Goal: Task Accomplishment & Management: Use online tool/utility

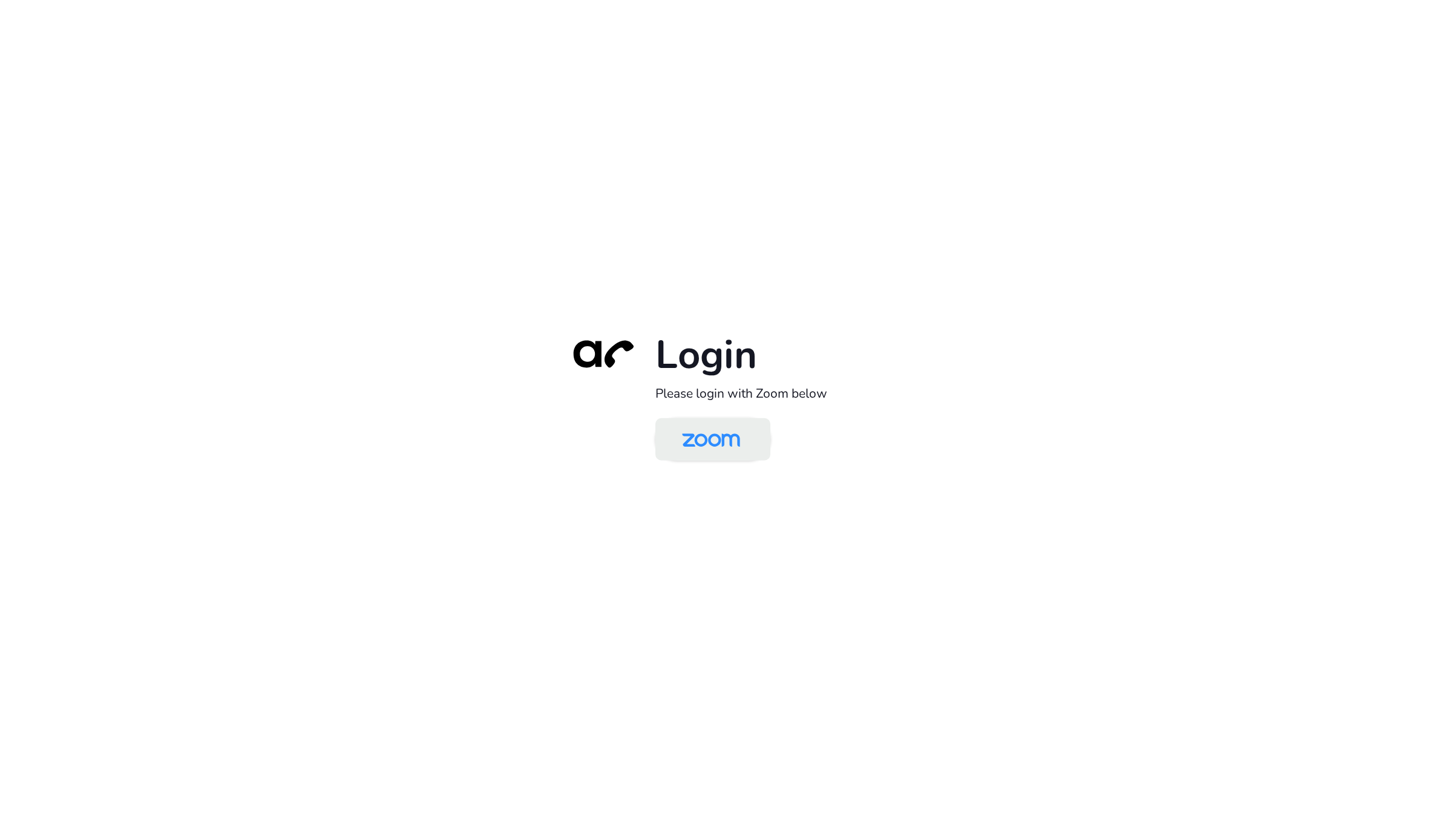
click at [710, 421] on img at bounding box center [711, 440] width 83 height 40
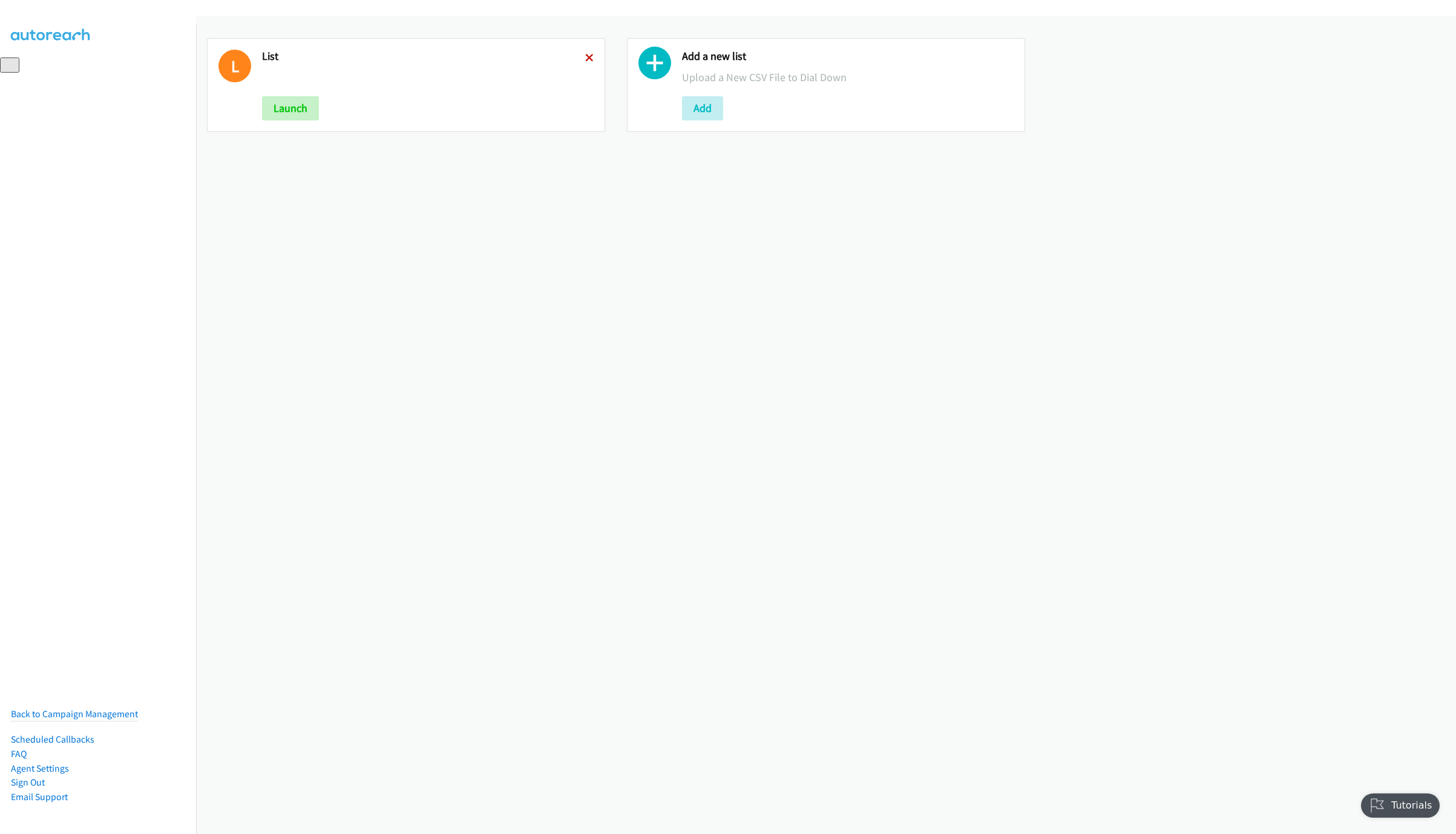
click at [585, 58] on icon at bounding box center [589, 59] width 8 height 8
click at [285, 105] on button "Add" at bounding box center [282, 108] width 41 height 24
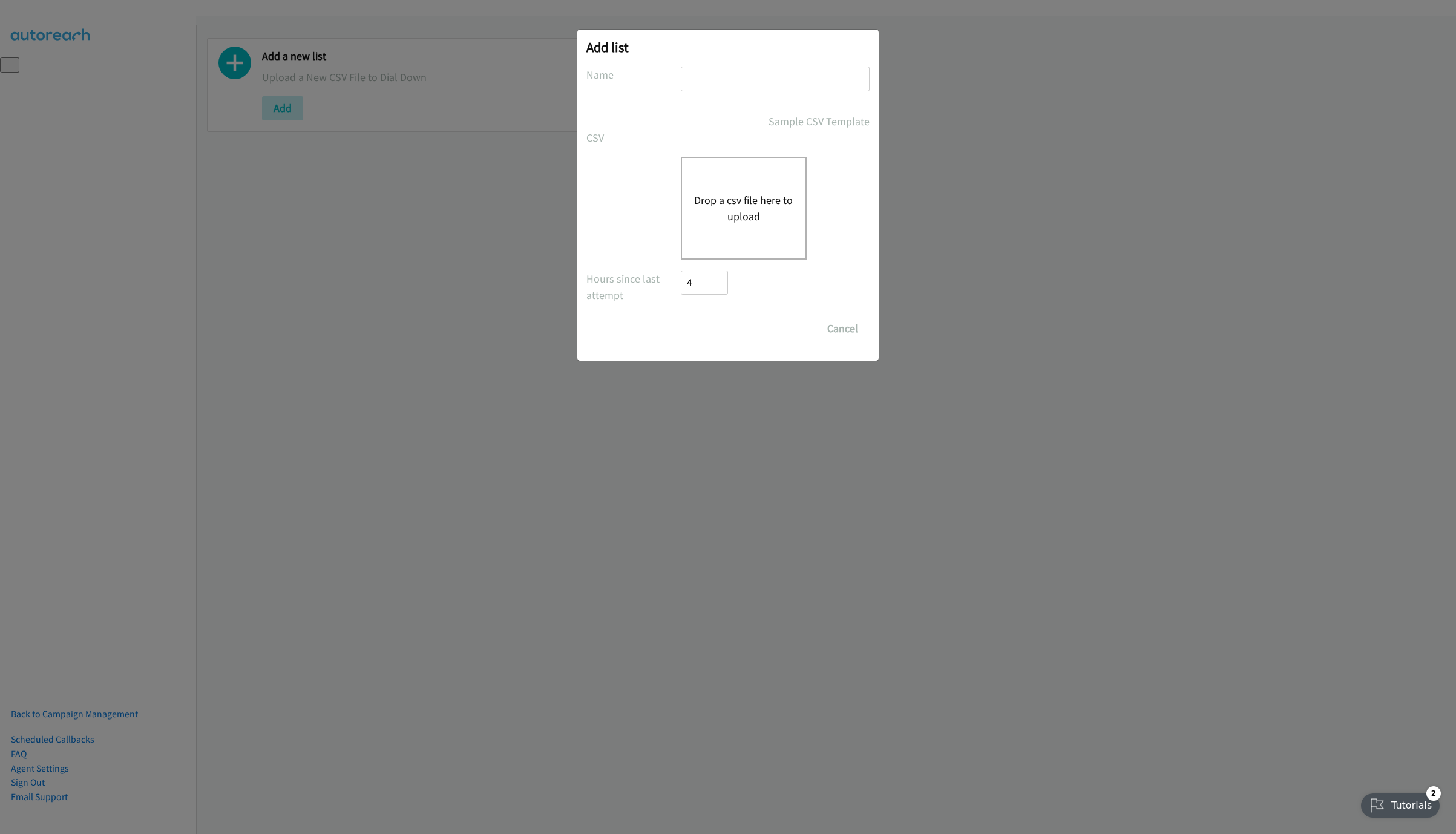
click at [768, 84] on input "text" at bounding box center [775, 79] width 188 height 25
type input "LIST"
click at [735, 200] on button "Drop a csv file here to upload" at bounding box center [744, 208] width 99 height 33
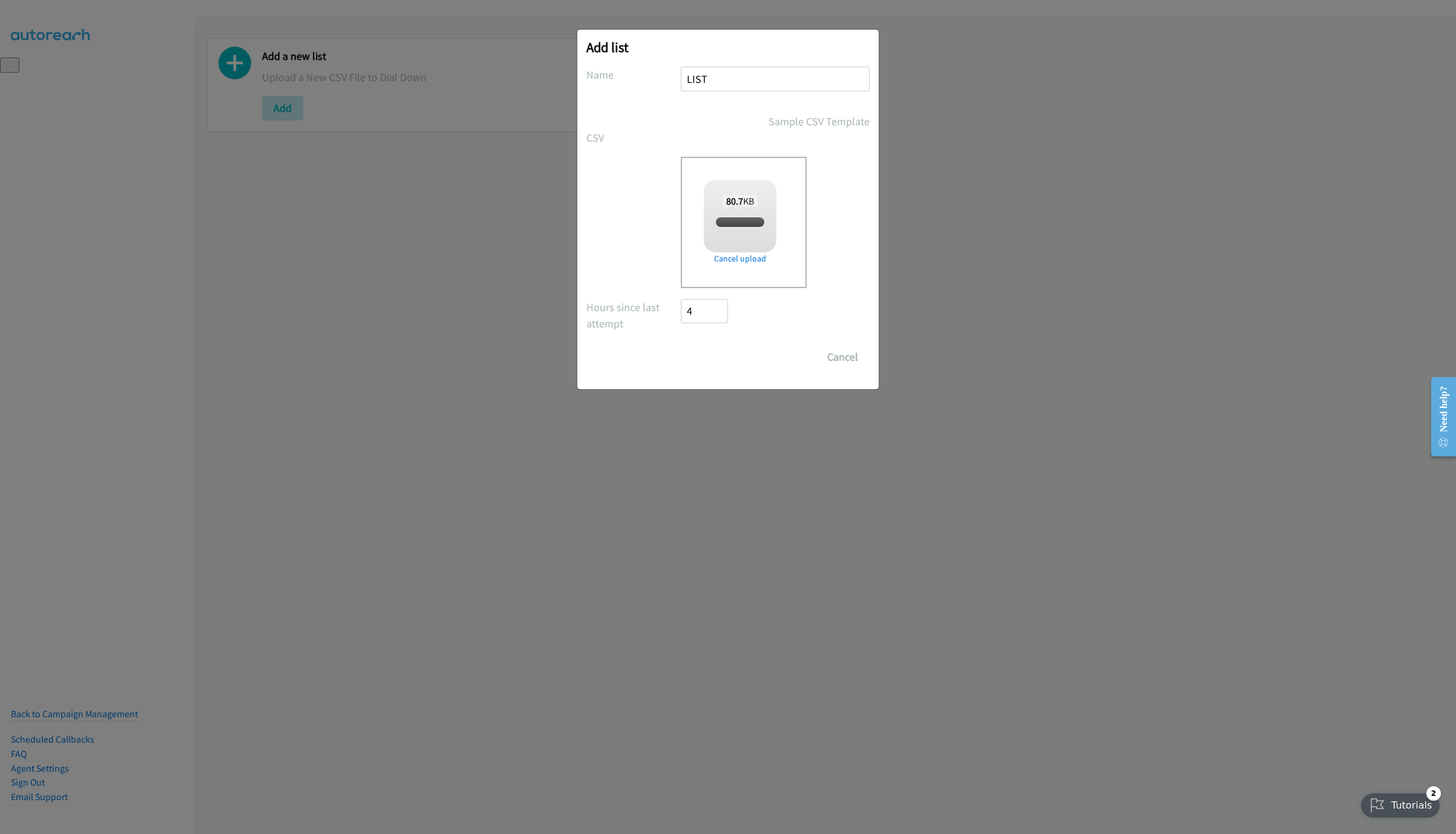
checkbox input "true"
click at [697, 360] on input "Save List" at bounding box center [712, 357] width 64 height 24
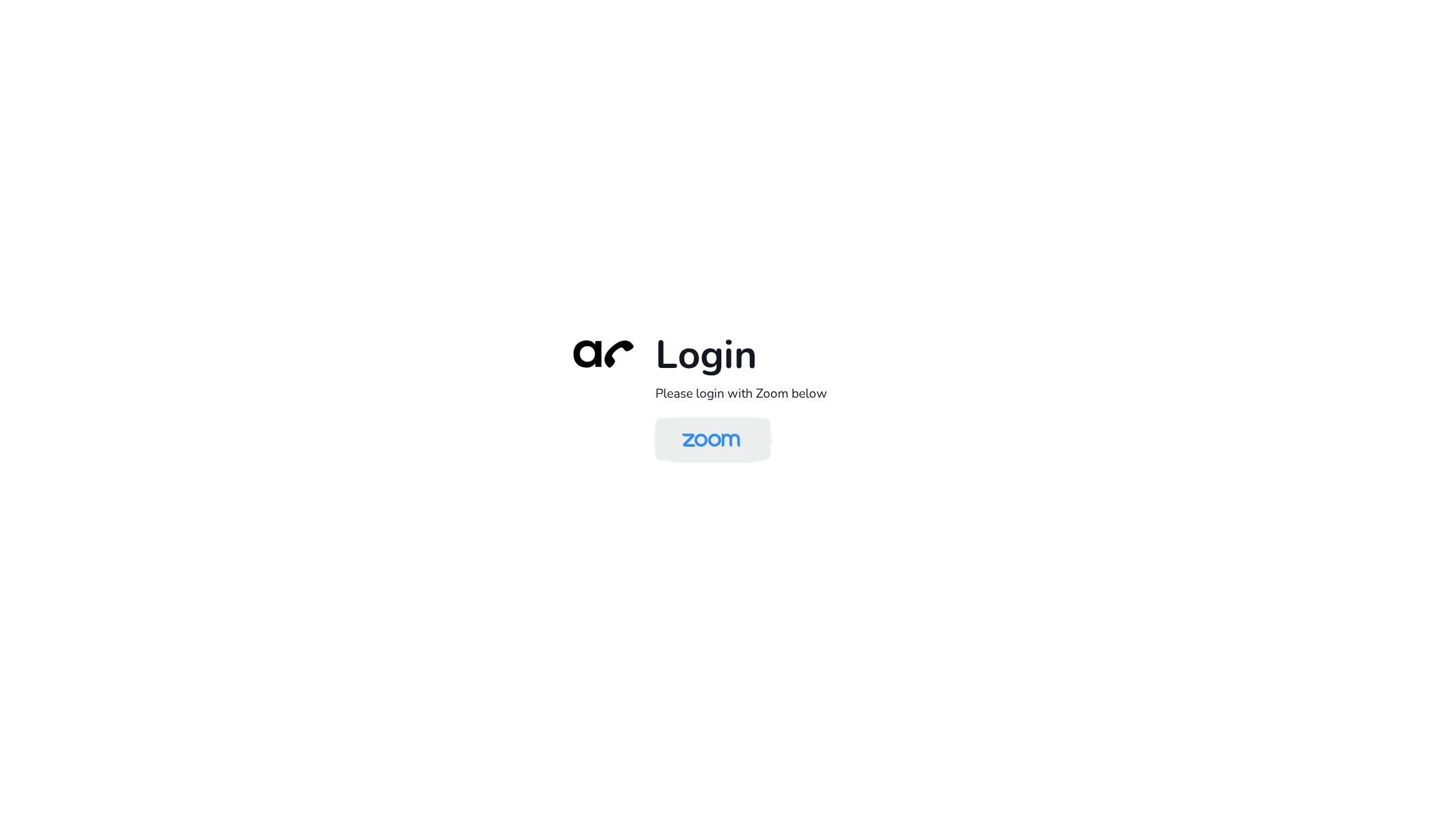
click at [710, 424] on img at bounding box center [711, 440] width 83 height 40
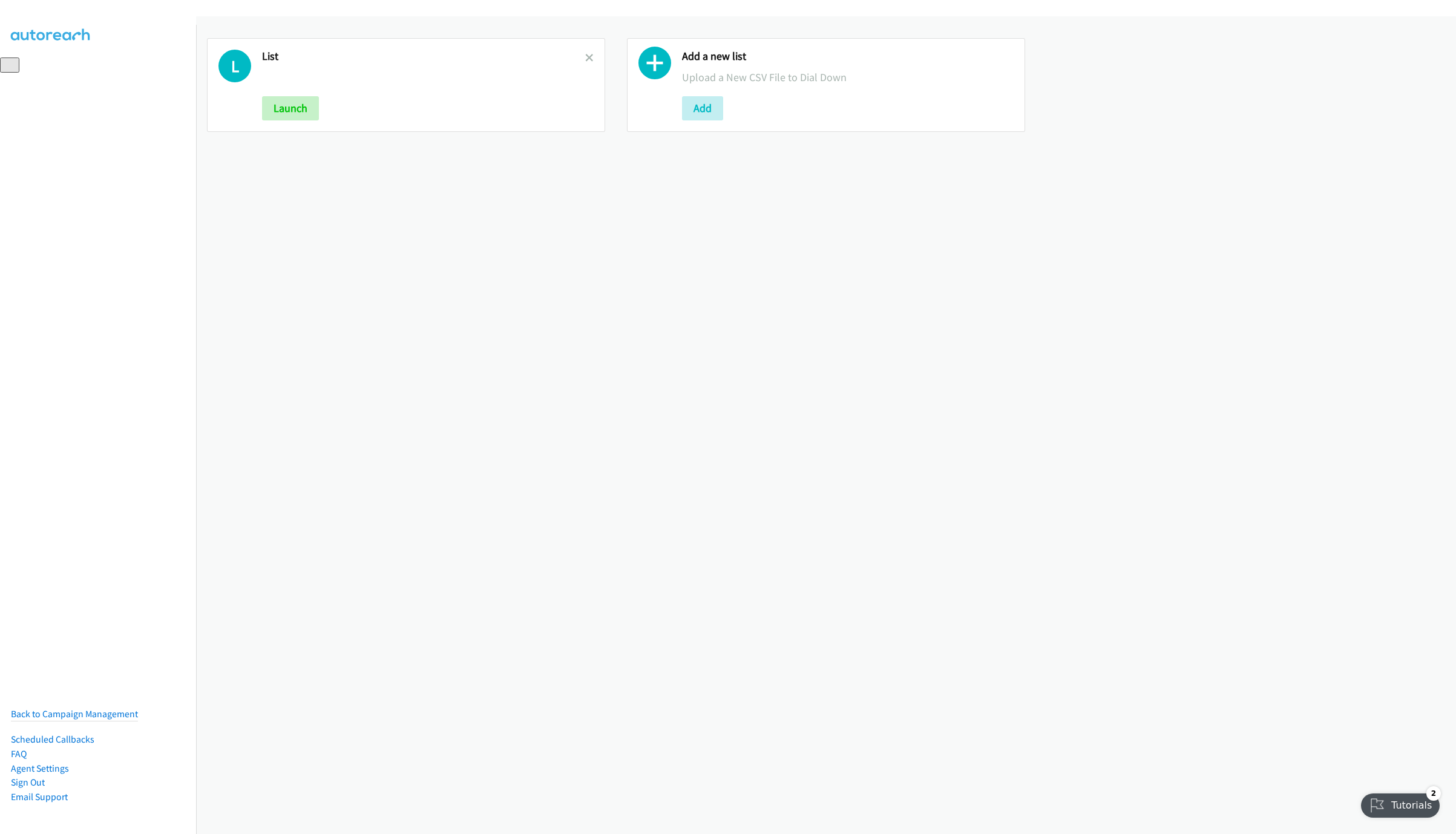
click at [296, 125] on div "L List Launch" at bounding box center [406, 85] width 398 height 94
click at [291, 103] on button "Launch" at bounding box center [291, 108] width 57 height 24
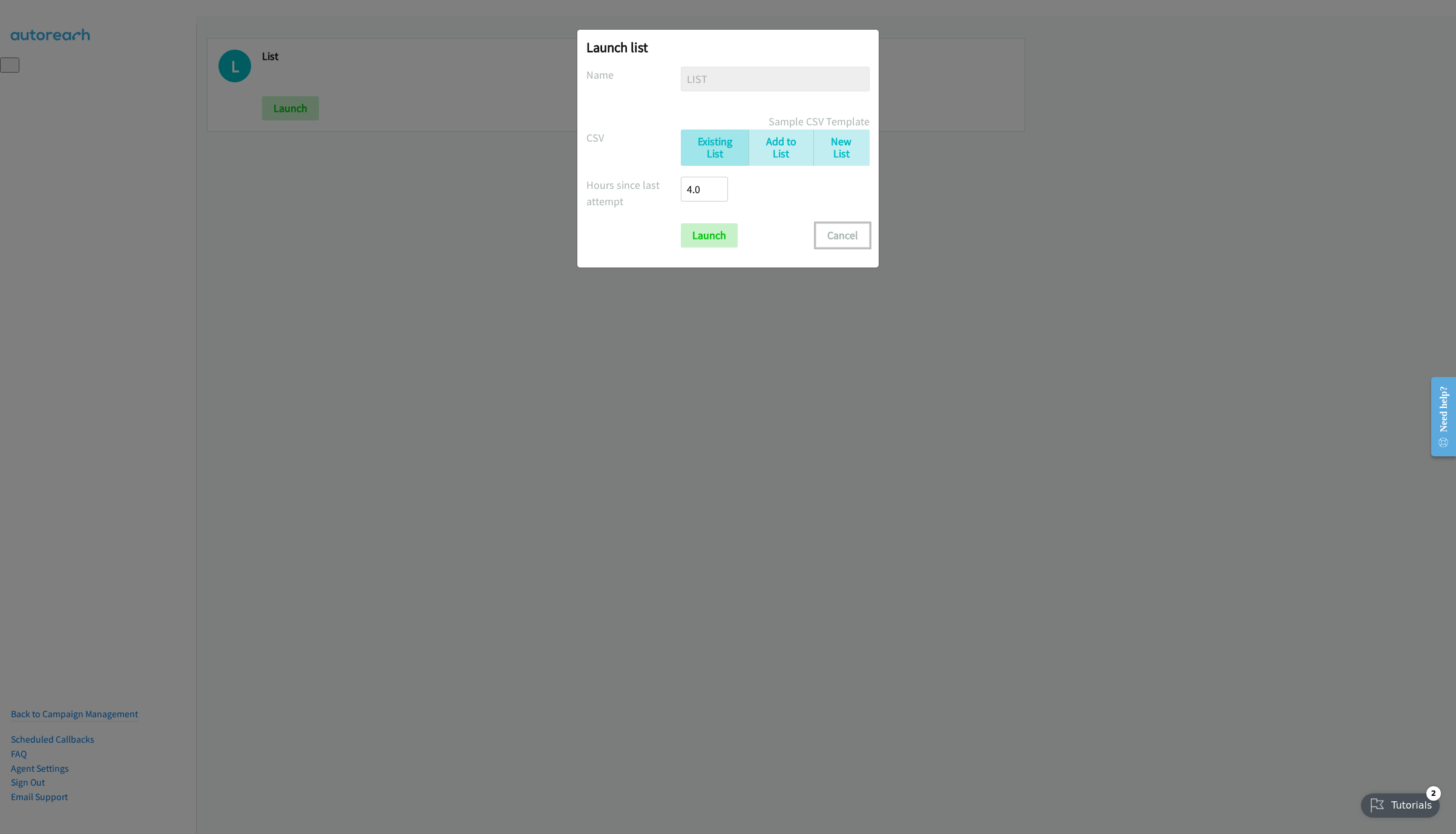
click at [834, 233] on button "Cancel" at bounding box center [842, 235] width 54 height 24
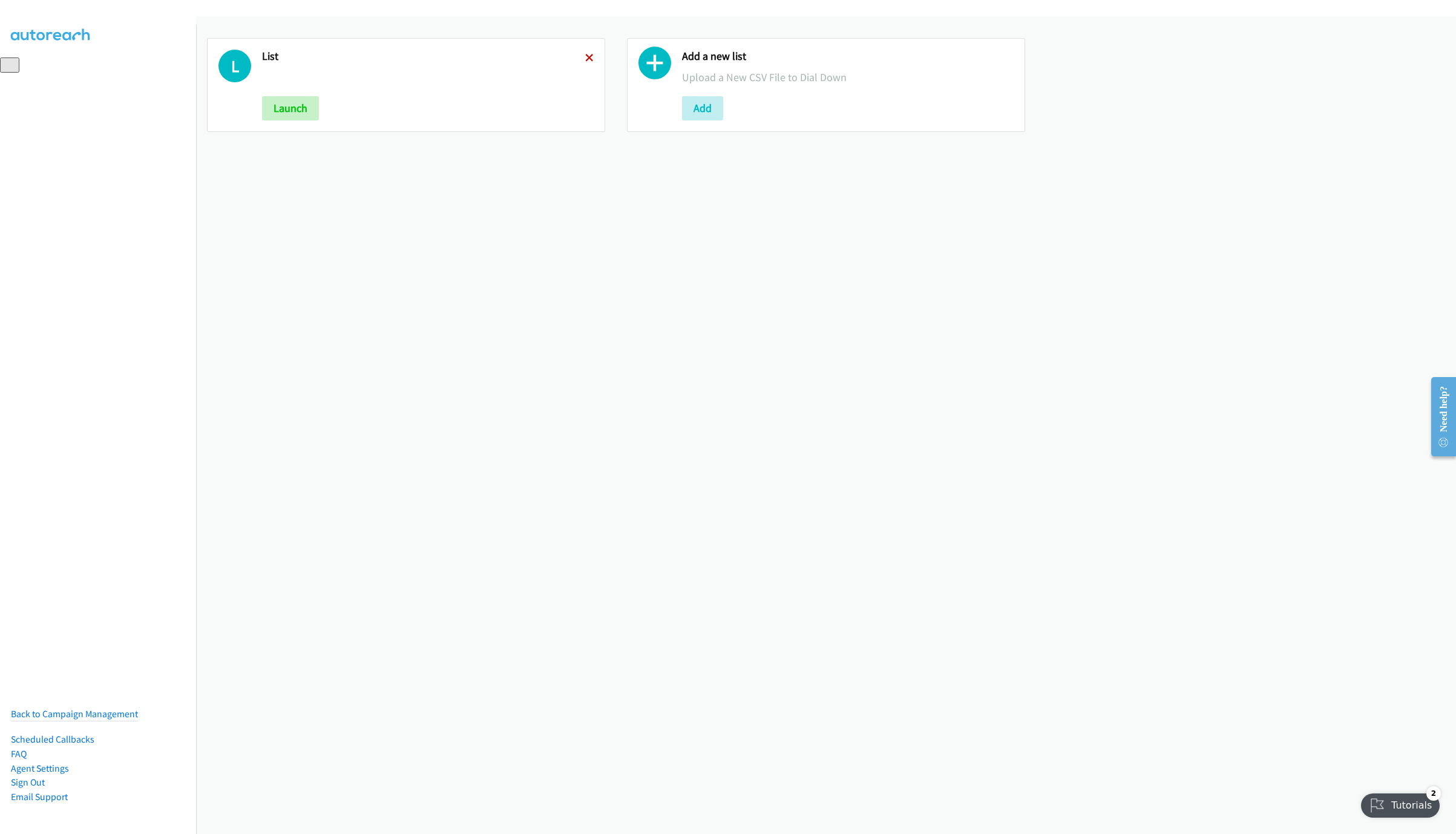
click at [585, 55] on icon at bounding box center [589, 59] width 8 height 8
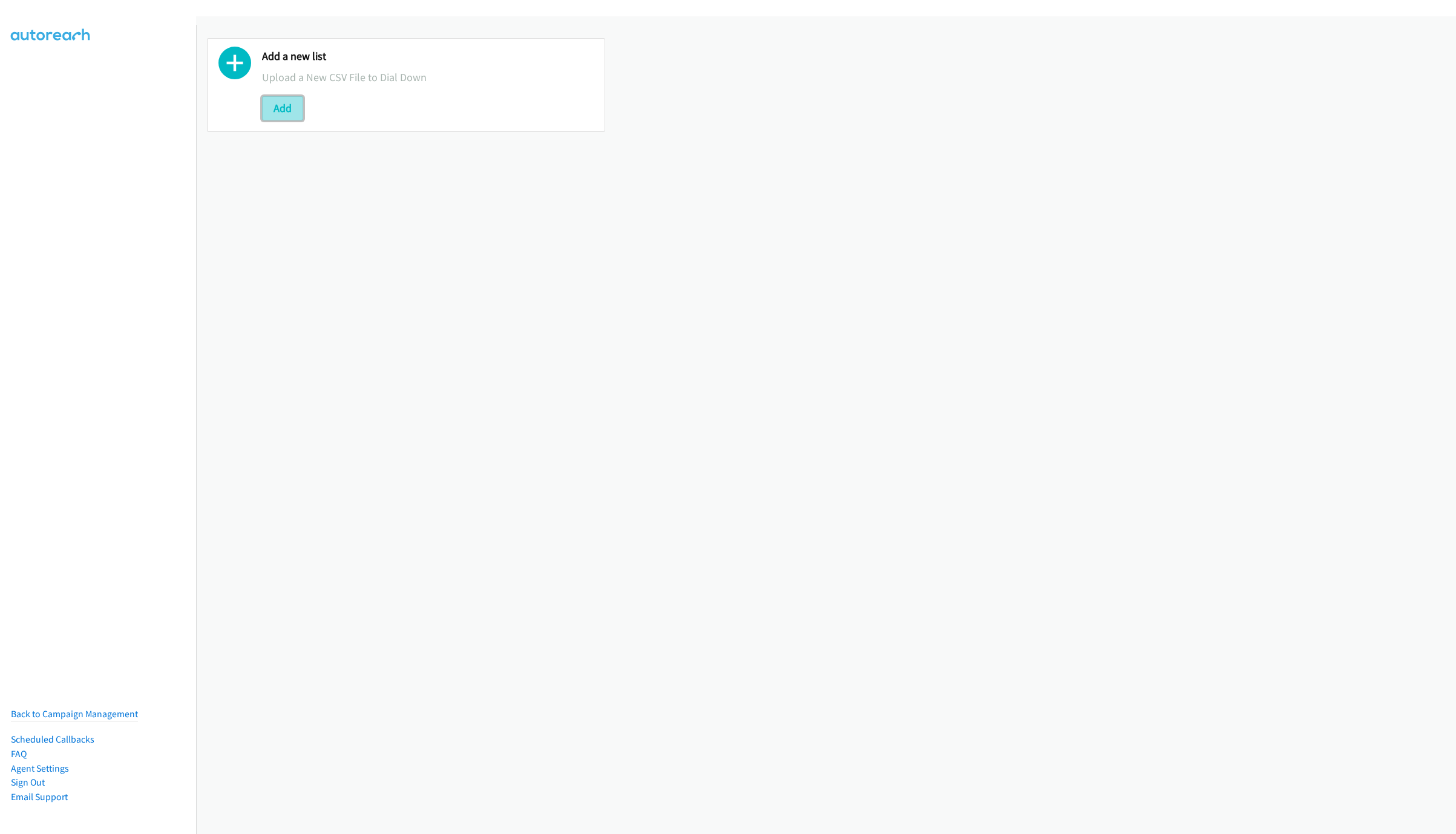
click at [285, 107] on button "Add" at bounding box center [282, 108] width 41 height 24
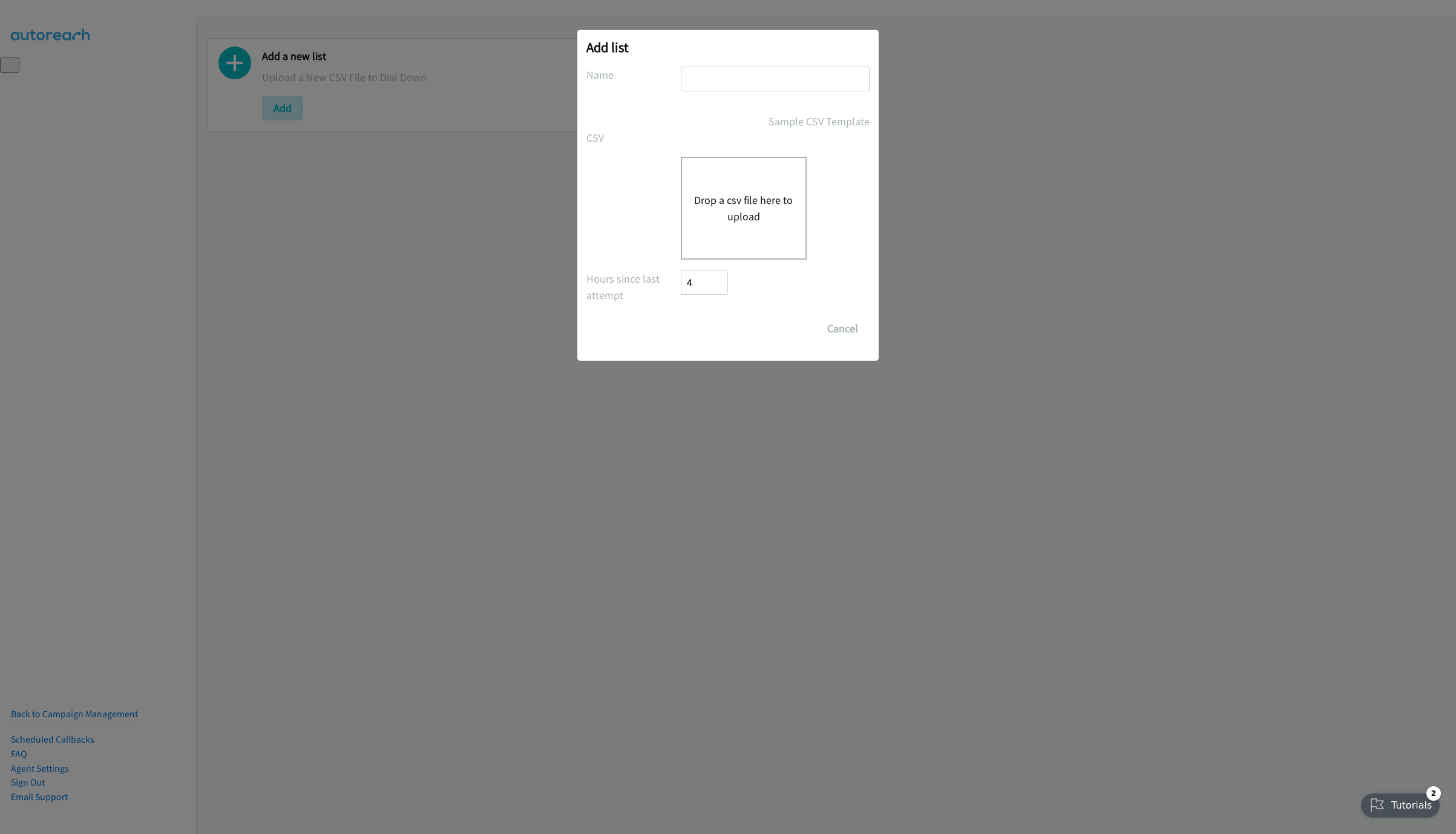
click at [730, 73] on input "text" at bounding box center [775, 79] width 188 height 25
type input "New List"
click at [732, 202] on button "Drop a csv file here to upload" at bounding box center [744, 208] width 99 height 33
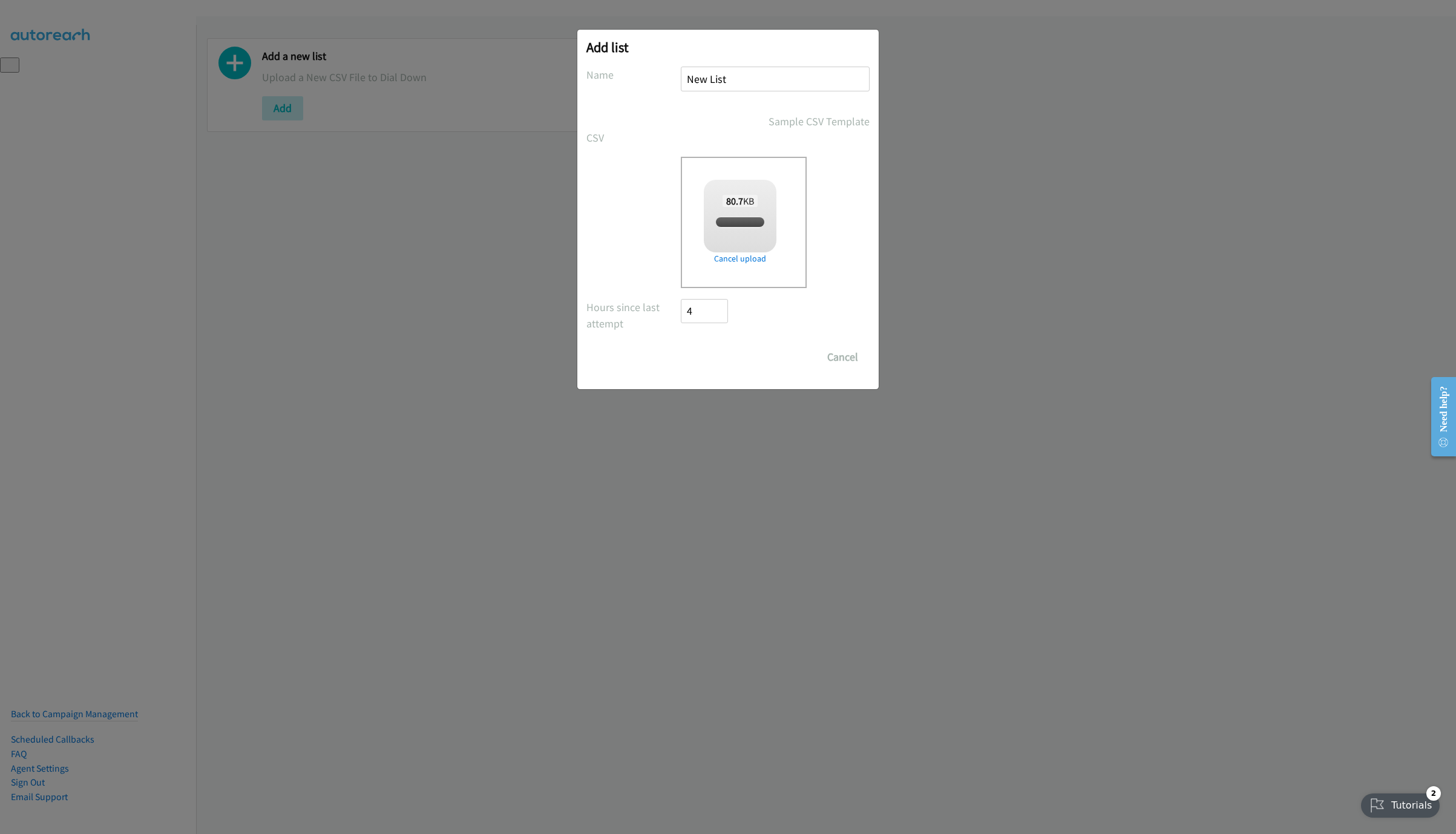
checkbox input "true"
click at [715, 360] on input "Save List" at bounding box center [712, 357] width 64 height 24
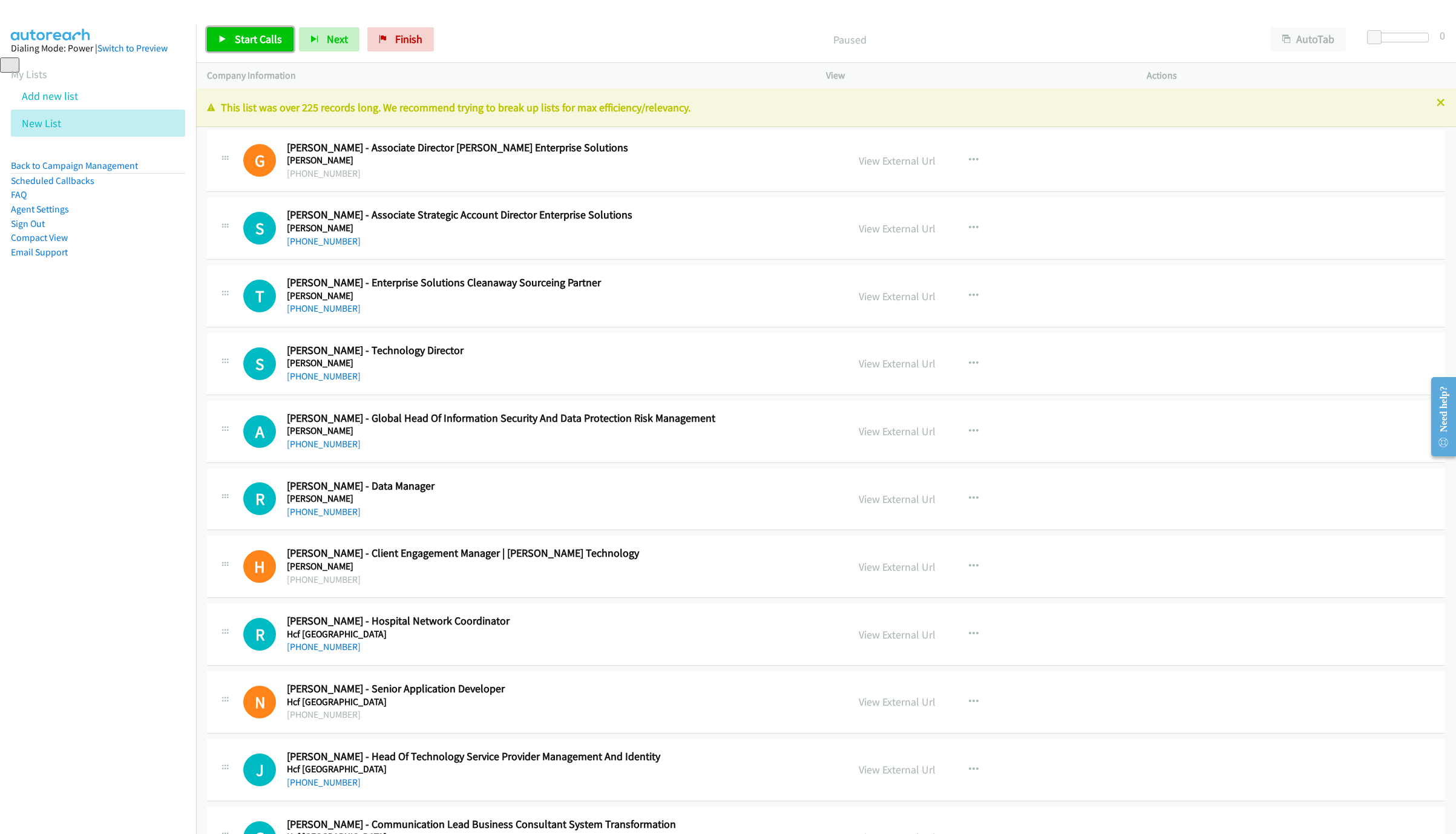
click at [240, 34] on span "Start Calls" at bounding box center [258, 38] width 47 height 14
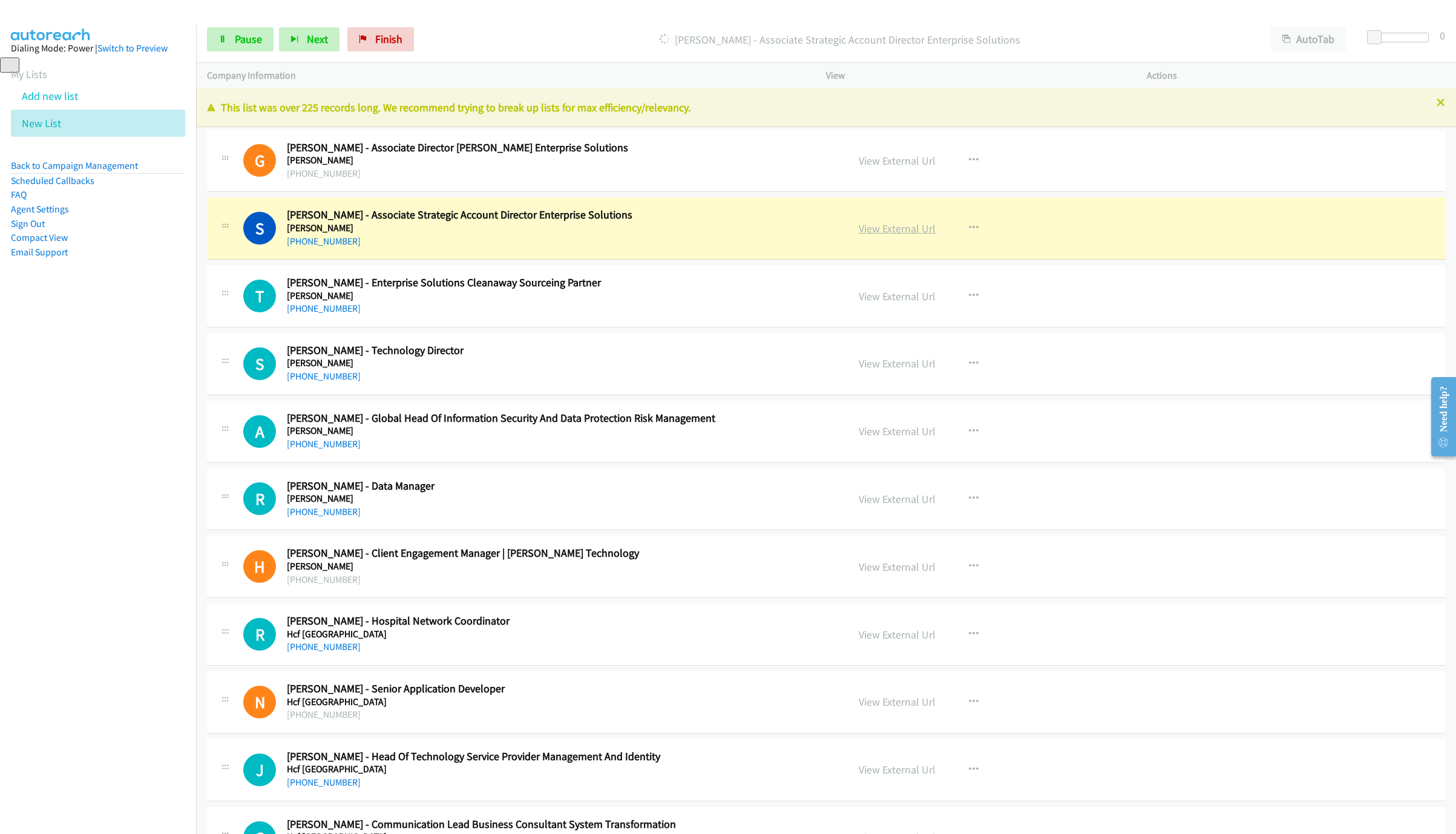
click at [880, 233] on link "View External Url" at bounding box center [897, 228] width 77 height 14
click at [240, 38] on span "Pause" at bounding box center [248, 38] width 27 height 14
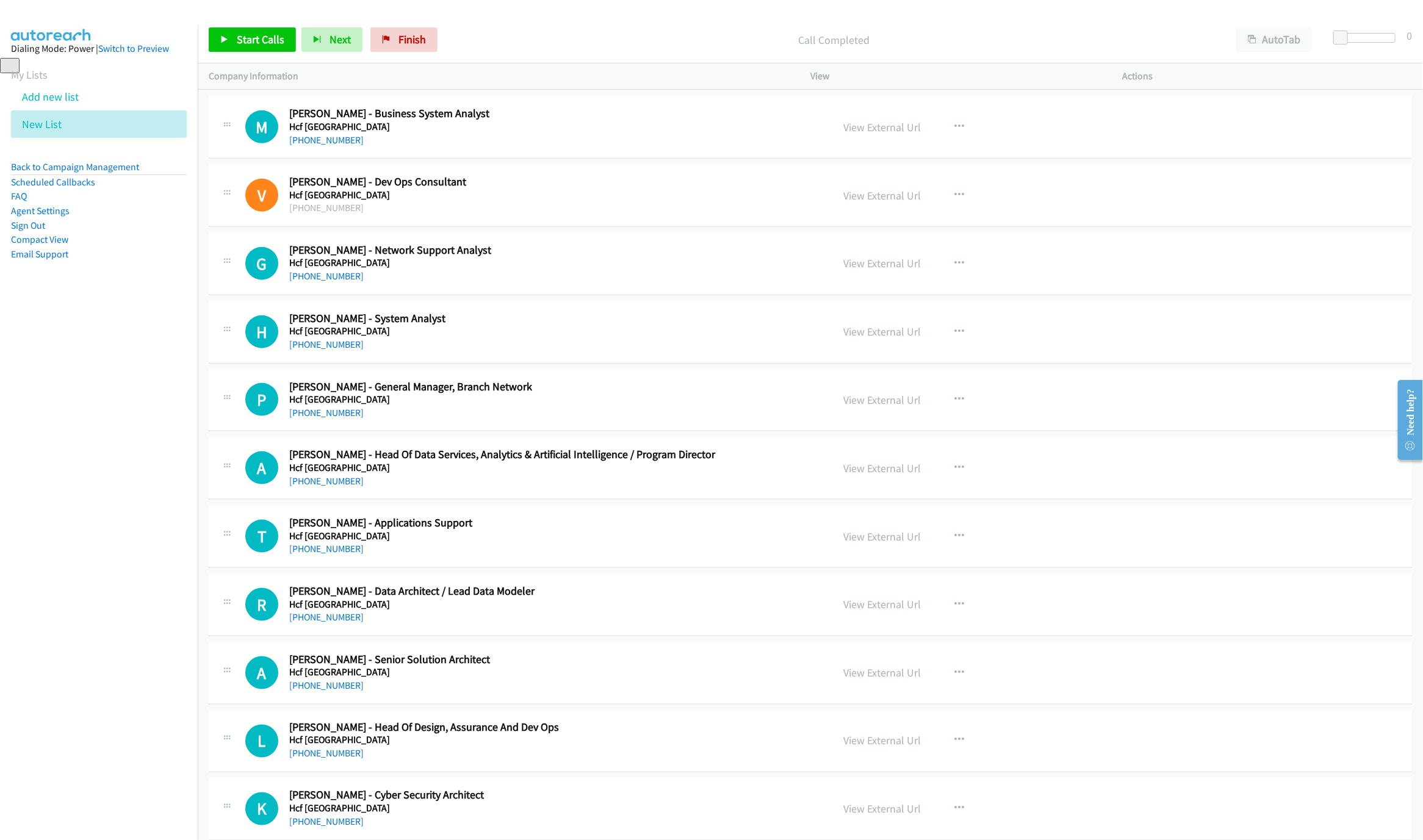
scroll to position [826, 0]
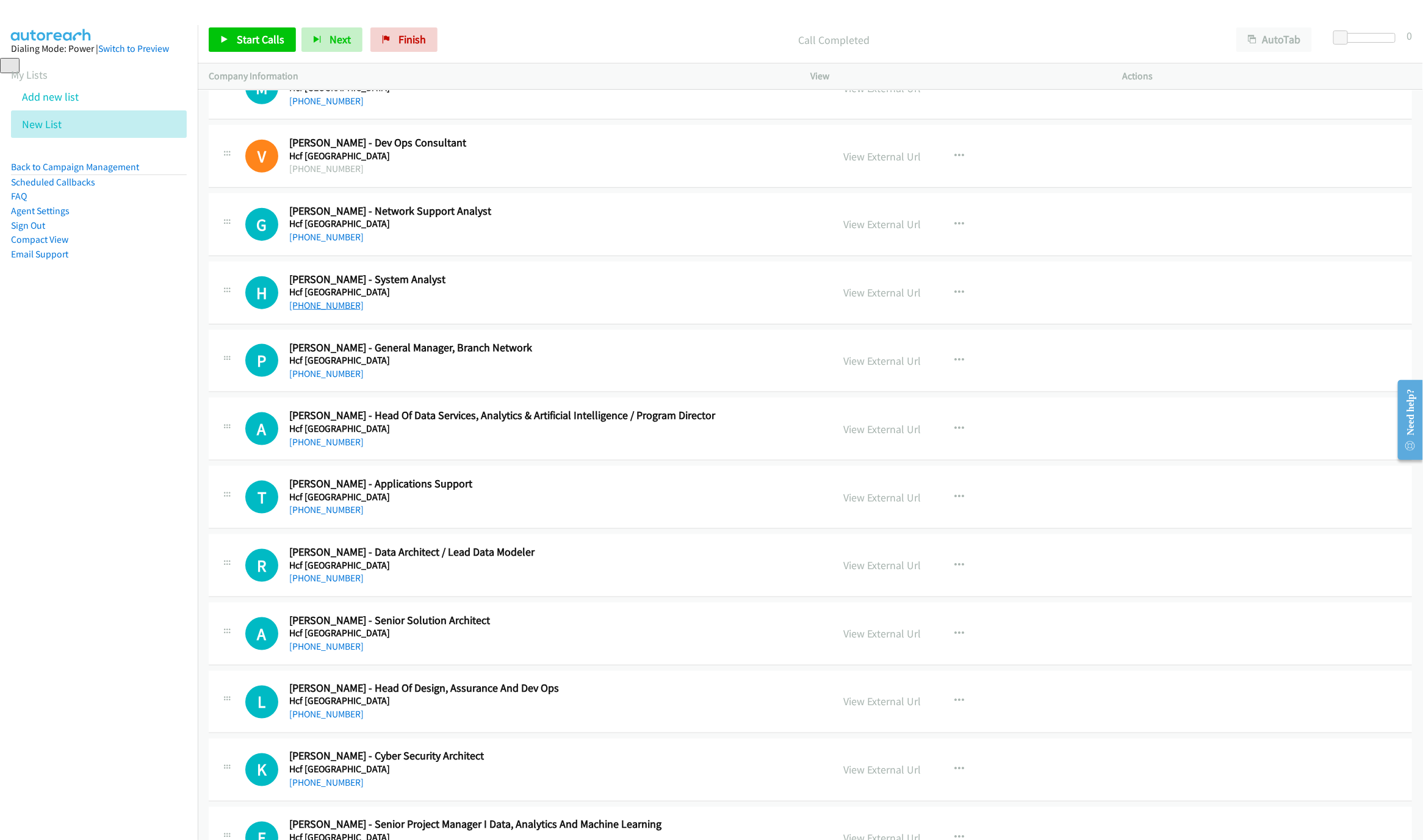
click at [299, 311] on link "+61 413 450 976" at bounding box center [326, 305] width 75 height 12
click at [648, 308] on div "+61 413 450 976" at bounding box center [552, 305] width 526 height 14
click at [960, 427] on button "button" at bounding box center [959, 429] width 33 height 24
drag, startPoint x: 897, startPoint y: 513, endPoint x: 779, endPoint y: 434, distance: 142.0
click at [840, 518] on link "Start Calls Here" at bounding box center [894, 508] width 163 height 24
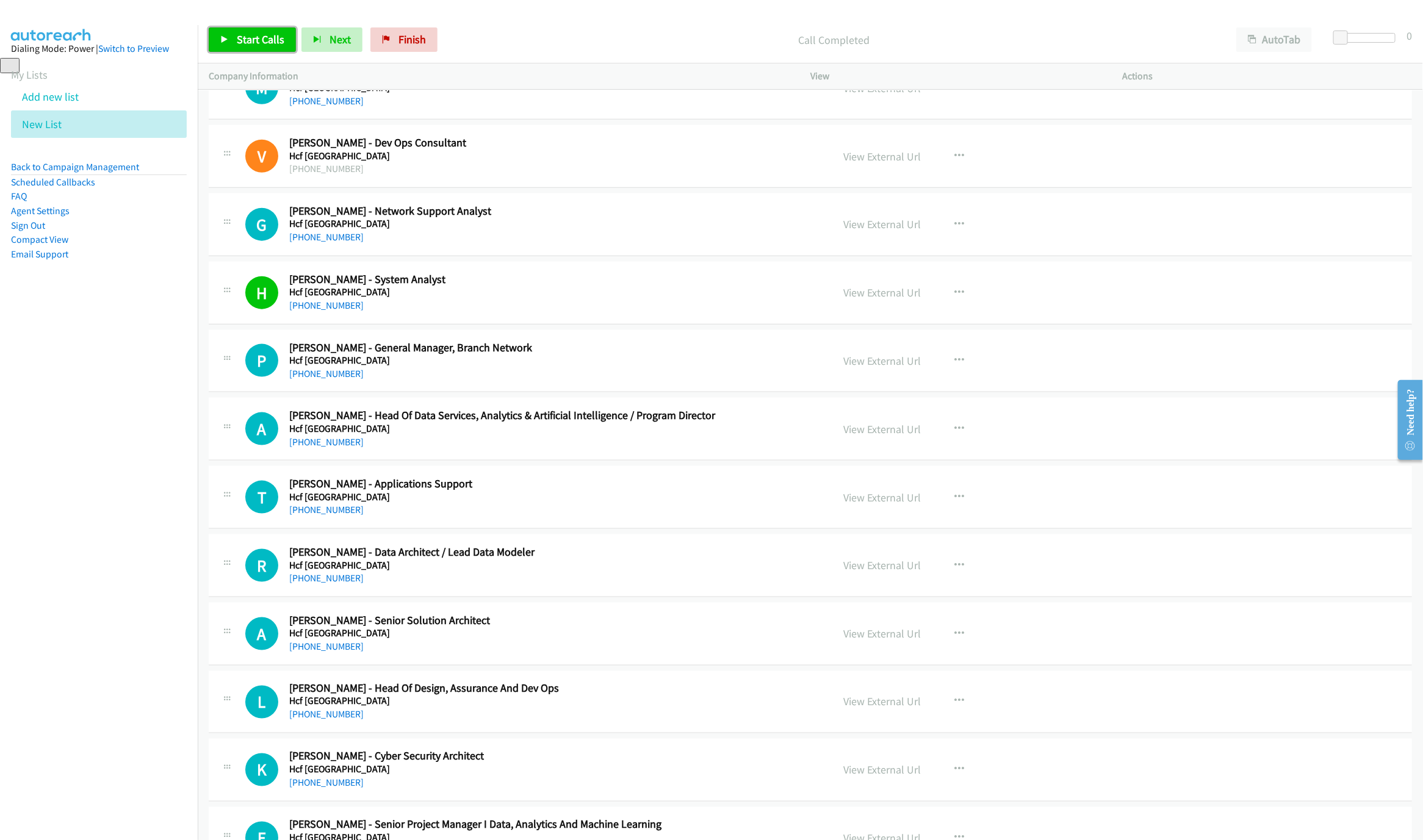
click at [253, 33] on span "Start Calls" at bounding box center [260, 39] width 48 height 14
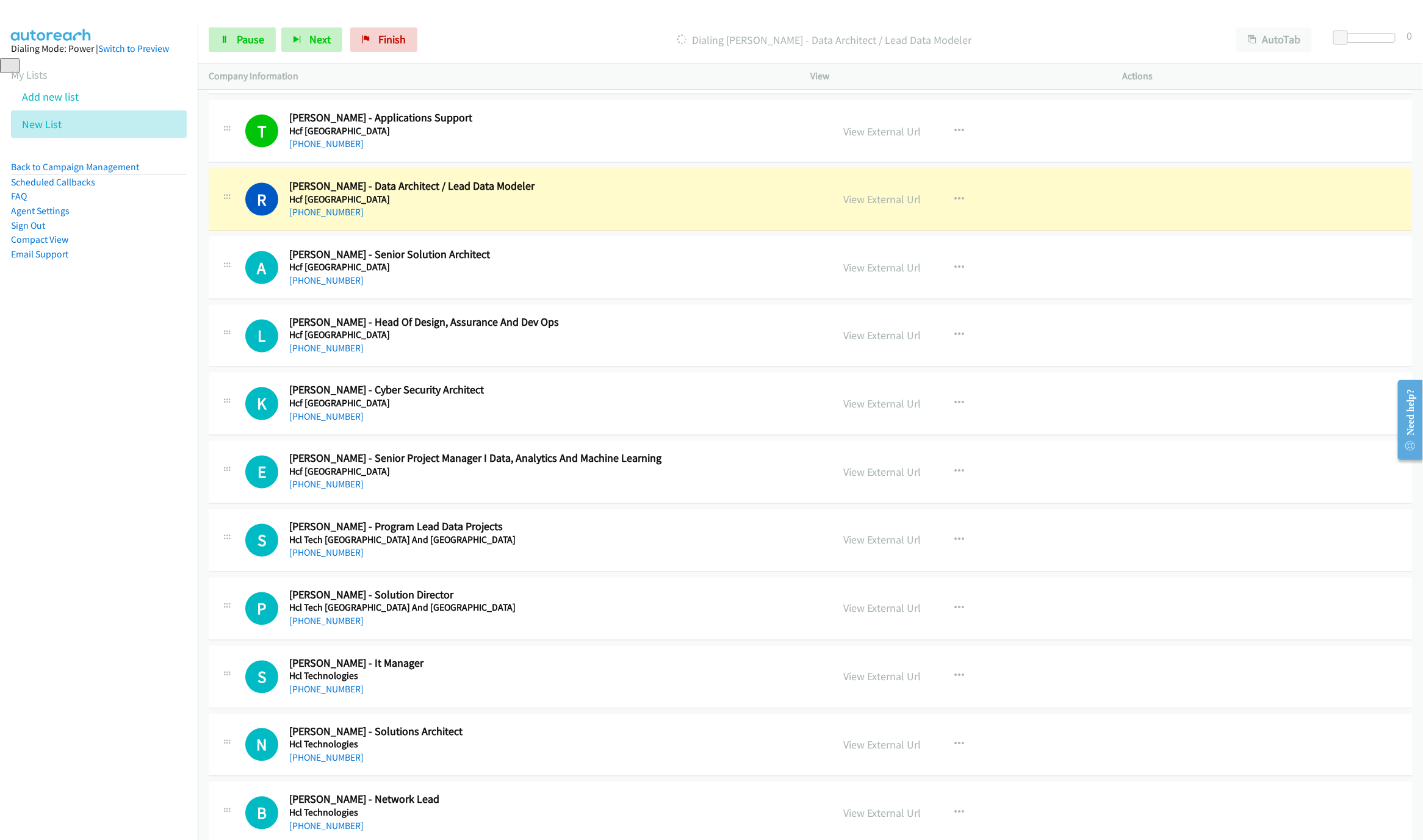
scroll to position [1284, 0]
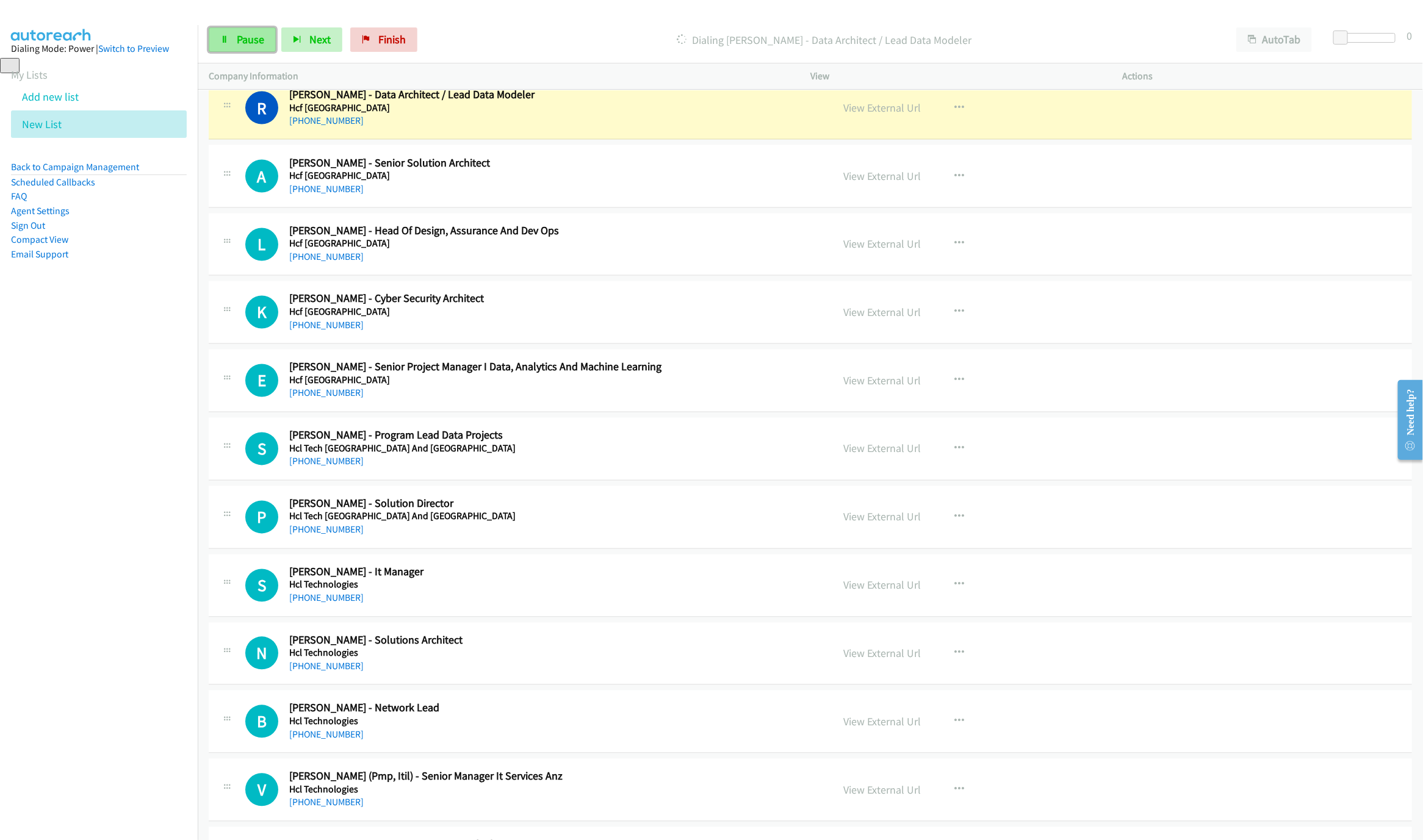
click at [222, 29] on link "Pause" at bounding box center [242, 39] width 67 height 24
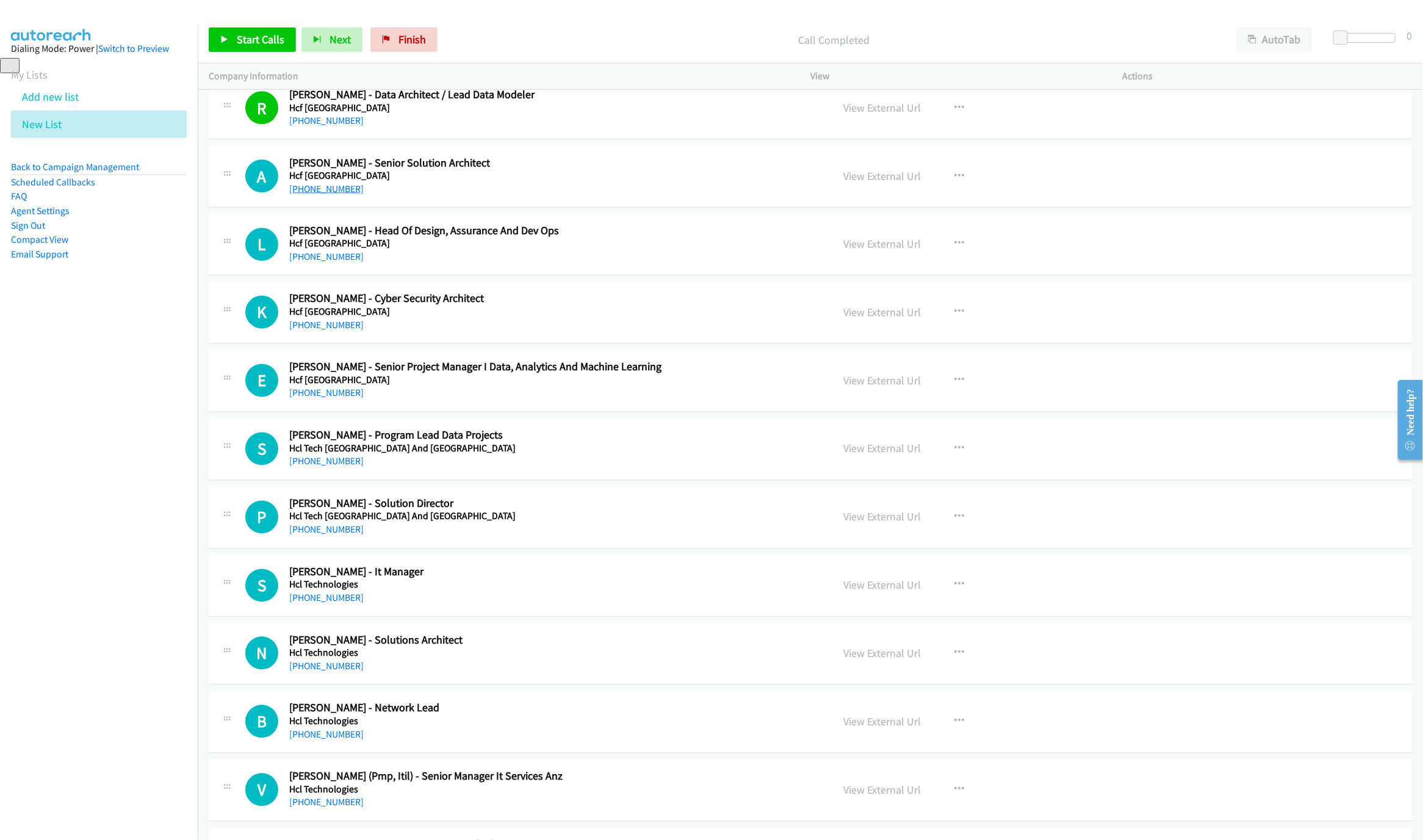
click at [331, 189] on link "+61 410 029 000" at bounding box center [326, 189] width 75 height 12
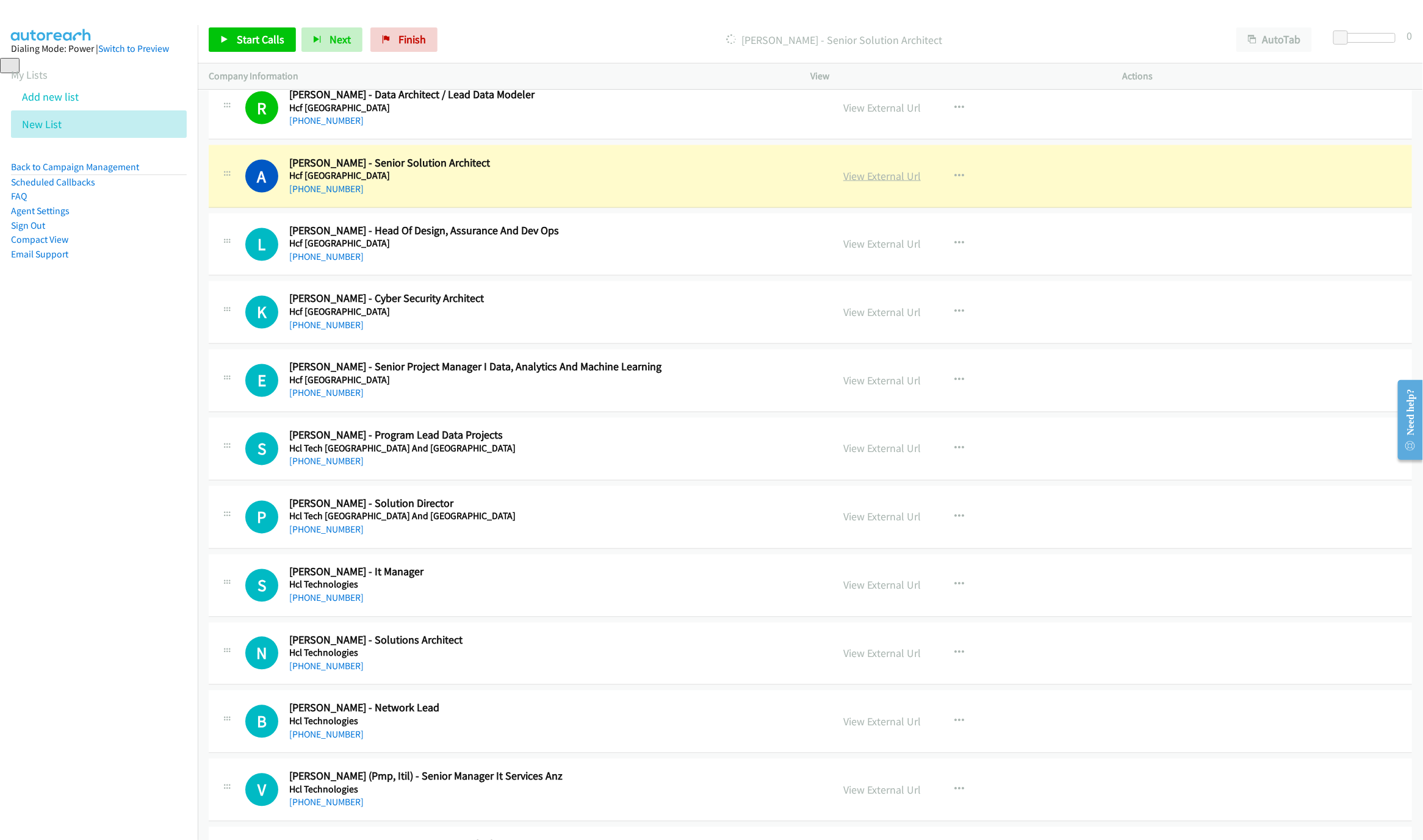
click at [877, 183] on link "View External Url" at bounding box center [882, 176] width 77 height 14
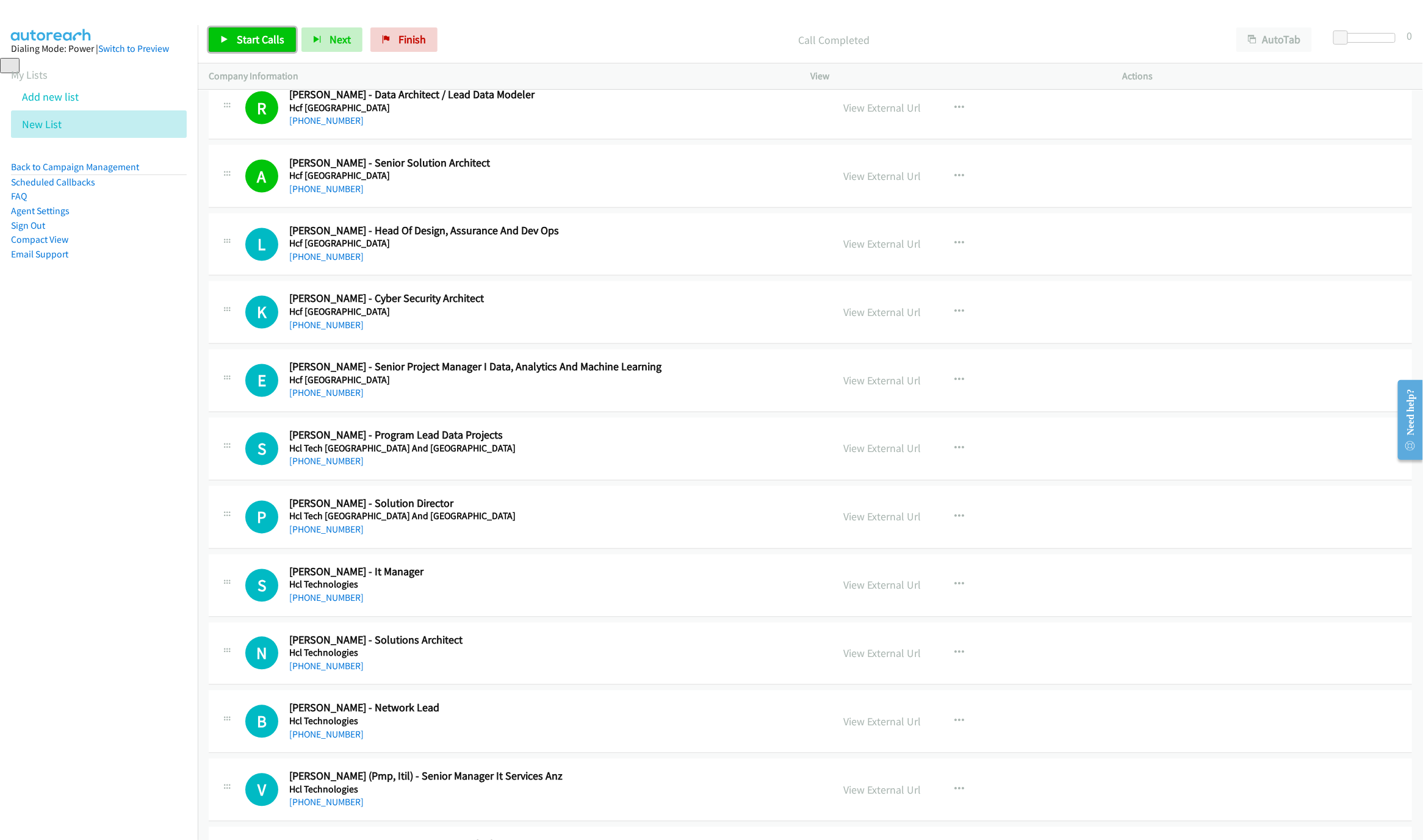
click at [239, 35] on span "Start Calls" at bounding box center [260, 39] width 48 height 14
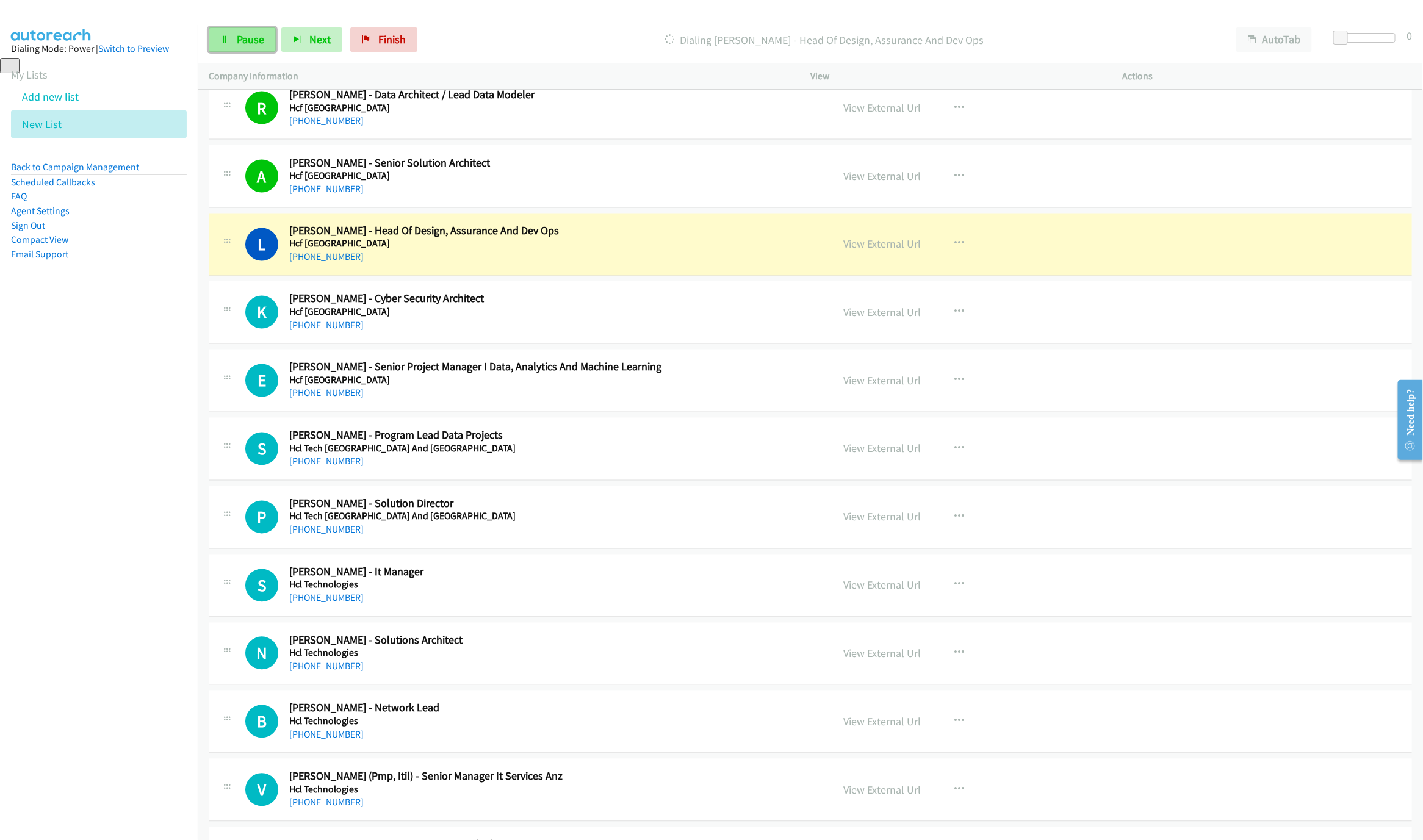
click at [255, 31] on link "Pause" at bounding box center [242, 39] width 67 height 24
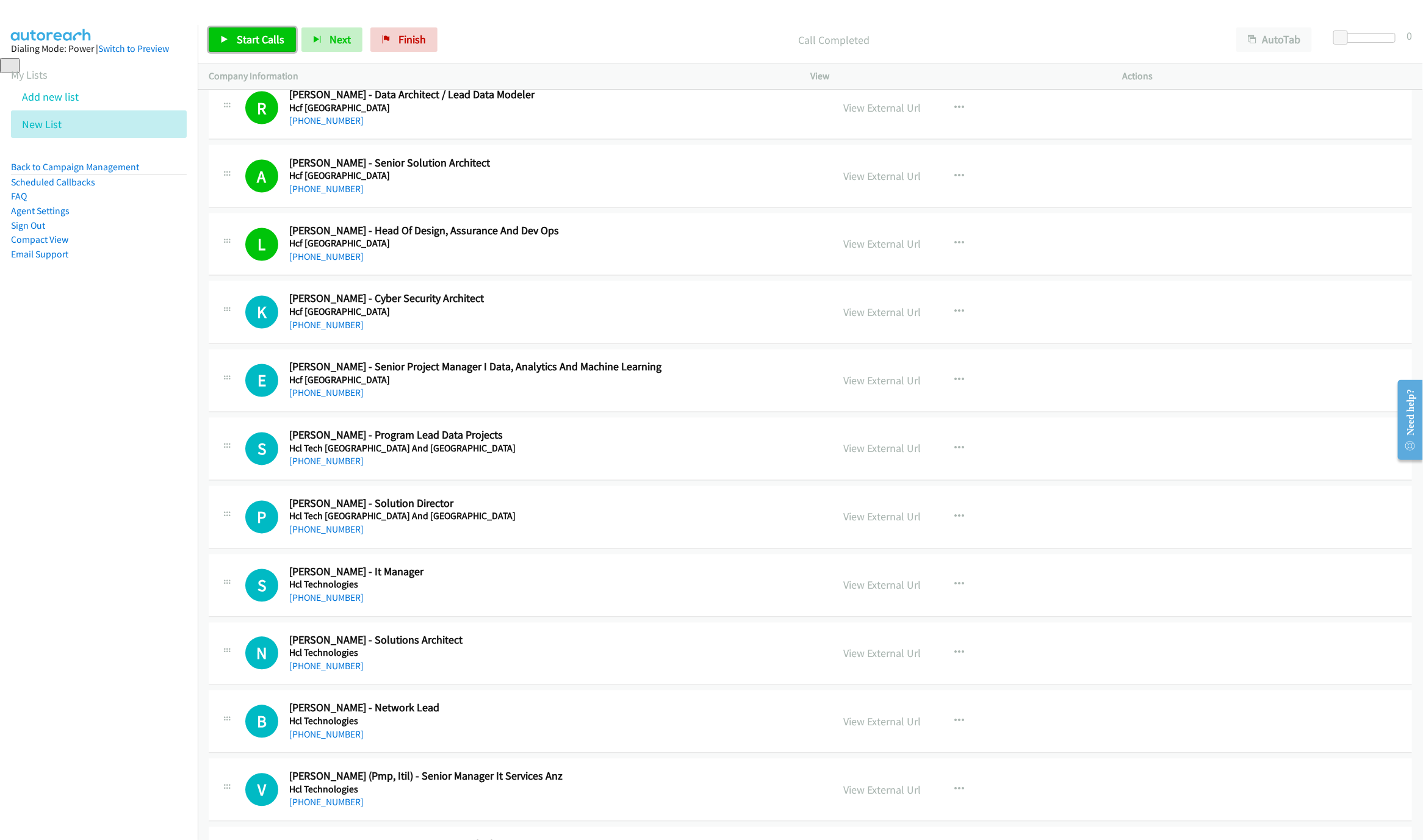
click at [267, 37] on span "Start Calls" at bounding box center [260, 39] width 48 height 14
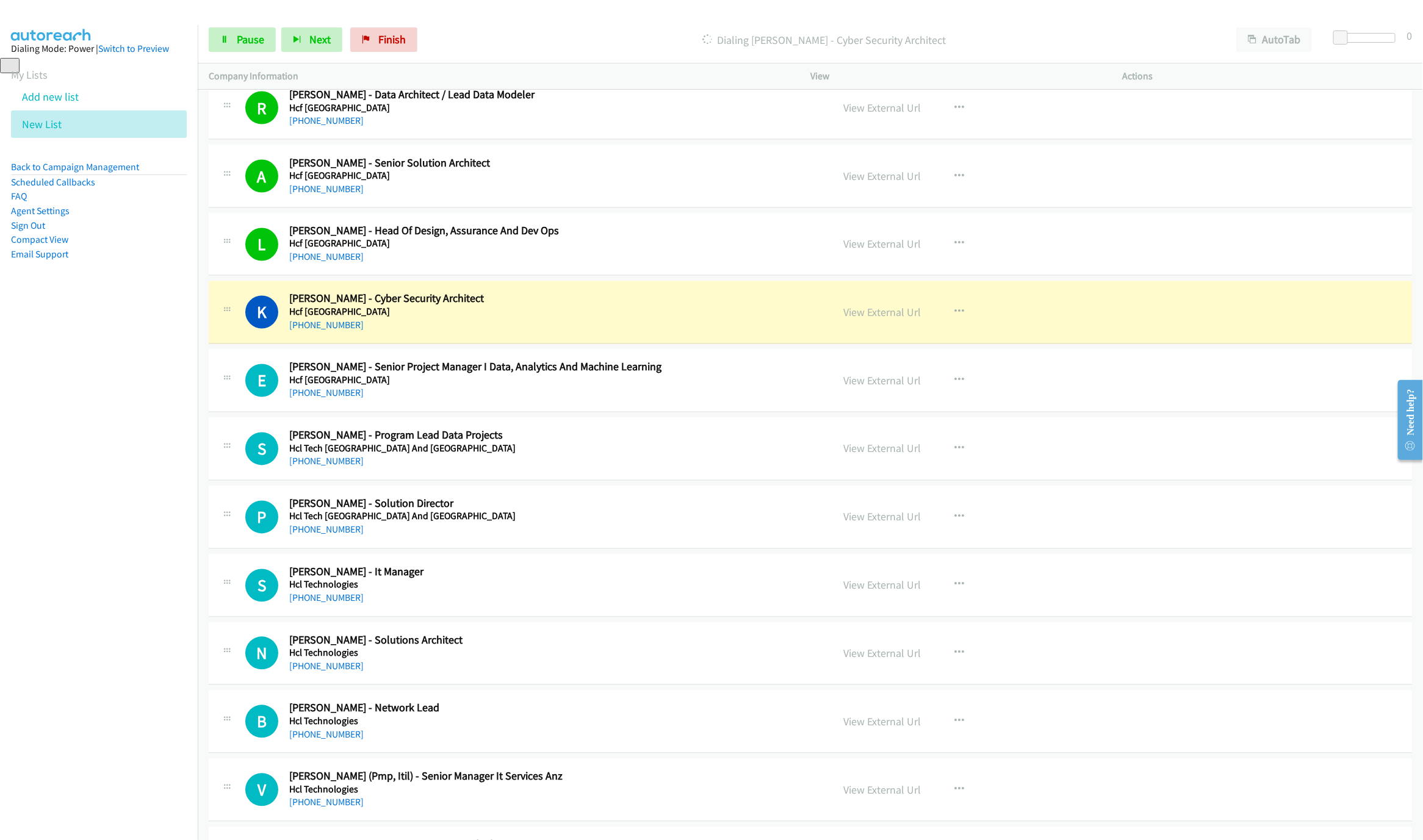
click at [596, 315] on h5 "Hcf Australia" at bounding box center [552, 312] width 526 height 12
click at [894, 313] on link "View External Url" at bounding box center [882, 312] width 77 height 14
click at [247, 41] on span "Pause" at bounding box center [250, 39] width 28 height 14
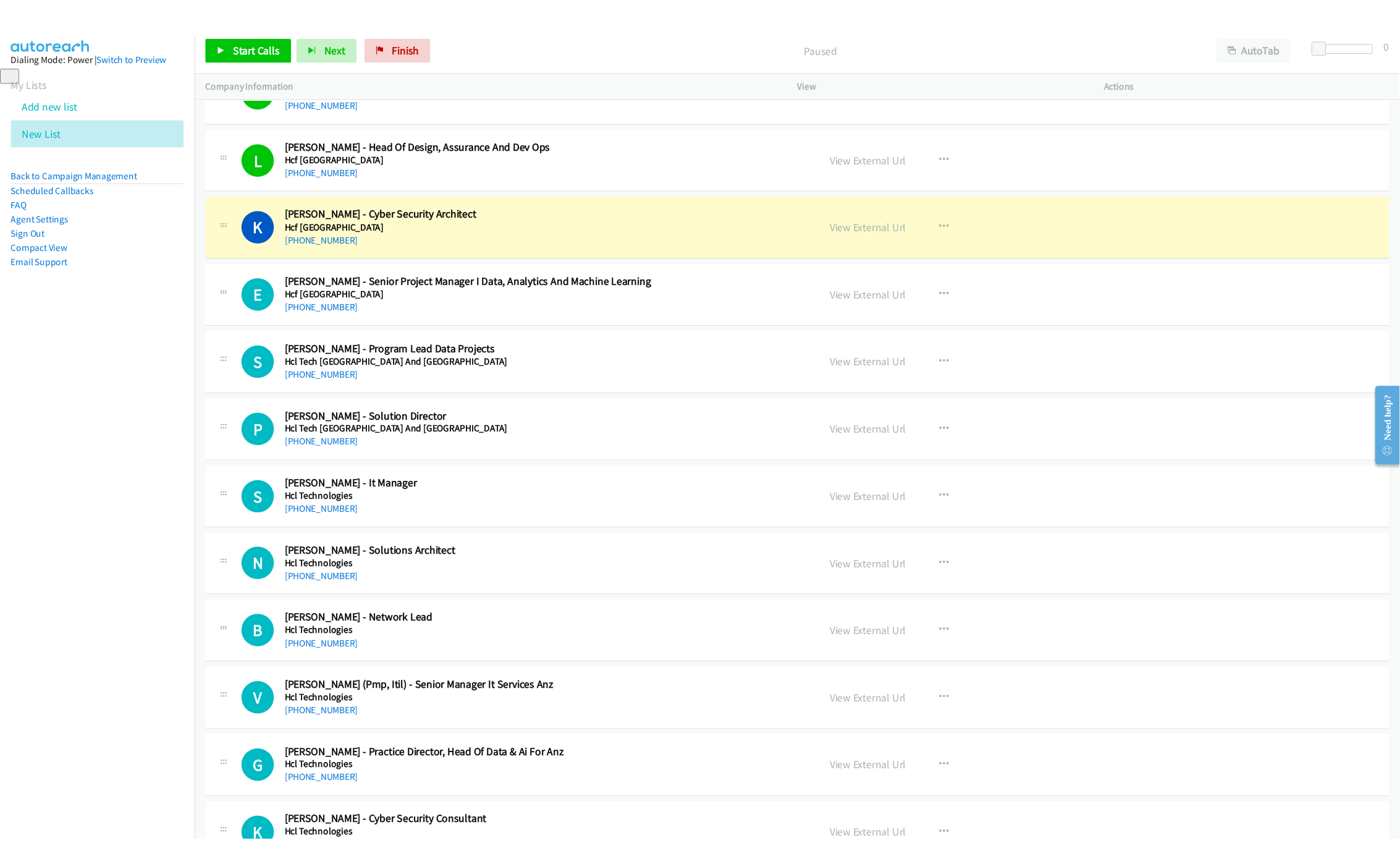
scroll to position [1393, 0]
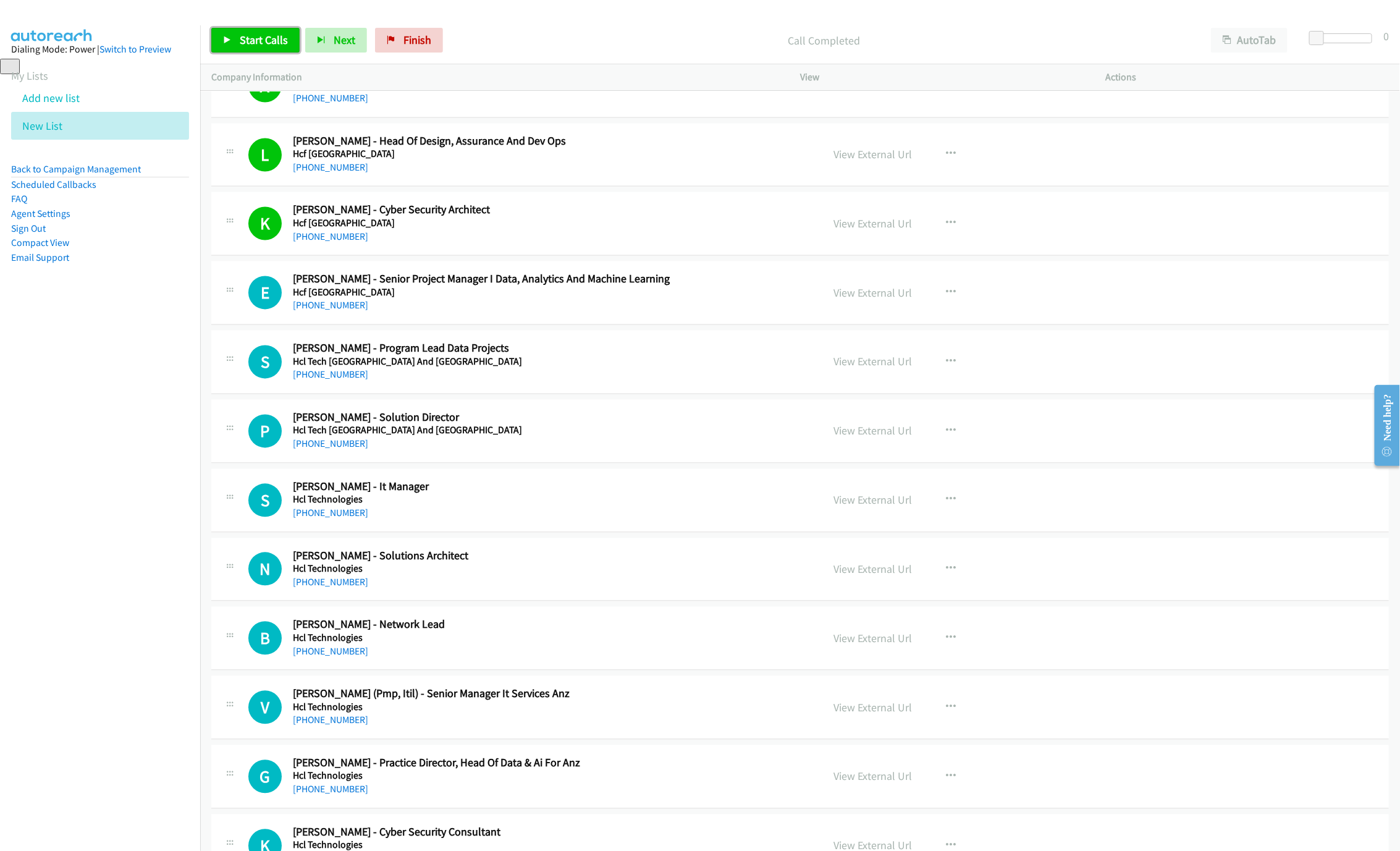
click at [291, 42] on link "Start Calls" at bounding box center [255, 40] width 88 height 25
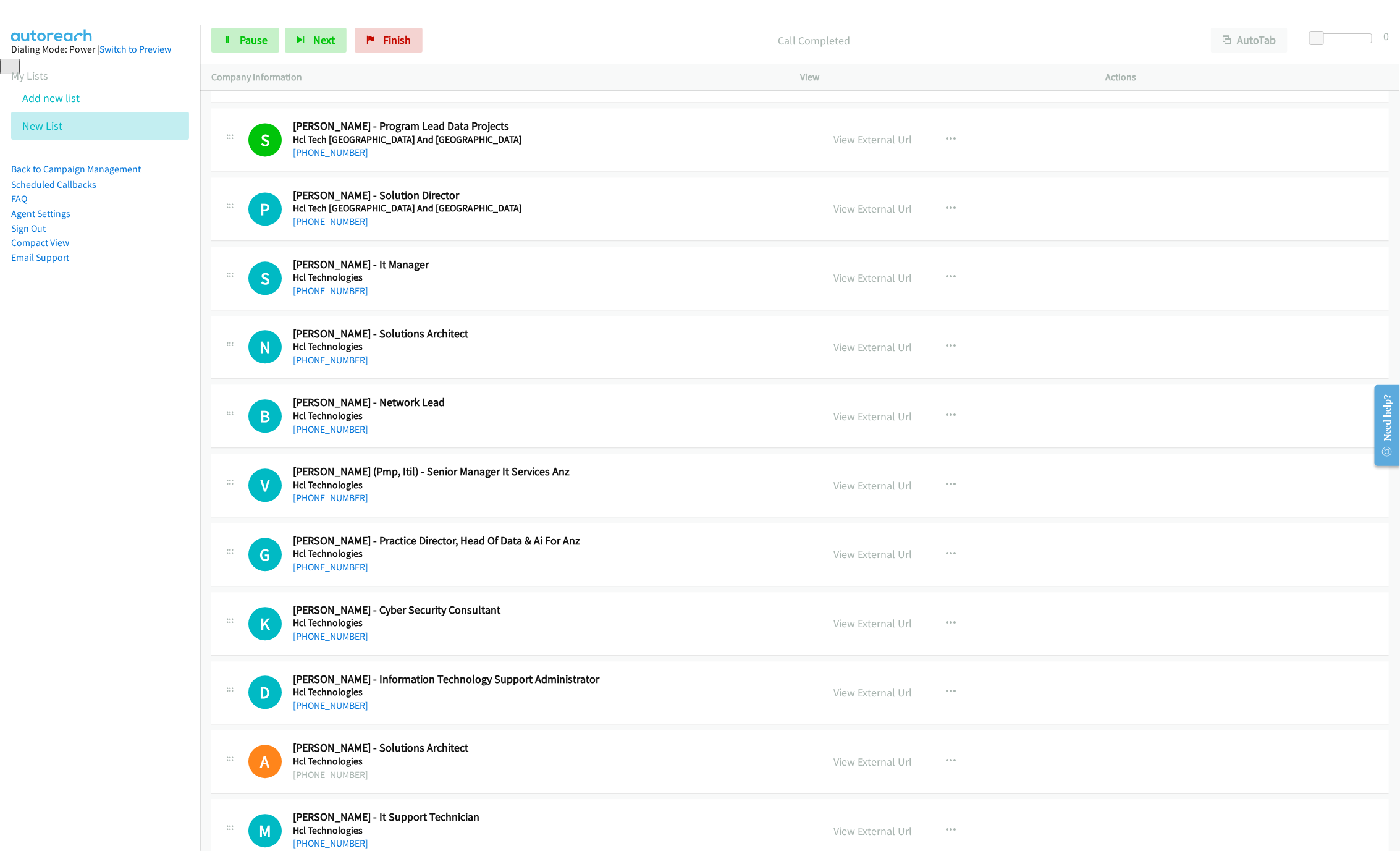
scroll to position [1708, 0]
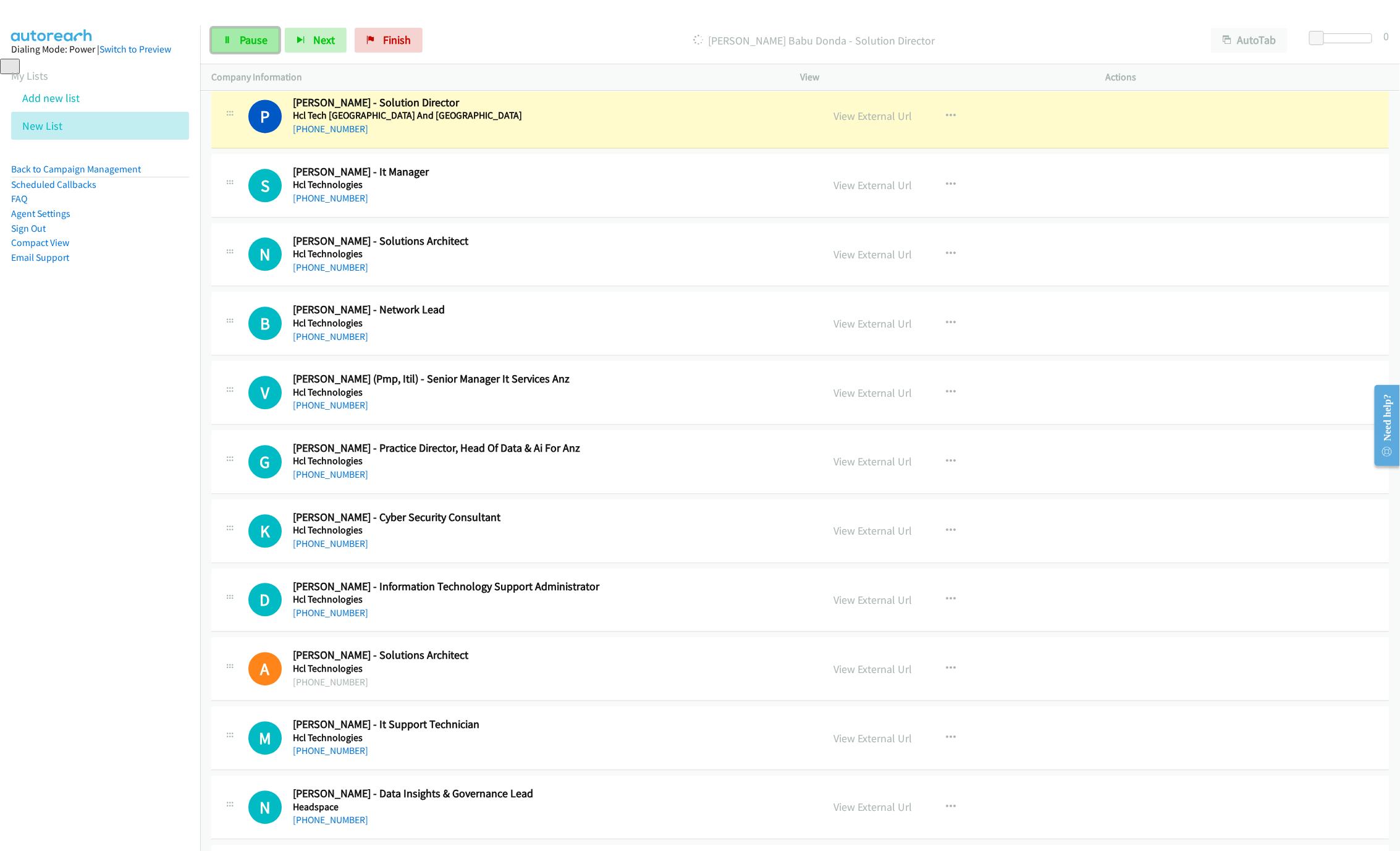
click at [246, 37] on span "Pause" at bounding box center [254, 39] width 28 height 14
click at [234, 46] on link "Start Calls" at bounding box center [255, 40] width 88 height 25
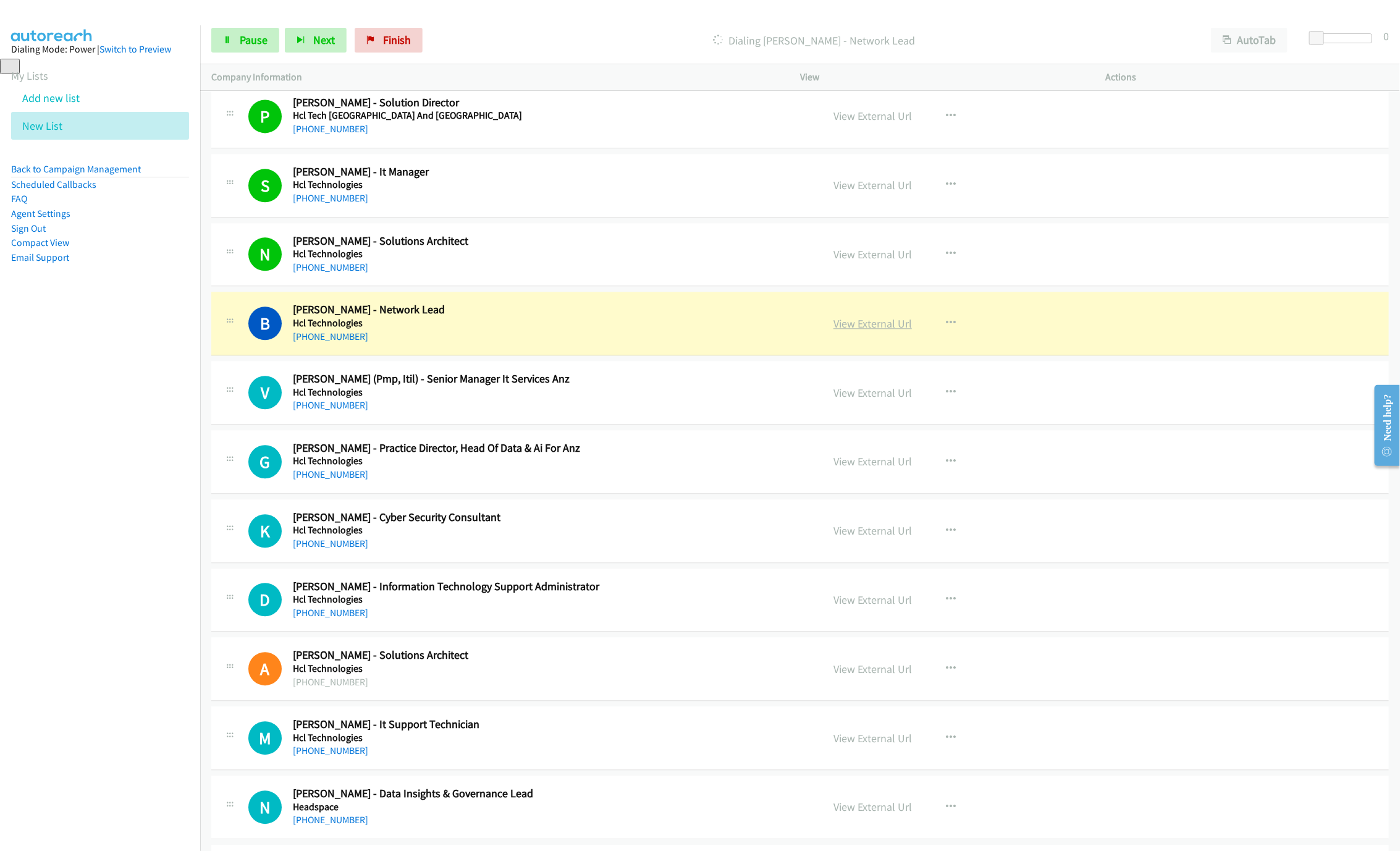
click at [858, 331] on link "View External Url" at bounding box center [873, 323] width 78 height 14
click at [249, 38] on span "Pause" at bounding box center [254, 39] width 28 height 14
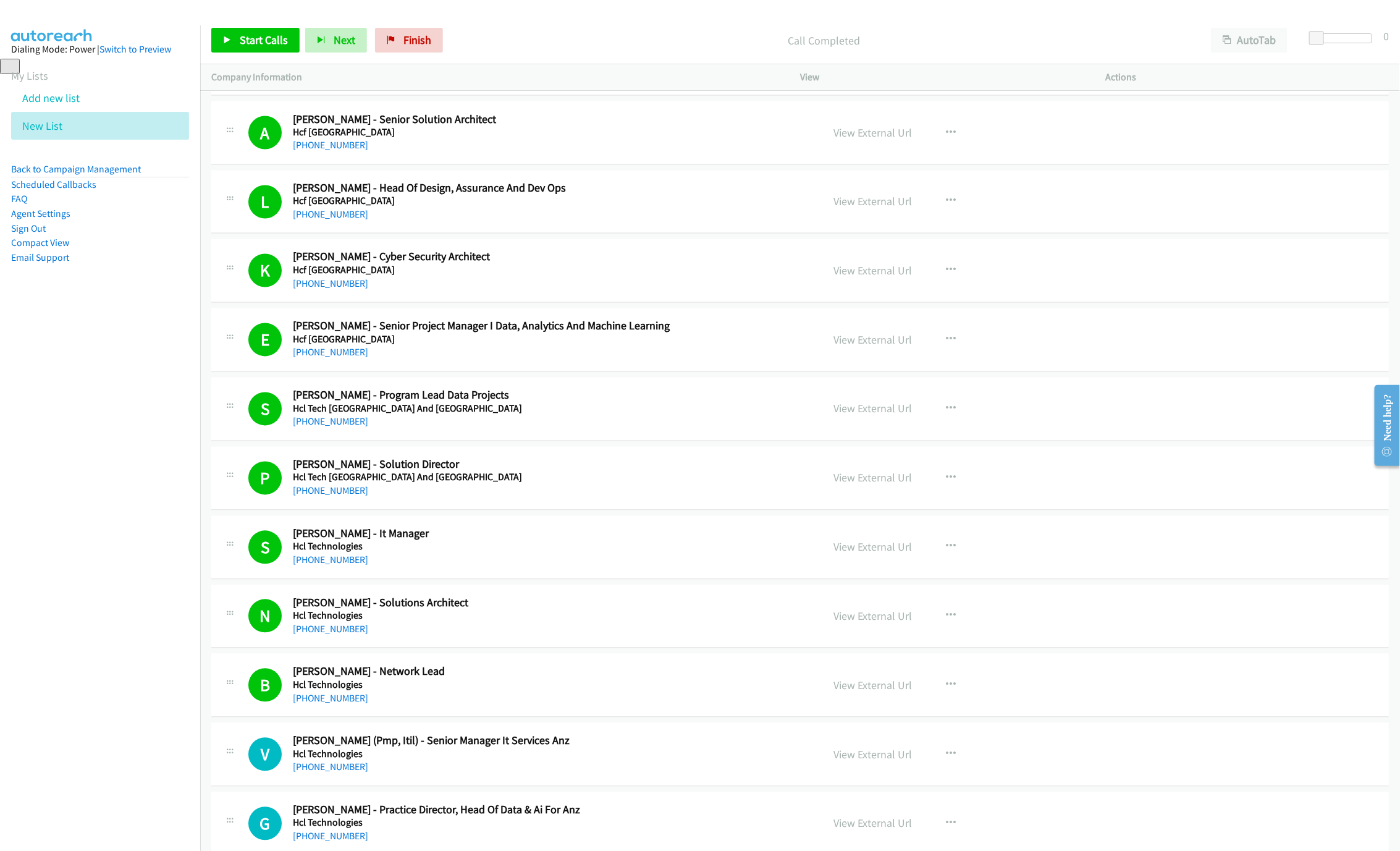
scroll to position [1337, 0]
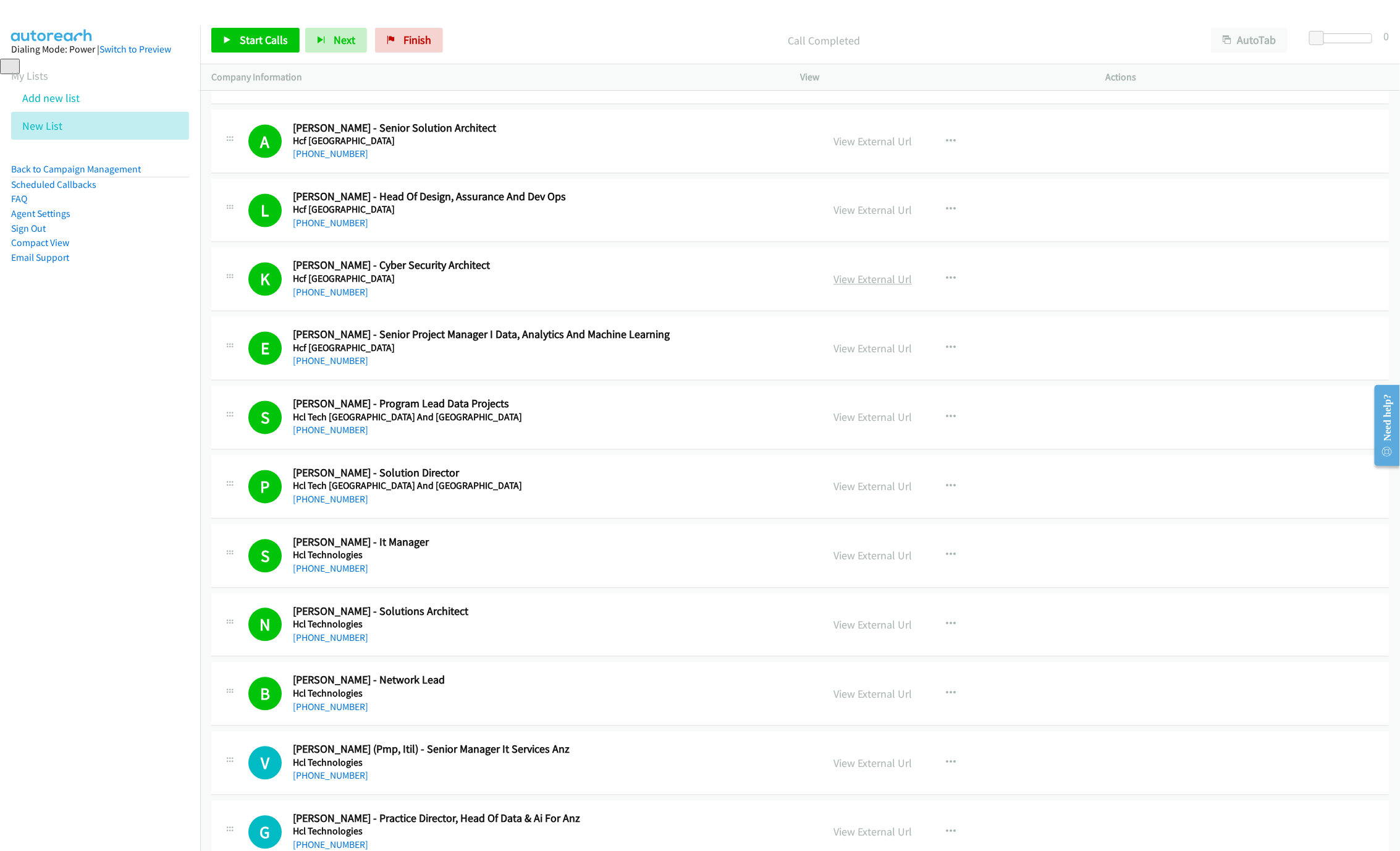
click at [856, 286] on link "View External Url" at bounding box center [873, 279] width 78 height 14
click at [228, 54] on div "Start Calls Pause Next Finish Call Completed AutoTab AutoTab 0" at bounding box center [801, 40] width 1200 height 48
click at [238, 38] on link "Start Calls" at bounding box center [255, 40] width 88 height 25
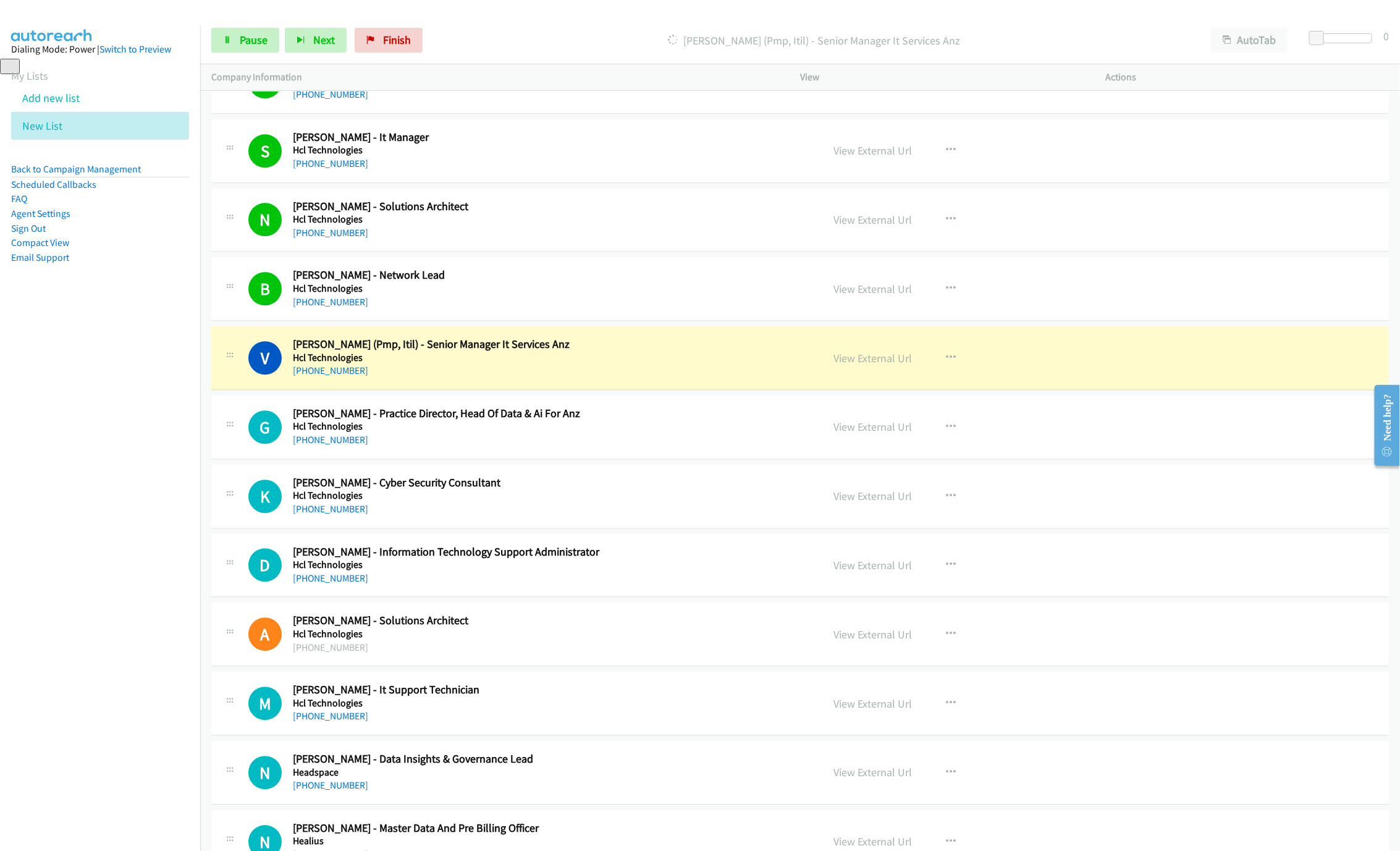
scroll to position [1801, 0]
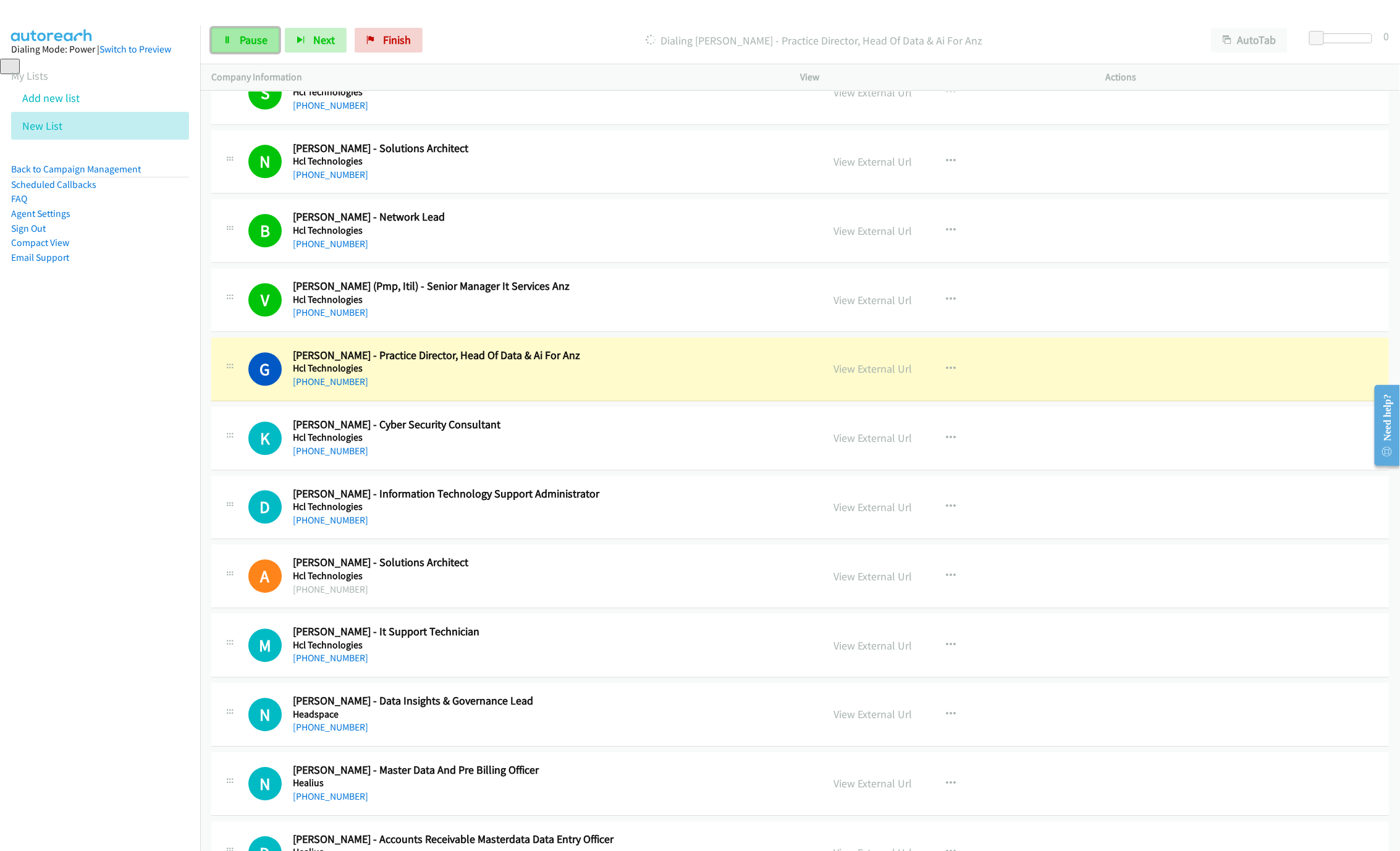
click at [238, 48] on link "Pause" at bounding box center [245, 40] width 68 height 25
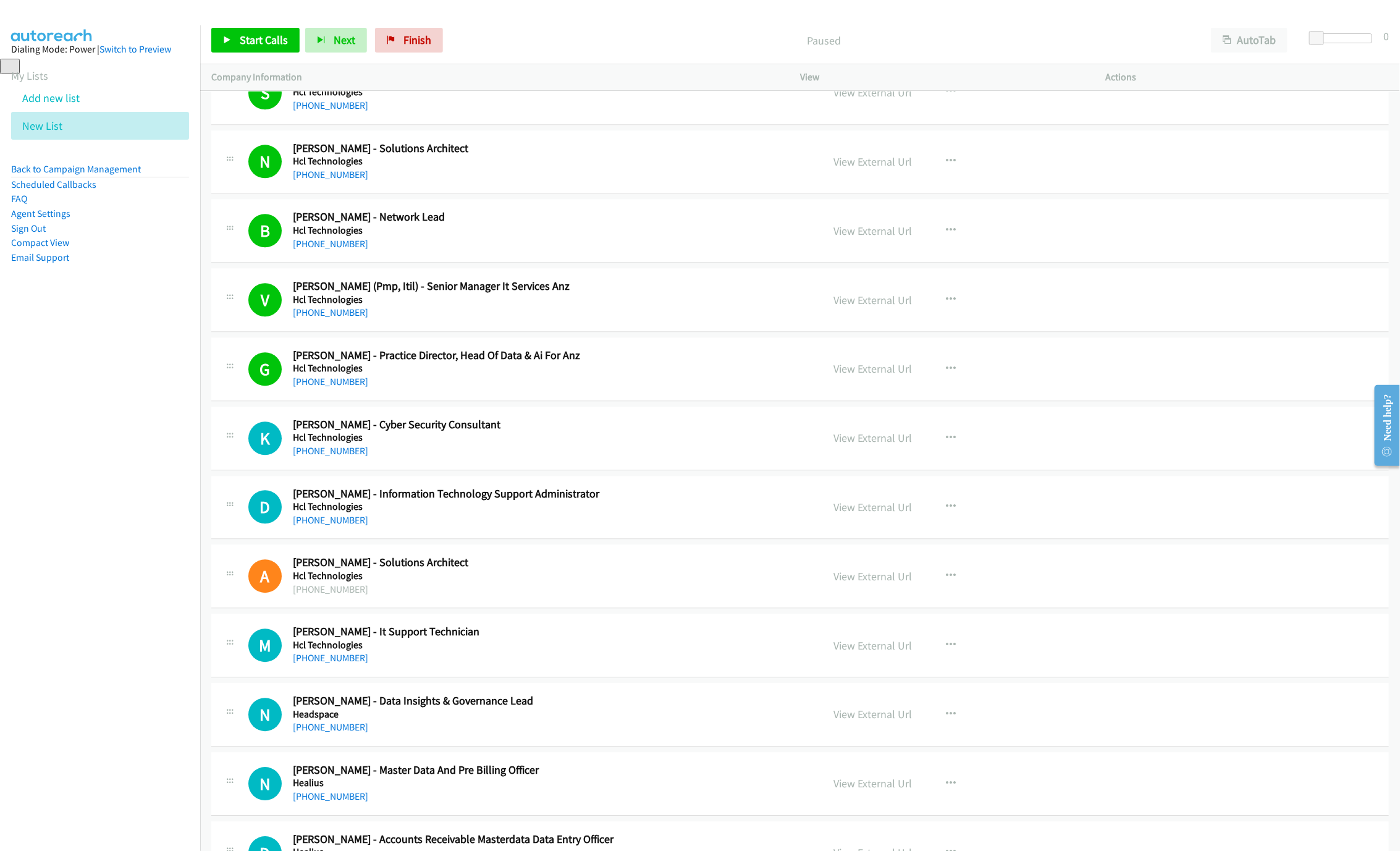
click at [234, 56] on div "Start Calls Pause Next Finish Paused AutoTab AutoTab 0" at bounding box center [801, 40] width 1200 height 48
click at [228, 37] on icon at bounding box center [227, 40] width 9 height 9
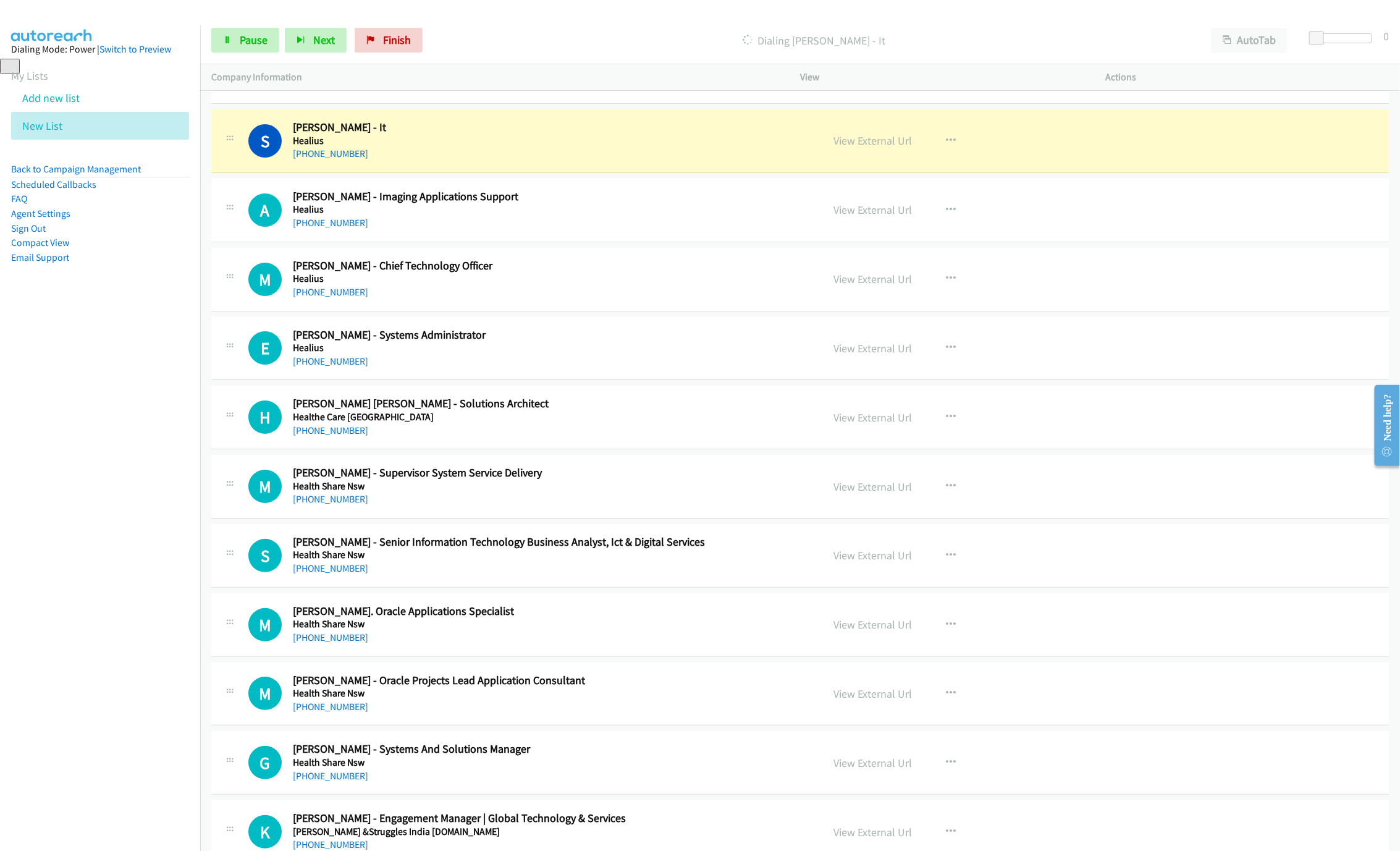
scroll to position [2728, 0]
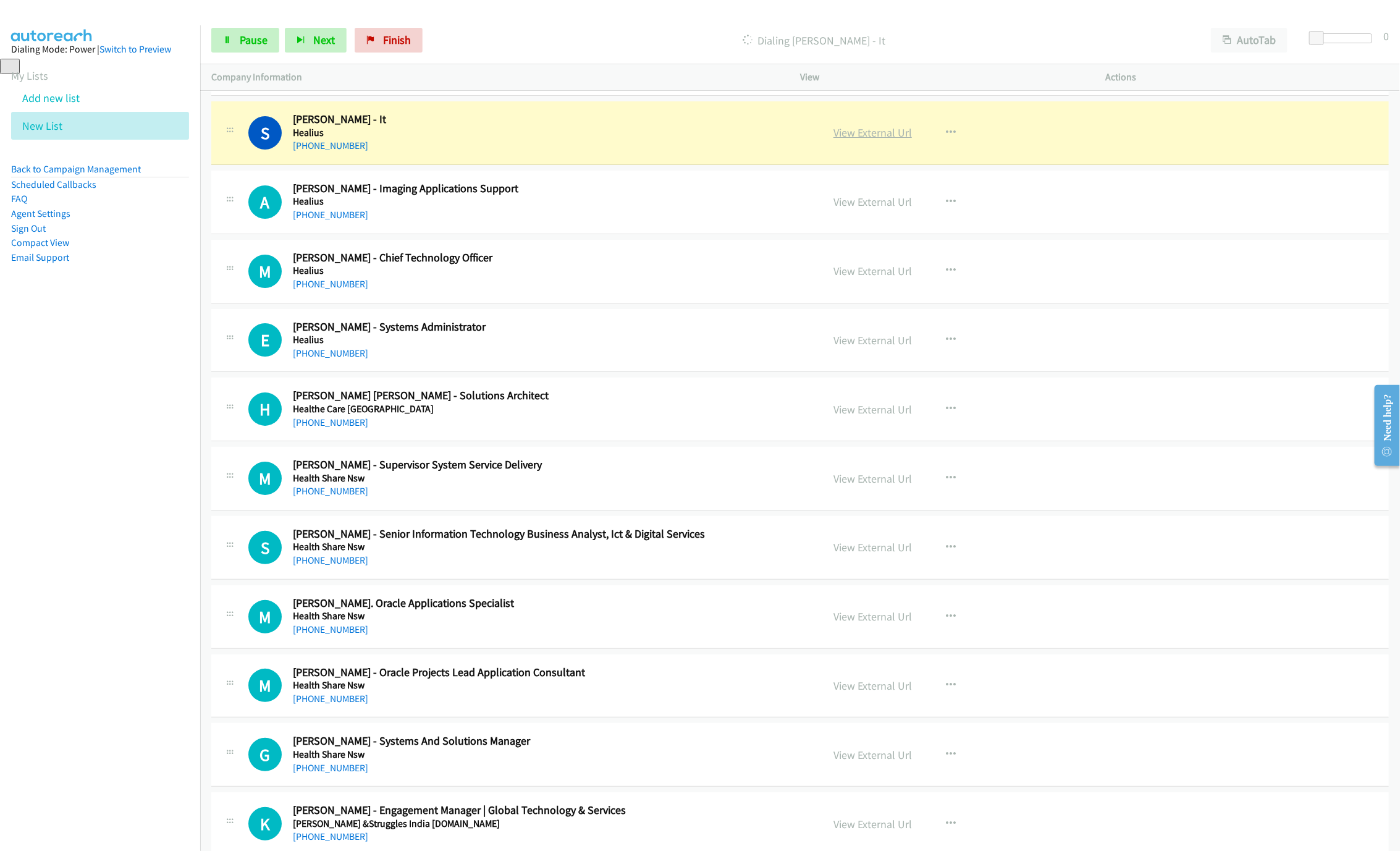
click at [854, 139] on link "View External Url" at bounding box center [873, 132] width 78 height 14
click at [240, 44] on span "Pause" at bounding box center [254, 39] width 28 height 14
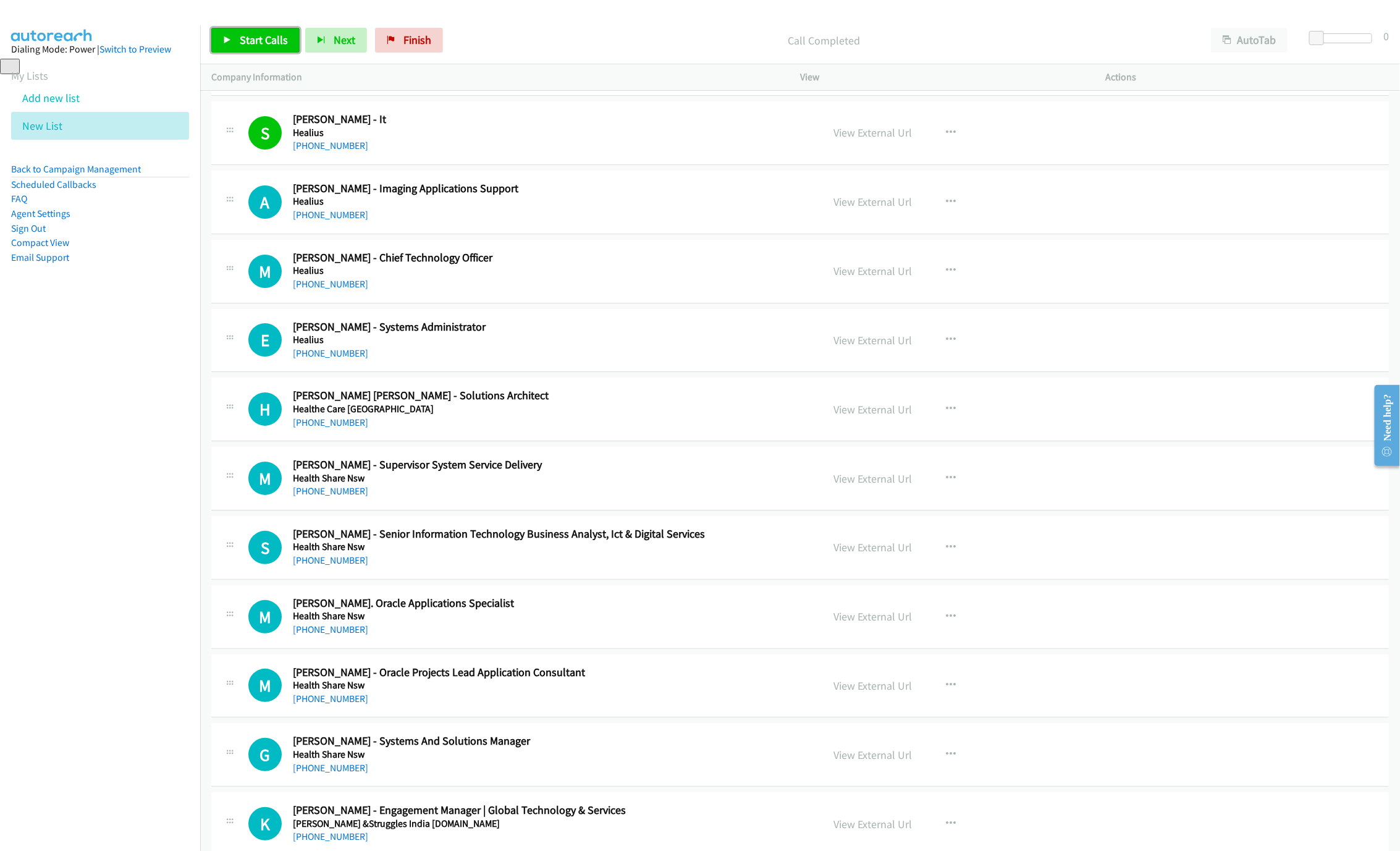
click at [260, 33] on span "Start Calls" at bounding box center [264, 39] width 48 height 14
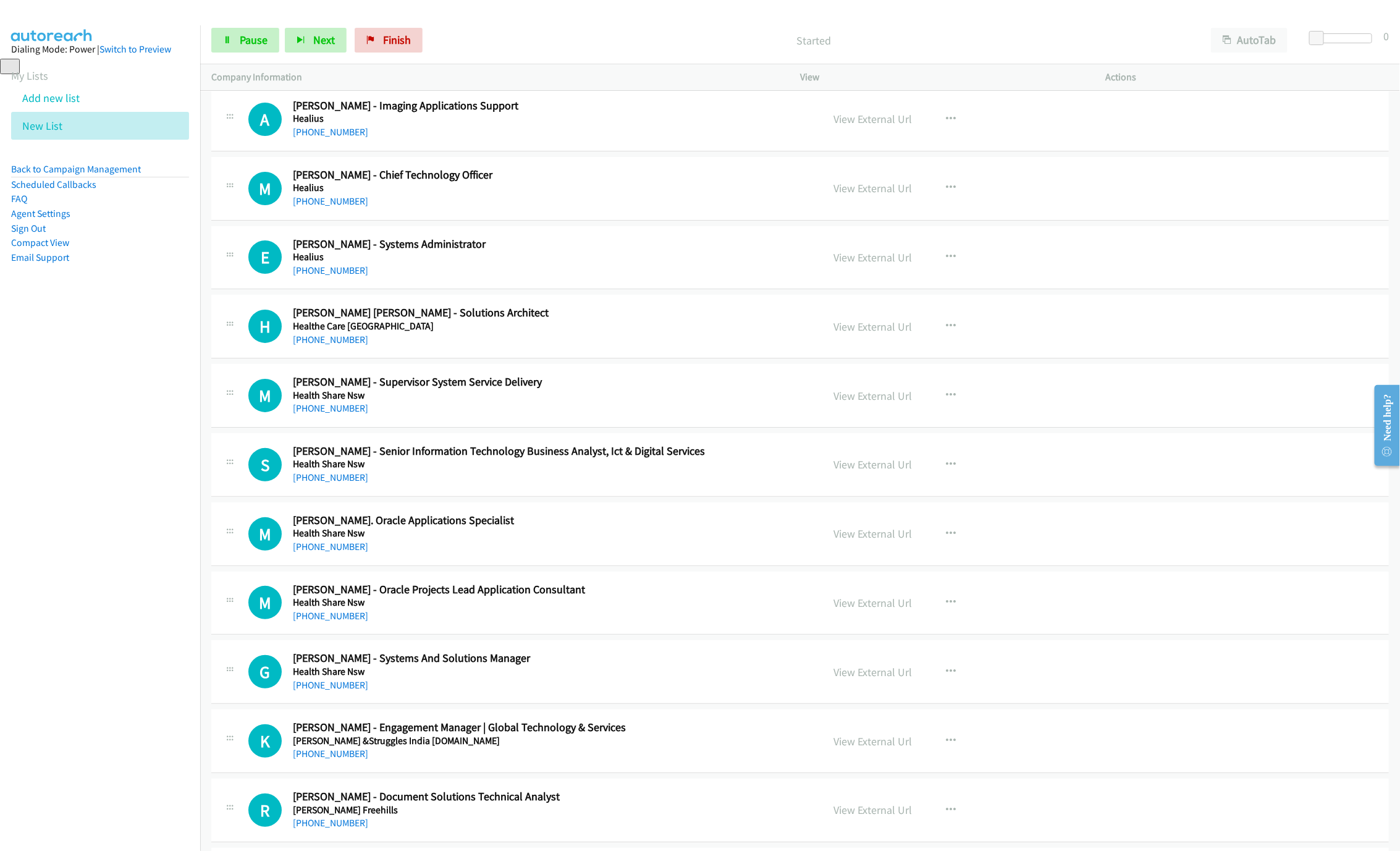
scroll to position [2821, 0]
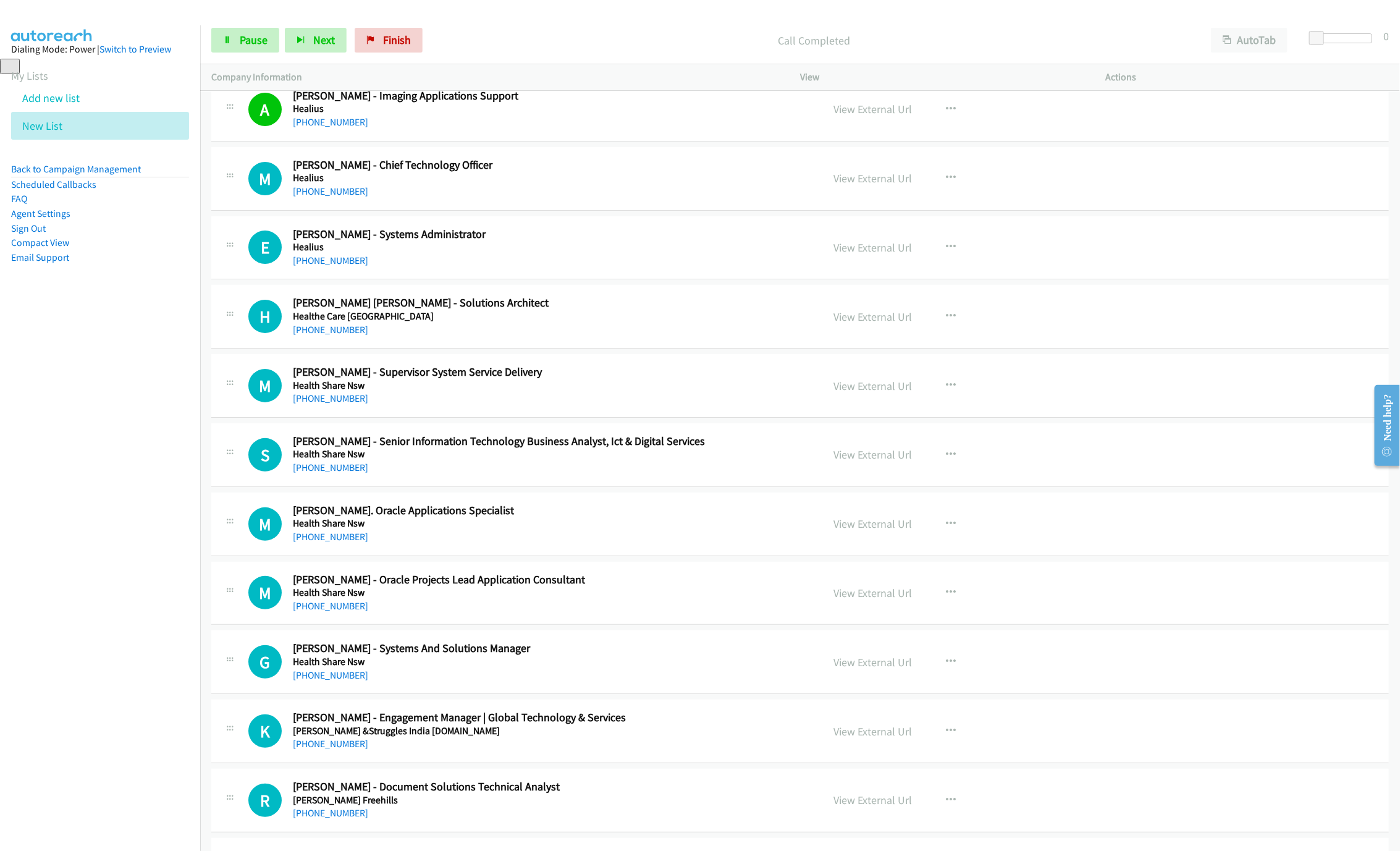
drag, startPoint x: 344, startPoint y: 208, endPoint x: 451, endPoint y: 232, distance: 109.7
click at [344, 197] on link "+61 401 565 034" at bounding box center [331, 191] width 76 height 12
click at [247, 40] on span "Pause" at bounding box center [254, 39] width 28 height 14
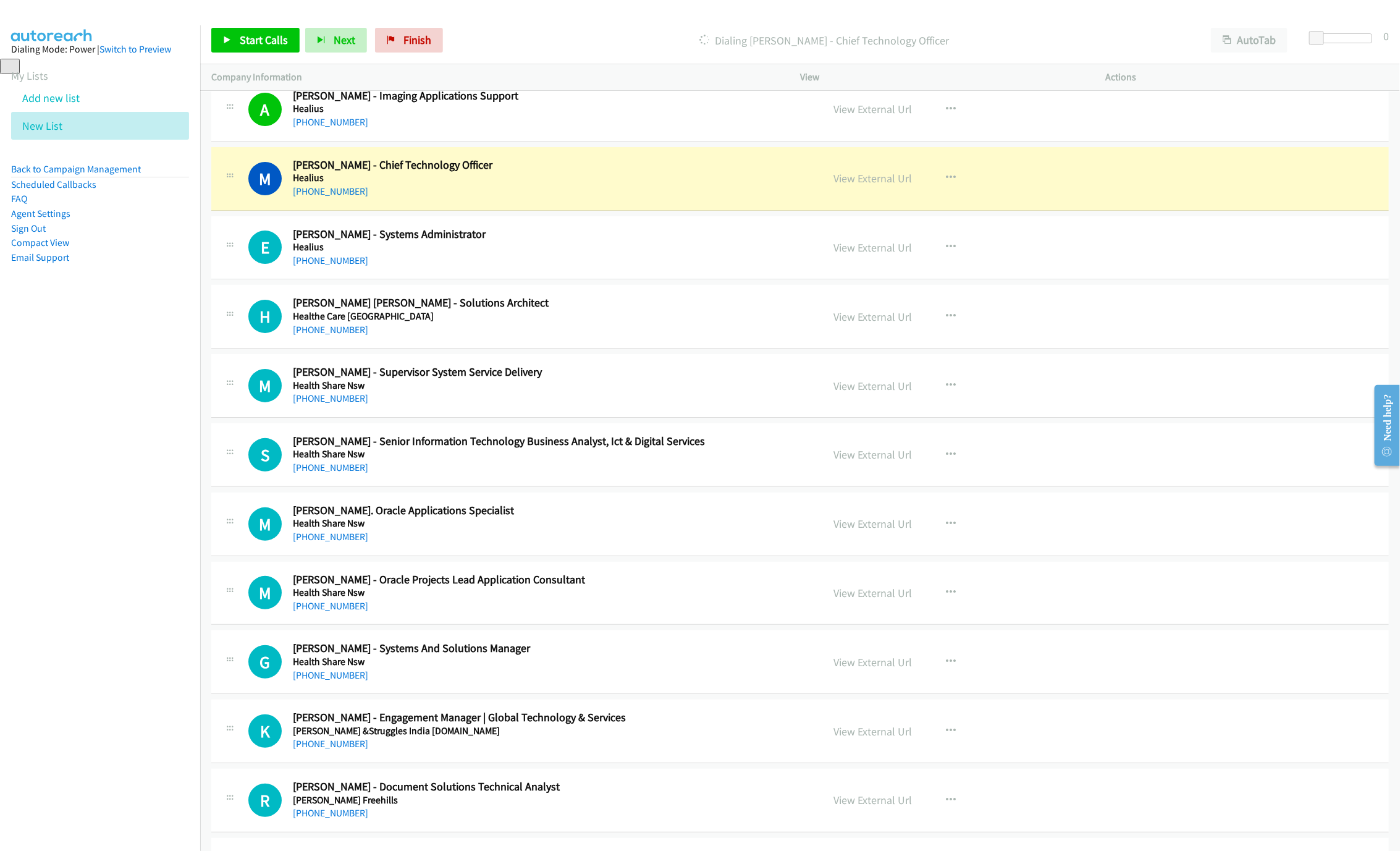
click at [1078, 34] on p "Dialing Mr Ross Latham - Chief Technology Officer" at bounding box center [824, 40] width 729 height 17
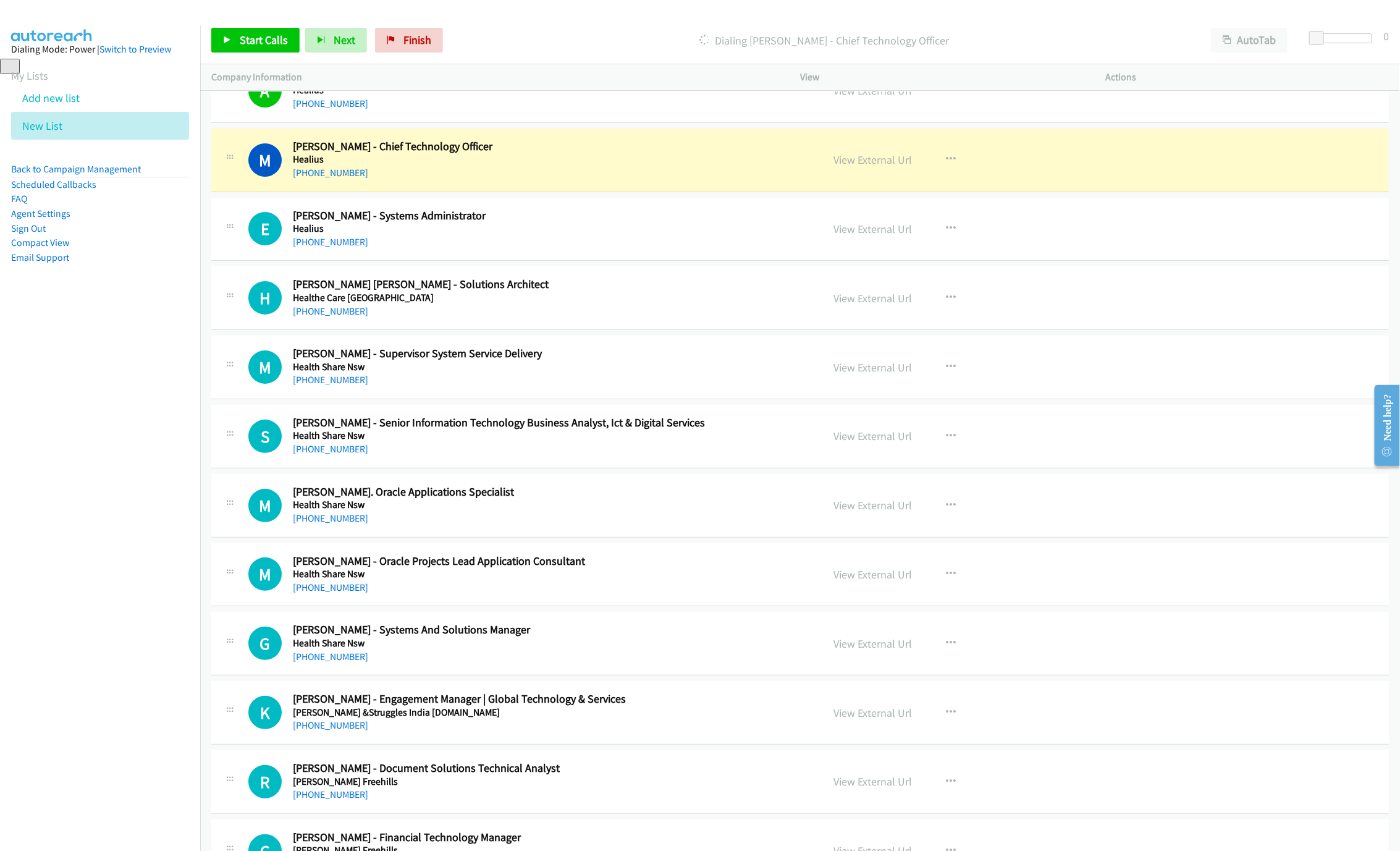
scroll to position [2858, 0]
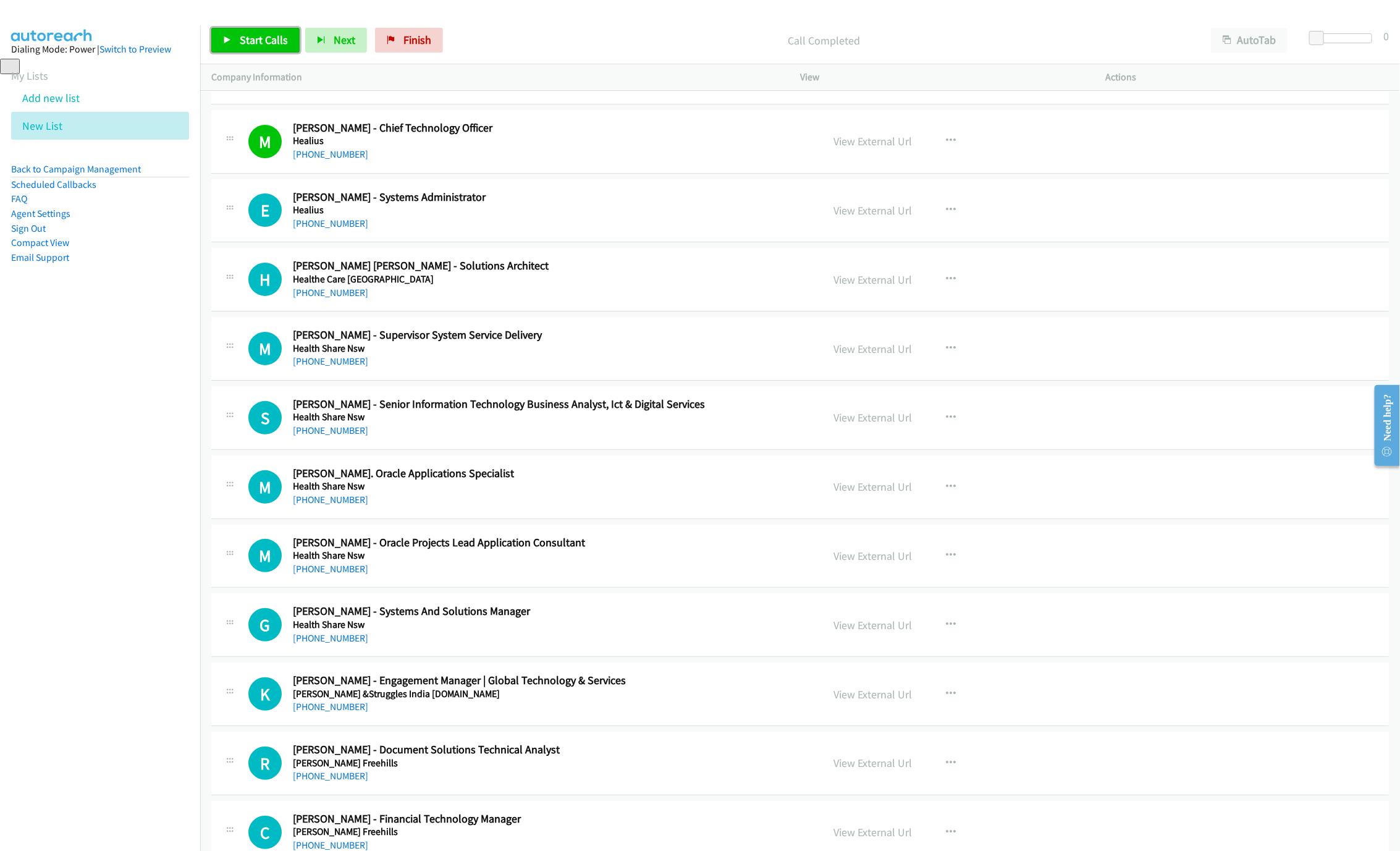
click at [243, 50] on link "Start Calls" at bounding box center [255, 40] width 88 height 25
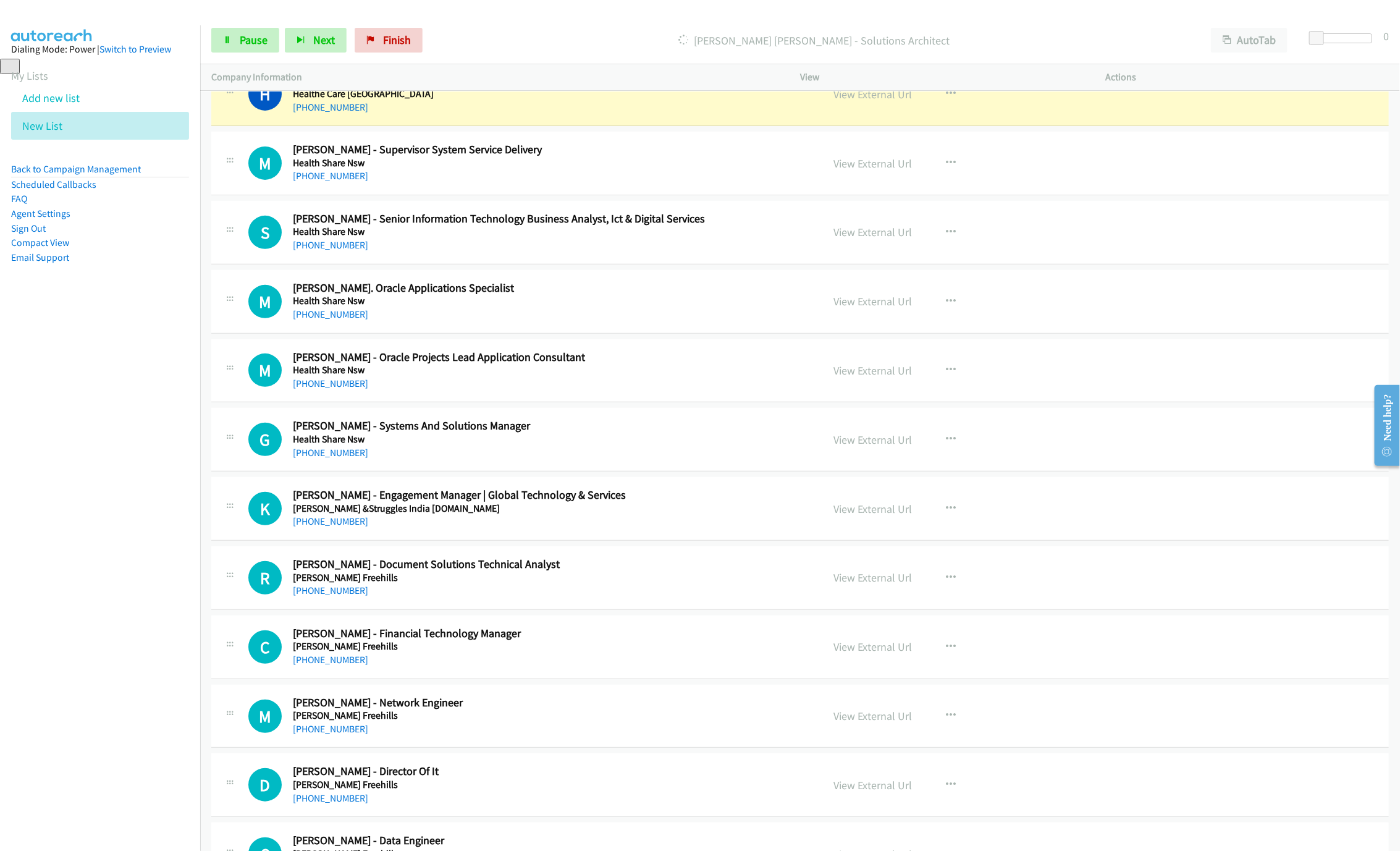
scroll to position [2950, 0]
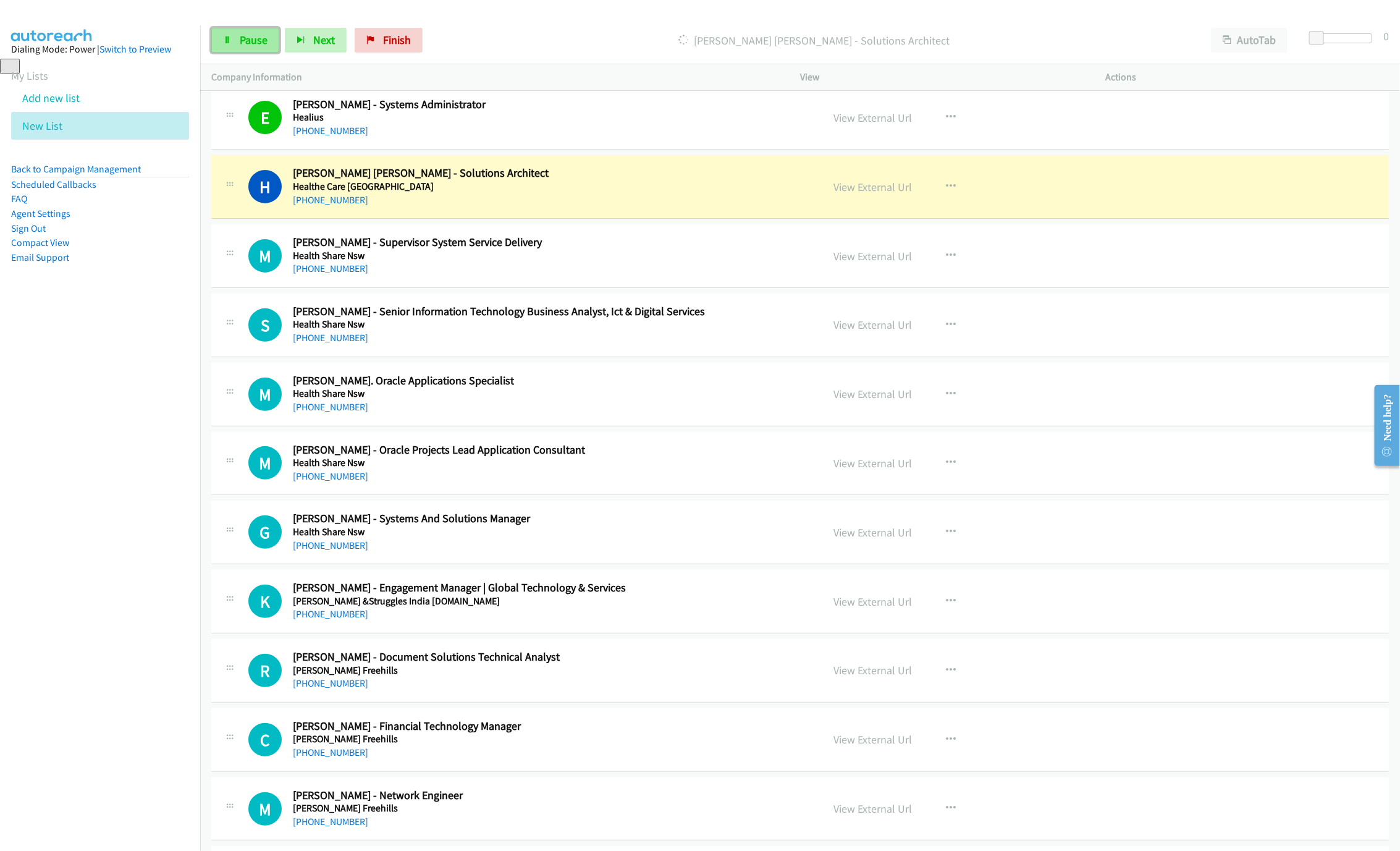
click at [219, 37] on link "Pause" at bounding box center [245, 40] width 68 height 25
drag, startPoint x: 877, startPoint y: 198, endPoint x: 1389, endPoint y: 414, distance: 555.7
click at [854, 194] on link "View External Url" at bounding box center [873, 187] width 78 height 14
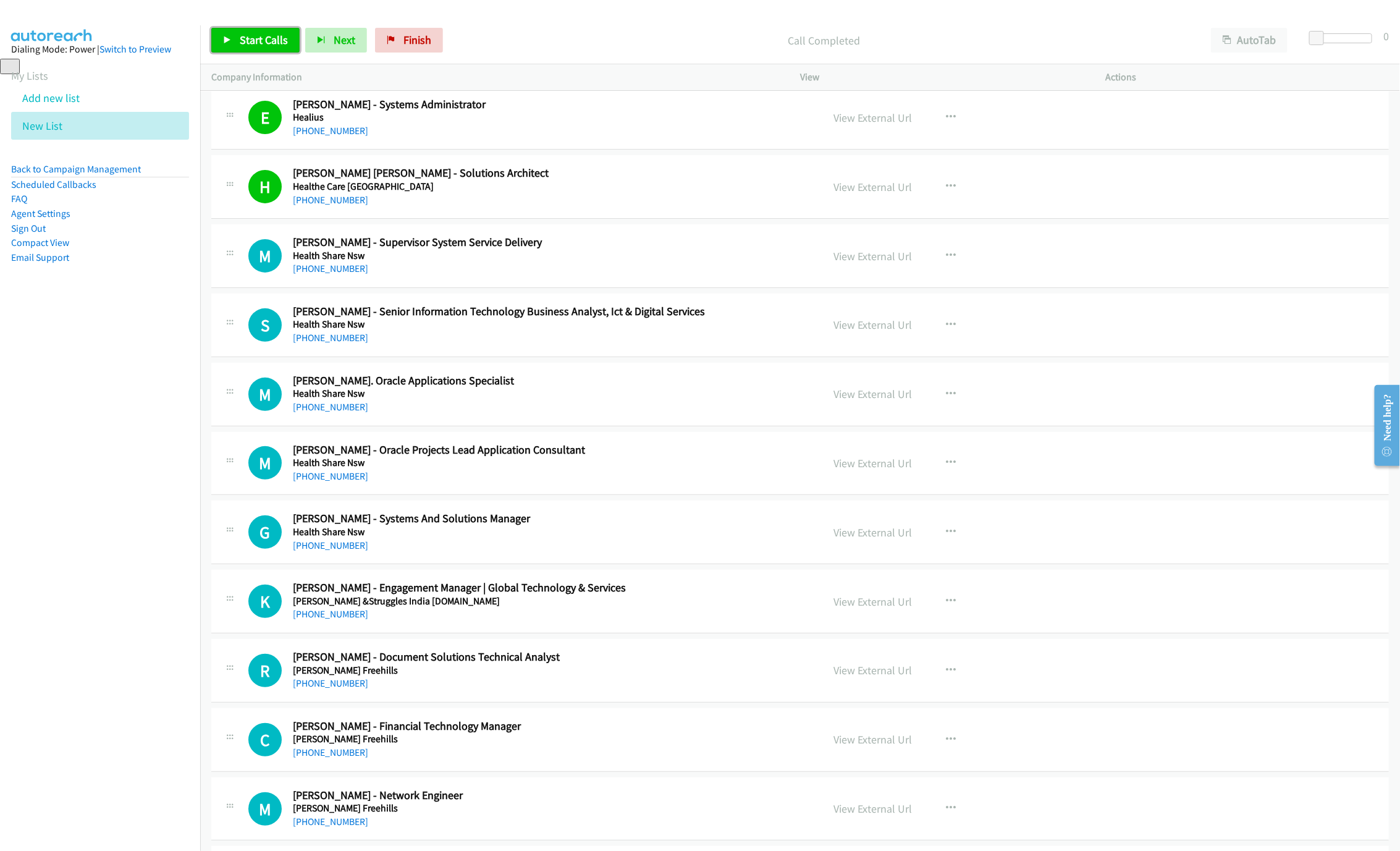
click at [230, 37] on icon at bounding box center [227, 40] width 9 height 9
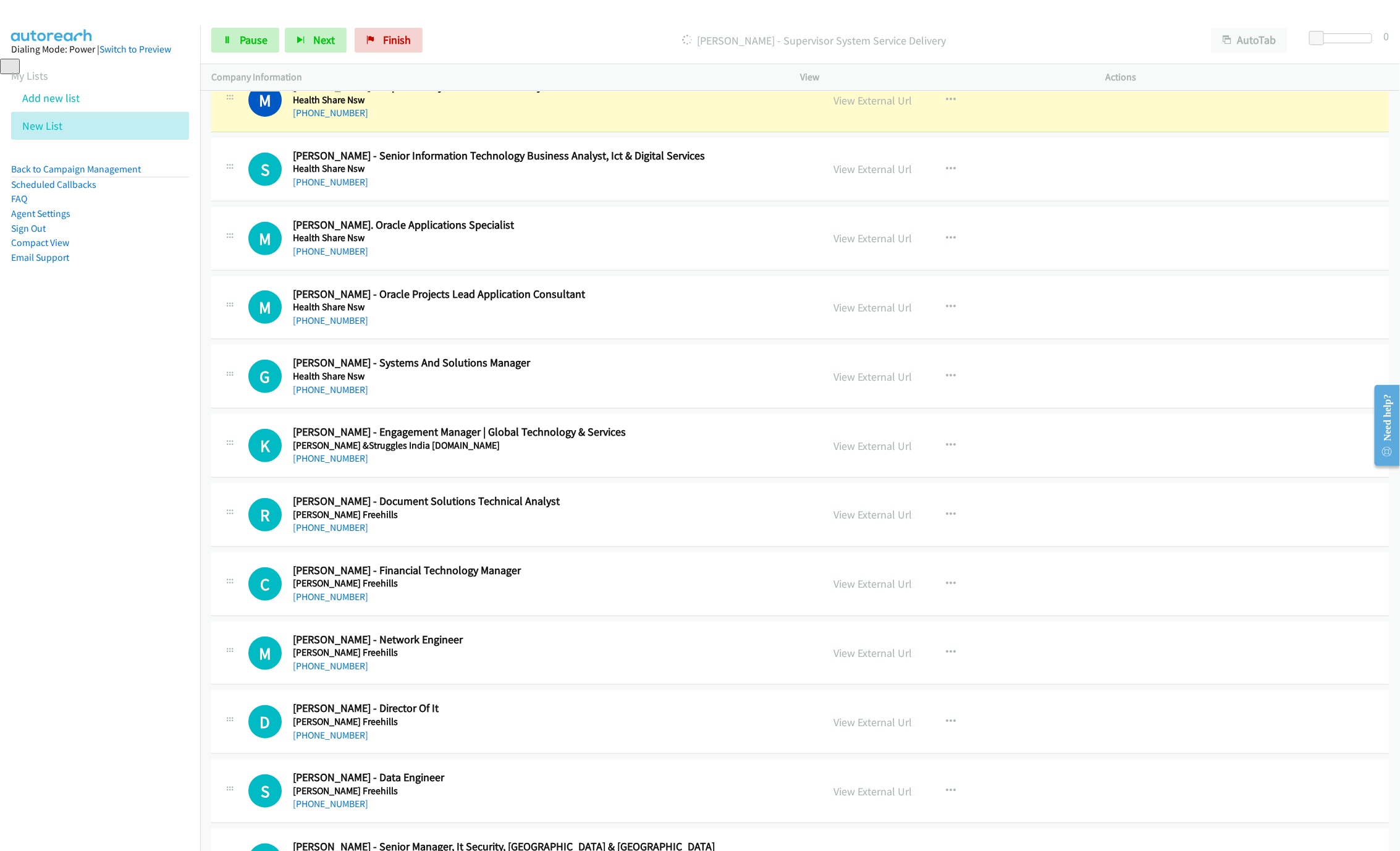
scroll to position [3043, 0]
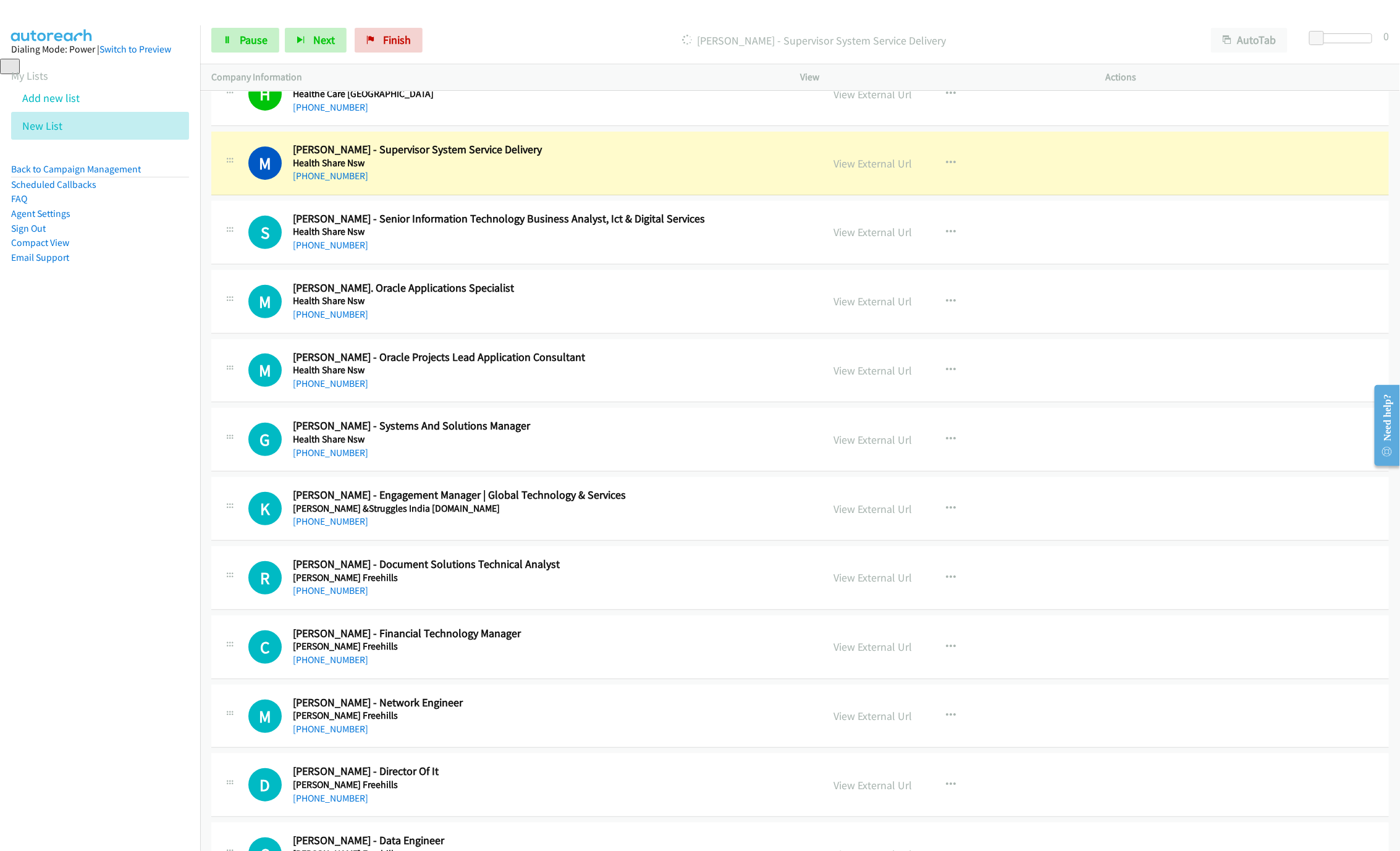
click at [840, 21] on div "Start Calls Pause Next Finish Dialing Mina Ibrahim - Supervisor System Service …" at bounding box center [801, 40] width 1200 height 48
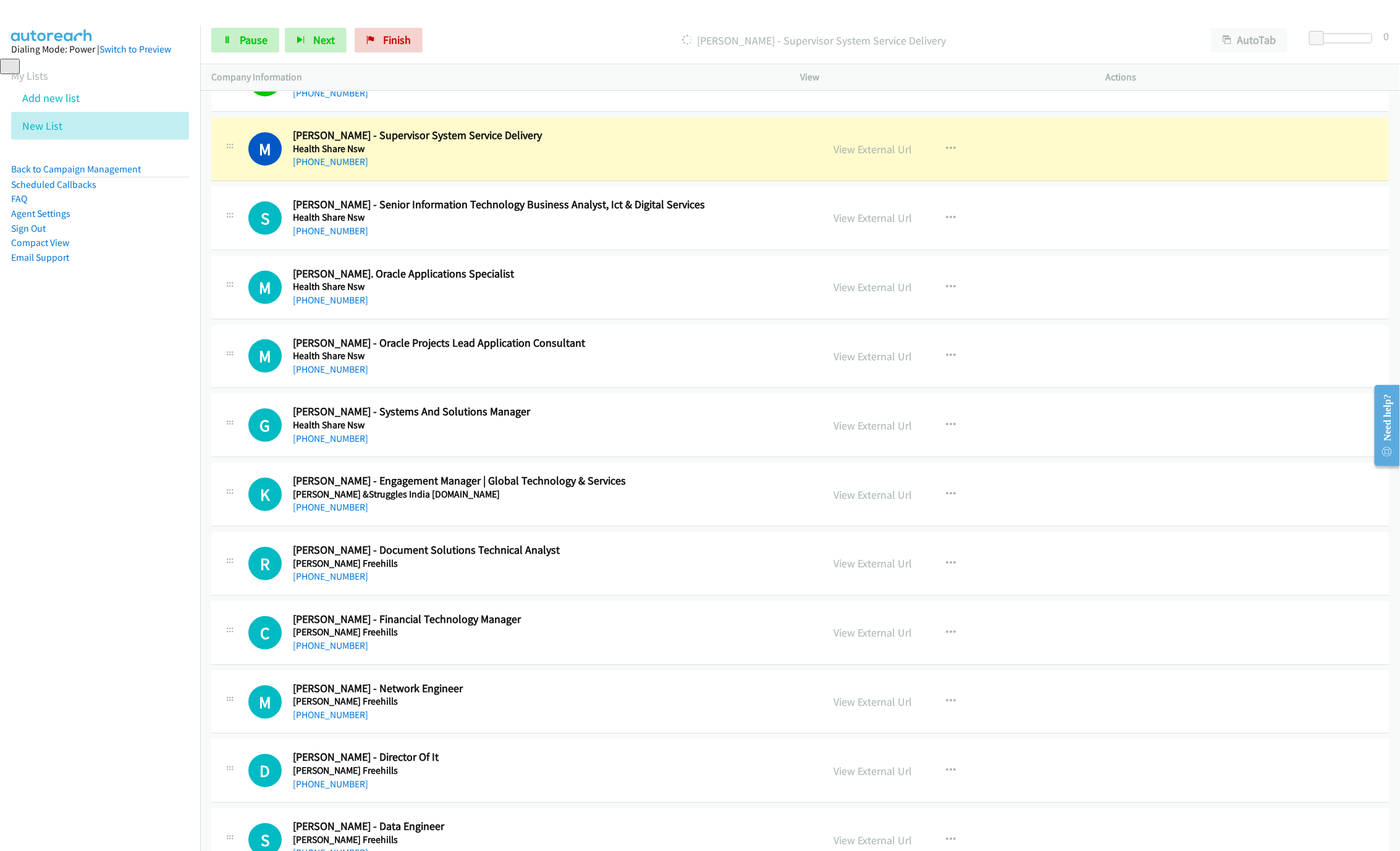
scroll to position [3080, 0]
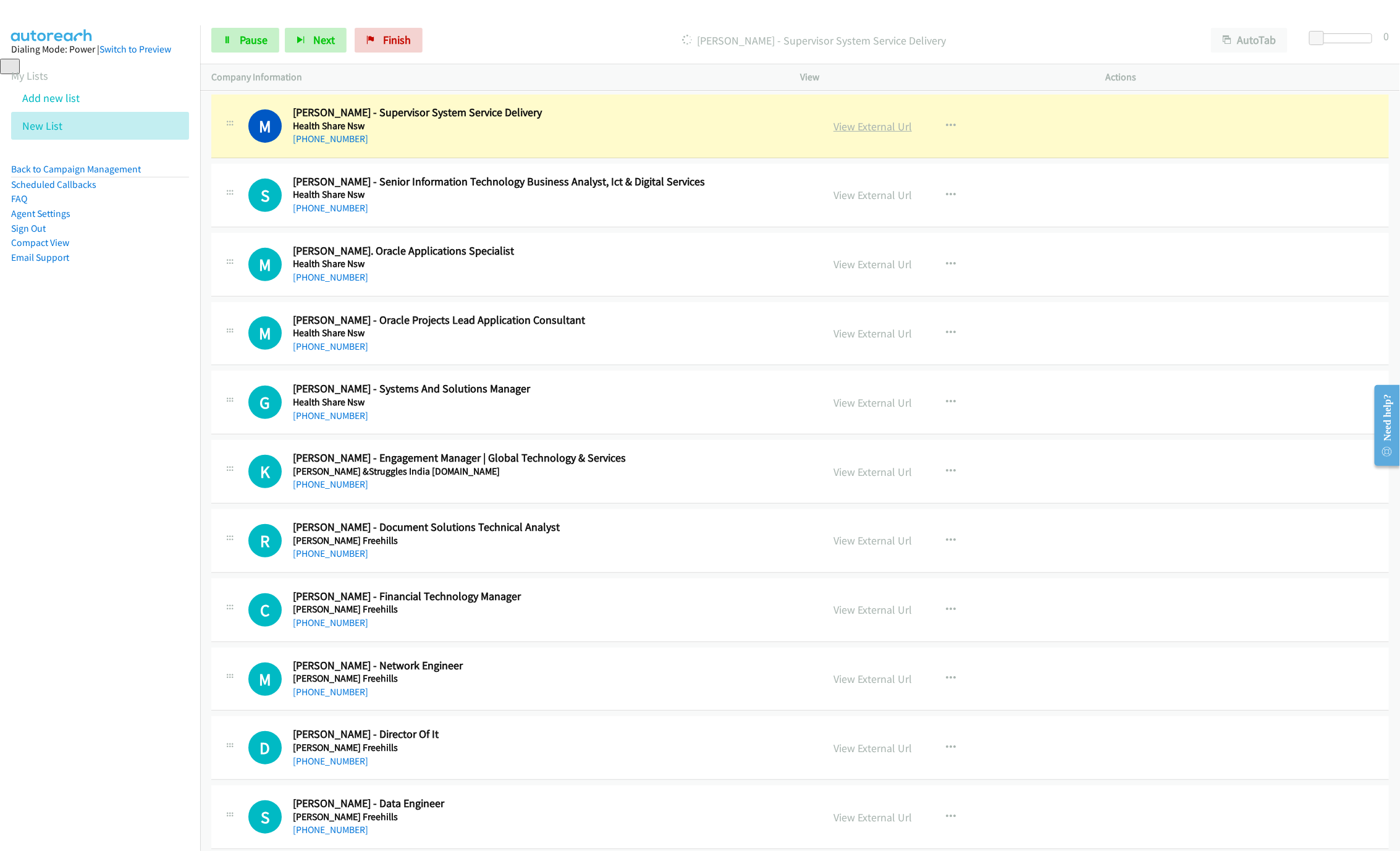
click at [874, 133] on link "View External Url" at bounding box center [873, 126] width 78 height 14
click at [237, 41] on link "Pause" at bounding box center [245, 40] width 68 height 25
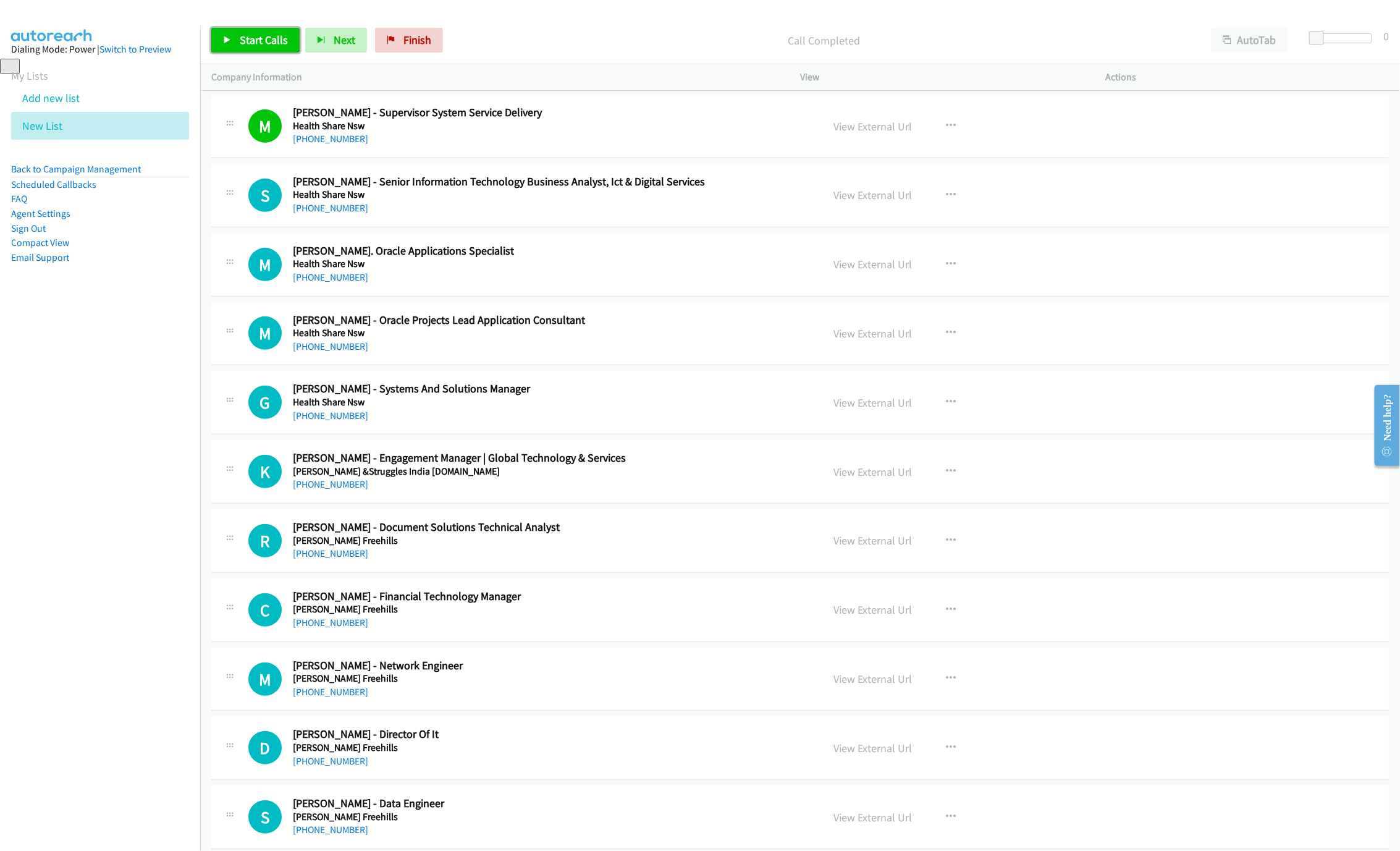
click at [258, 43] on span "Start Calls" at bounding box center [264, 39] width 48 height 14
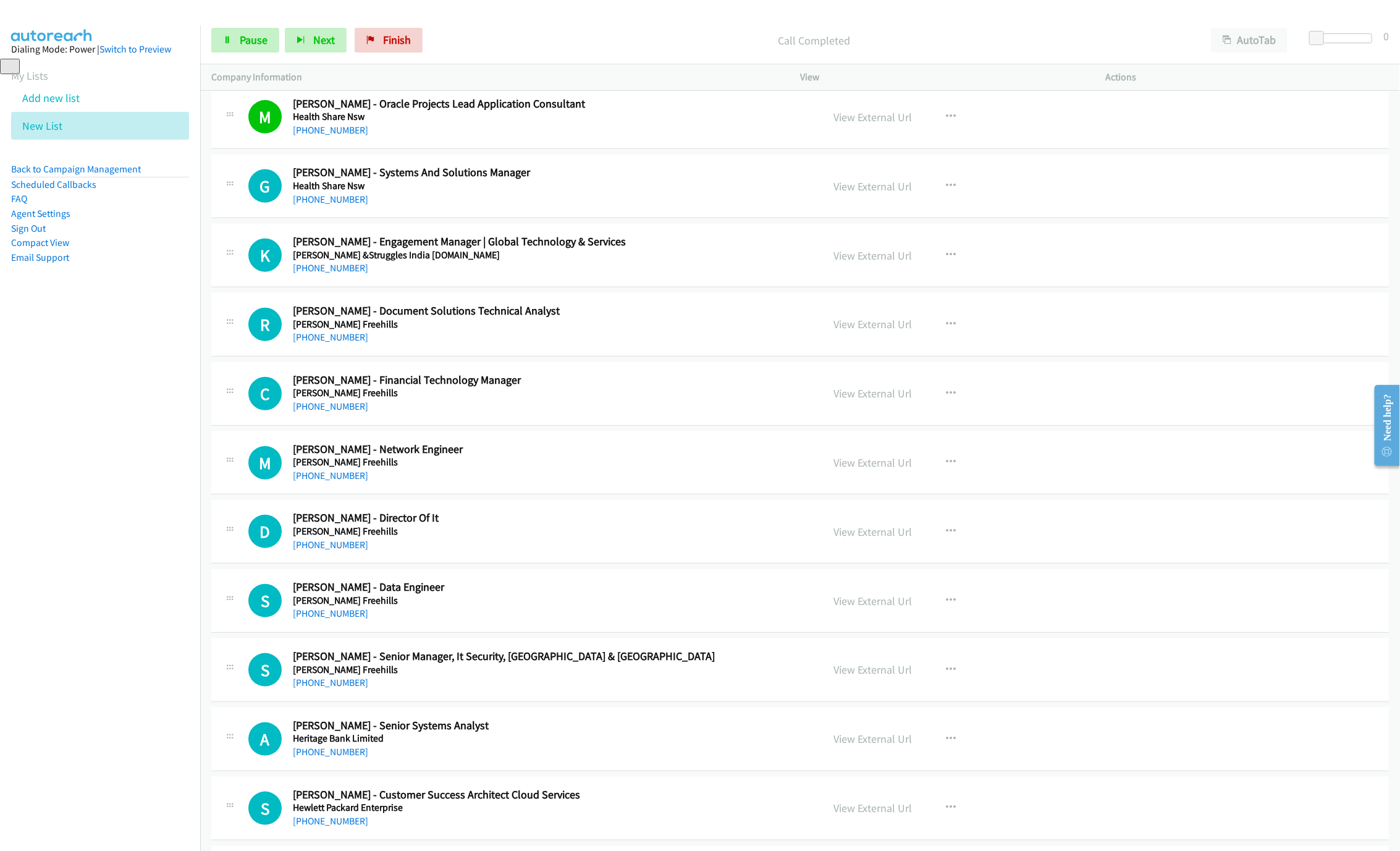
scroll to position [3358, 0]
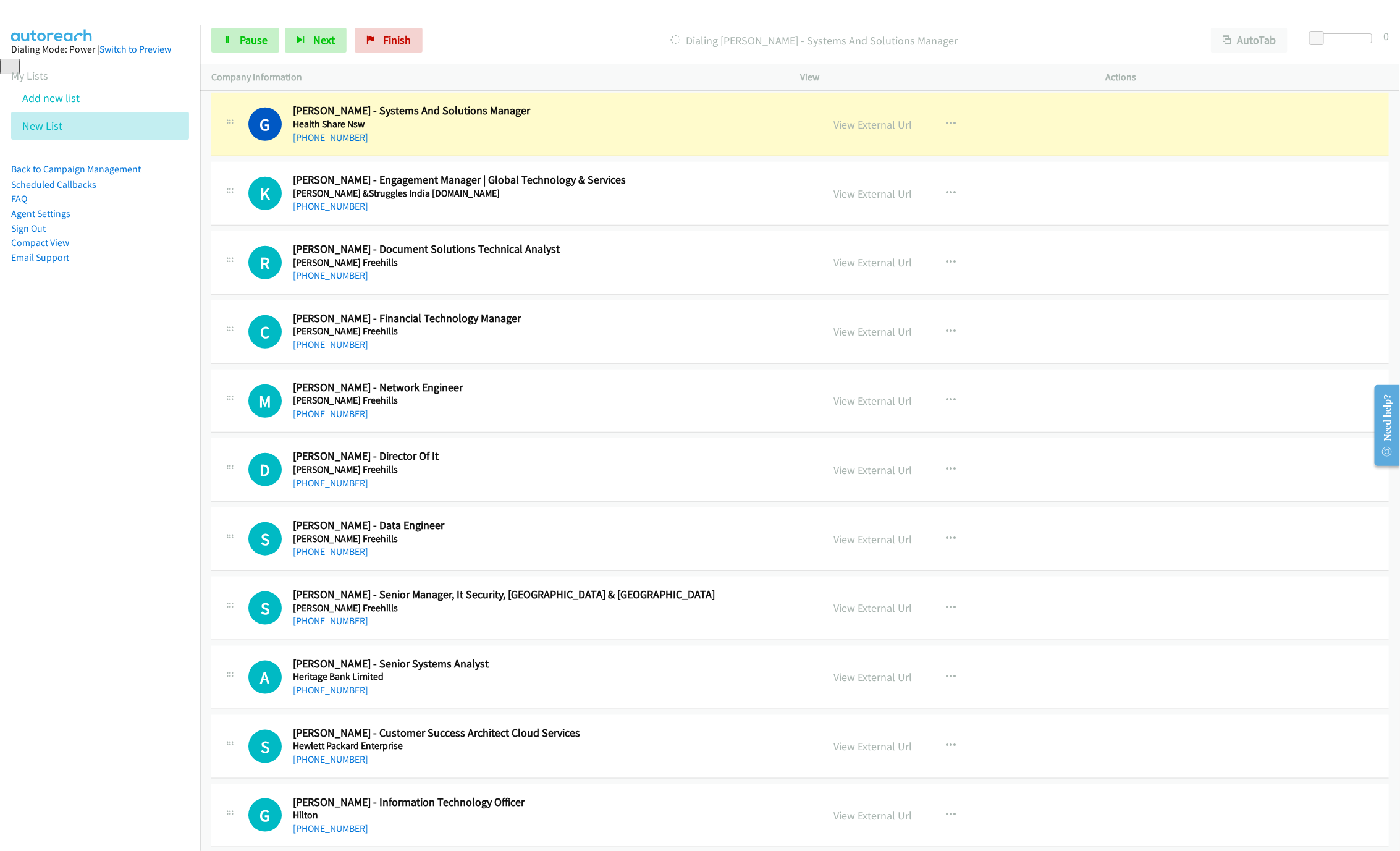
click at [242, 23] on div "Start Calls Pause Next Finish Dialing Glen Wilson - Systems And Solutions Manag…" at bounding box center [801, 40] width 1200 height 48
click at [234, 31] on link "Pause" at bounding box center [245, 40] width 68 height 25
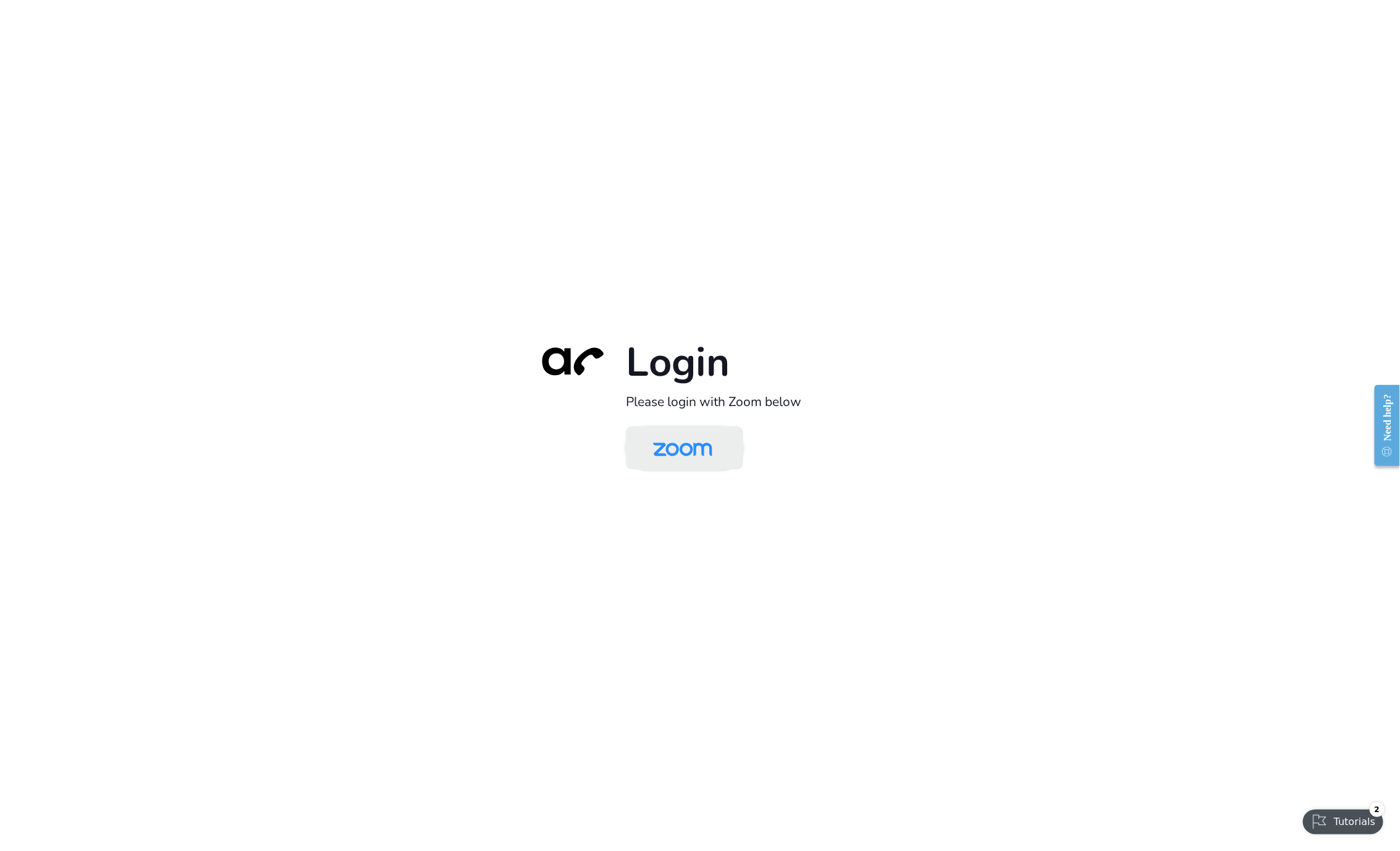
click at [673, 461] on img at bounding box center [682, 449] width 85 height 40
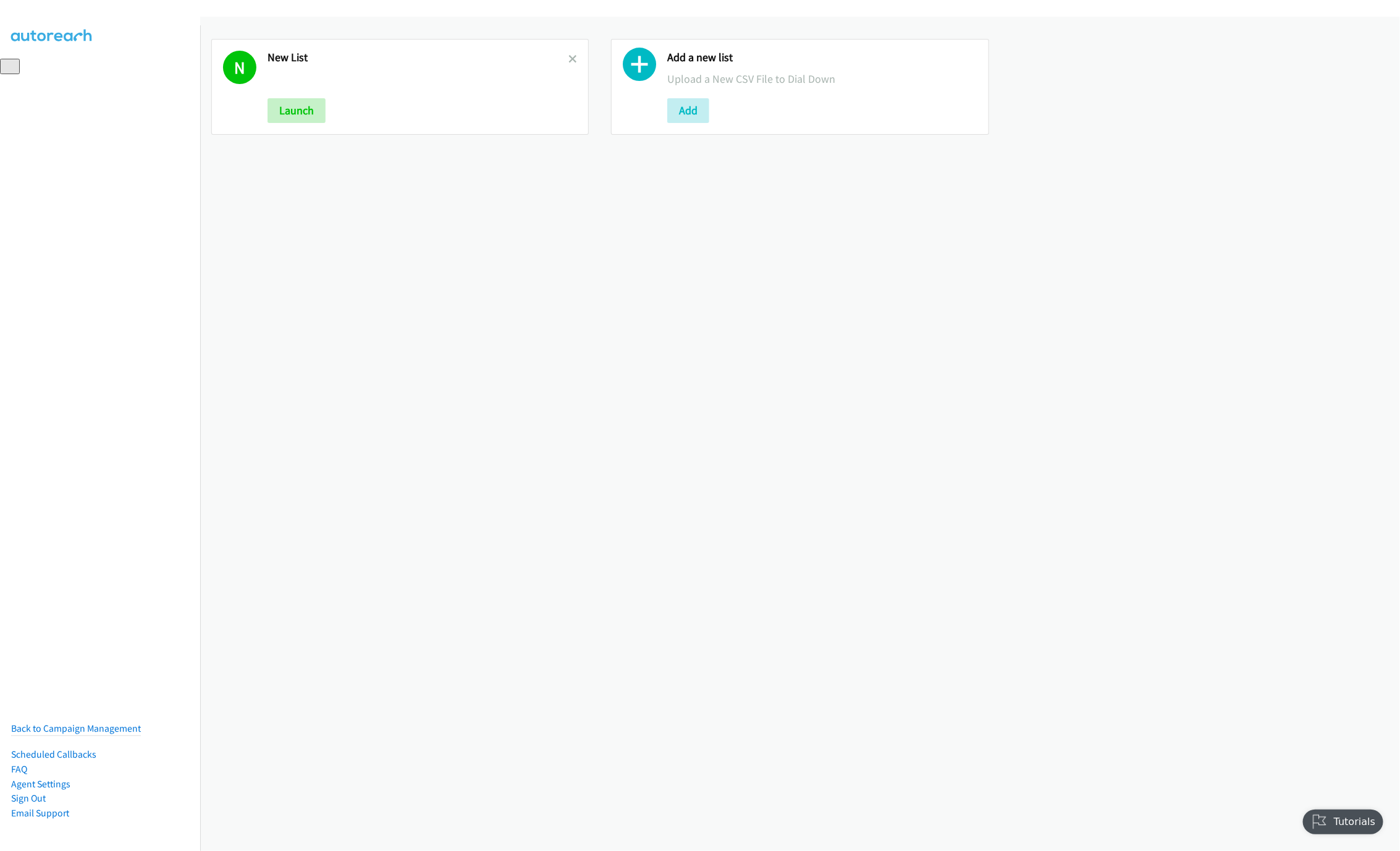
click at [574, 58] on div "N New List Launch" at bounding box center [400, 87] width 378 height 96
click at [569, 58] on icon at bounding box center [572, 60] width 9 height 9
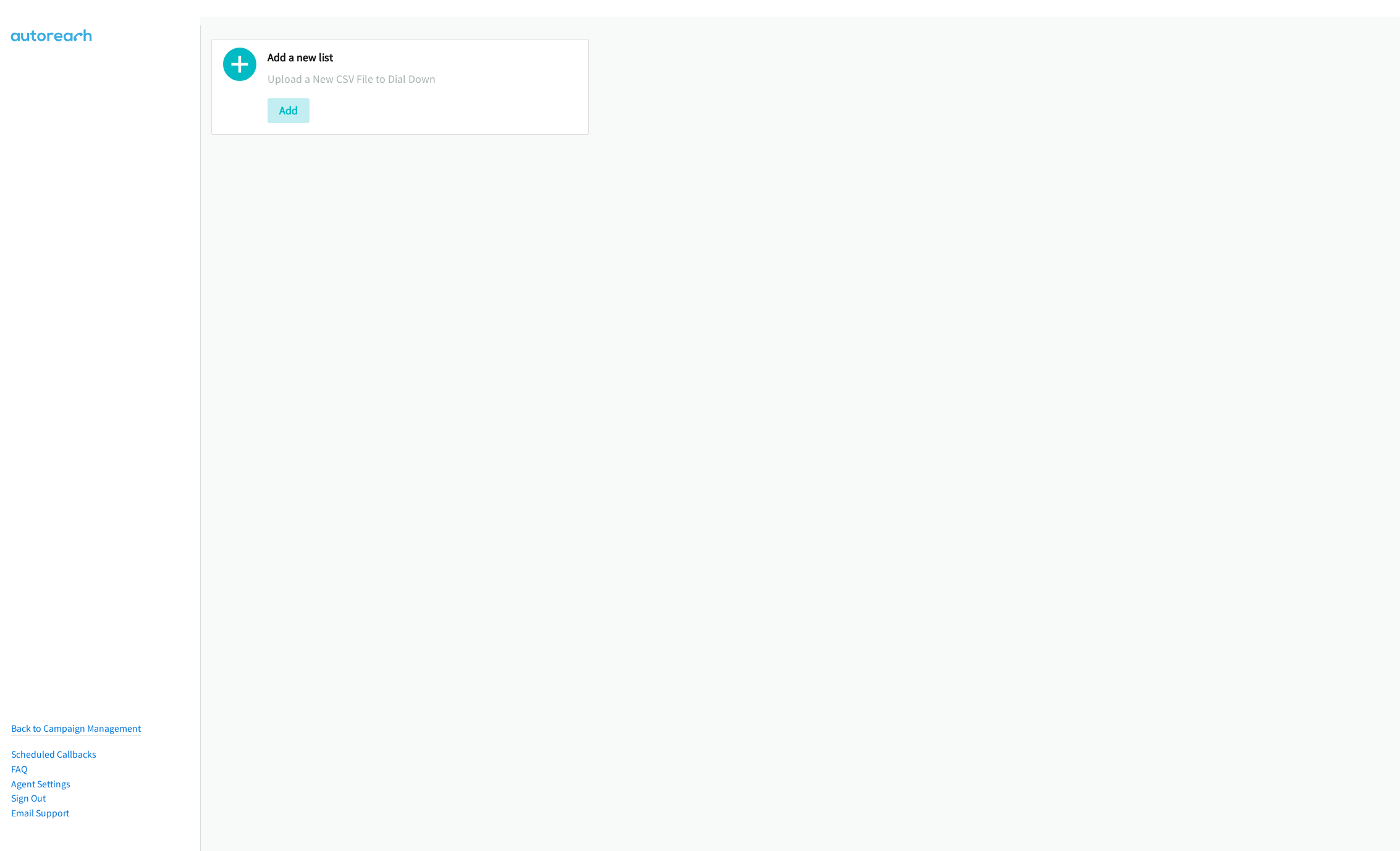
click at [299, 104] on button "Add" at bounding box center [288, 110] width 42 height 25
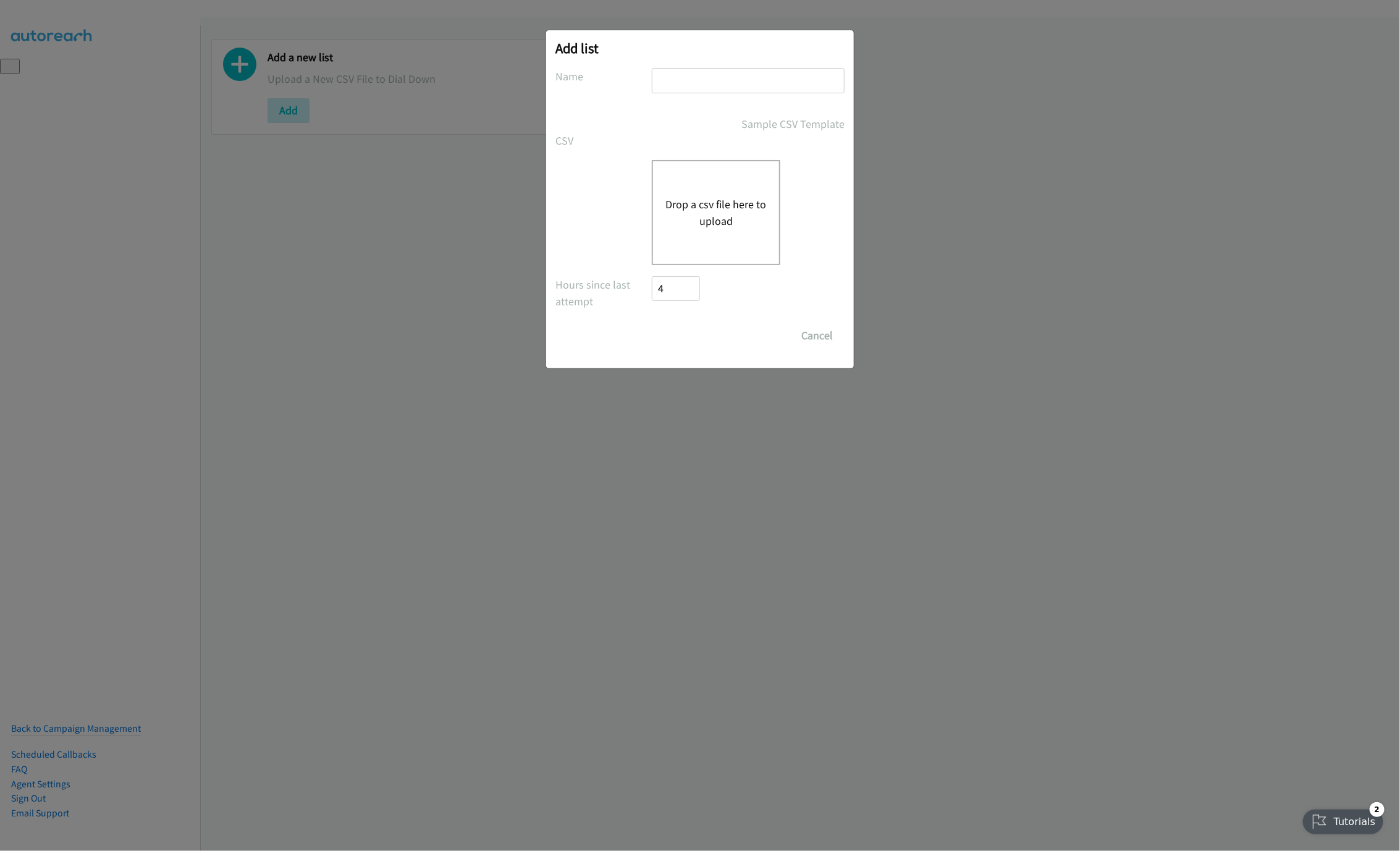
click at [721, 138] on div "CSV Existing List Add to List New List" at bounding box center [700, 140] width 289 height 17
click at [700, 80] on input "text" at bounding box center [748, 80] width 193 height 25
type input "LIST"
click at [731, 201] on button "Drop a csv file here to upload" at bounding box center [716, 212] width 102 height 33
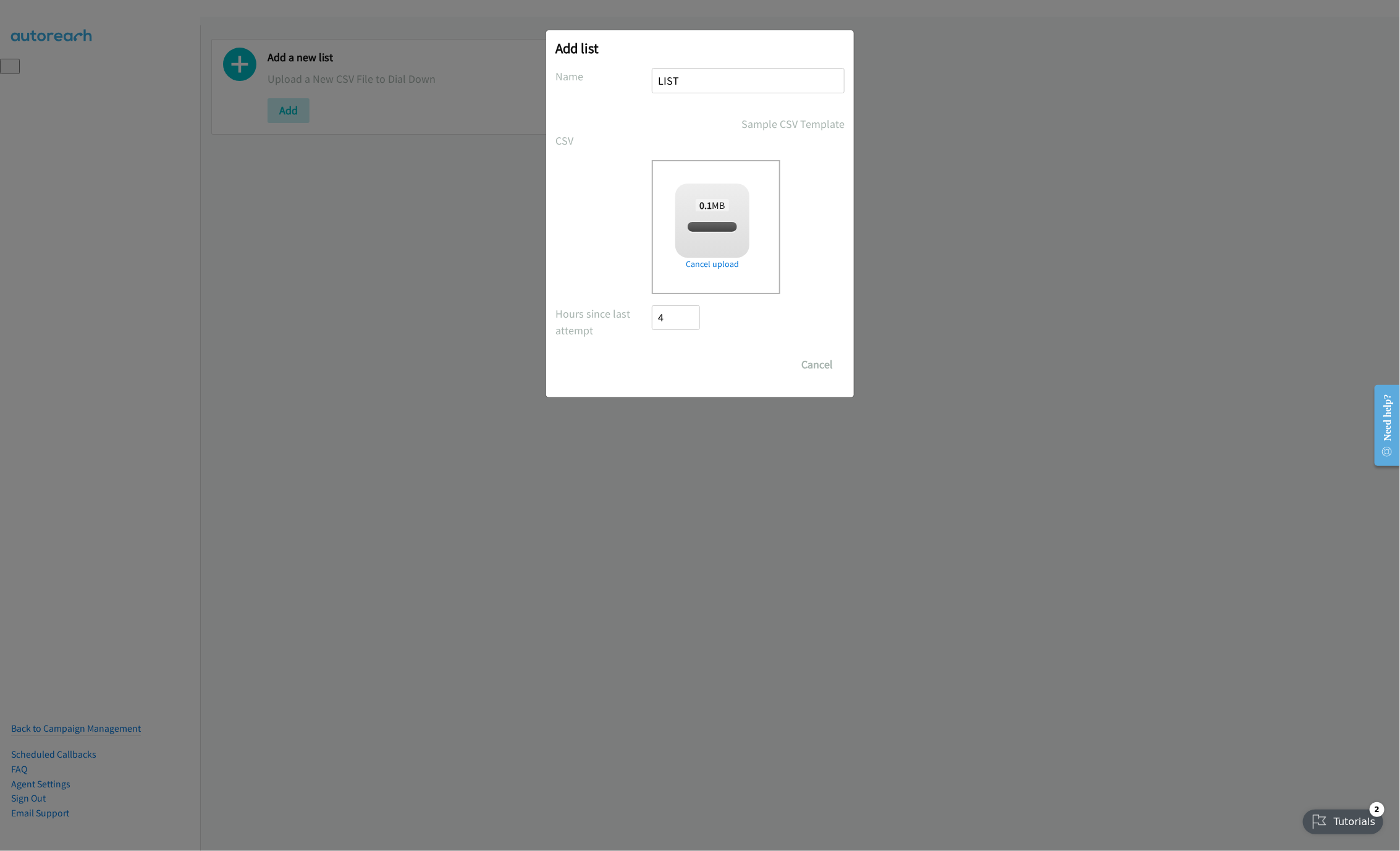
checkbox input "true"
click at [670, 367] on input "Save List" at bounding box center [684, 364] width 65 height 25
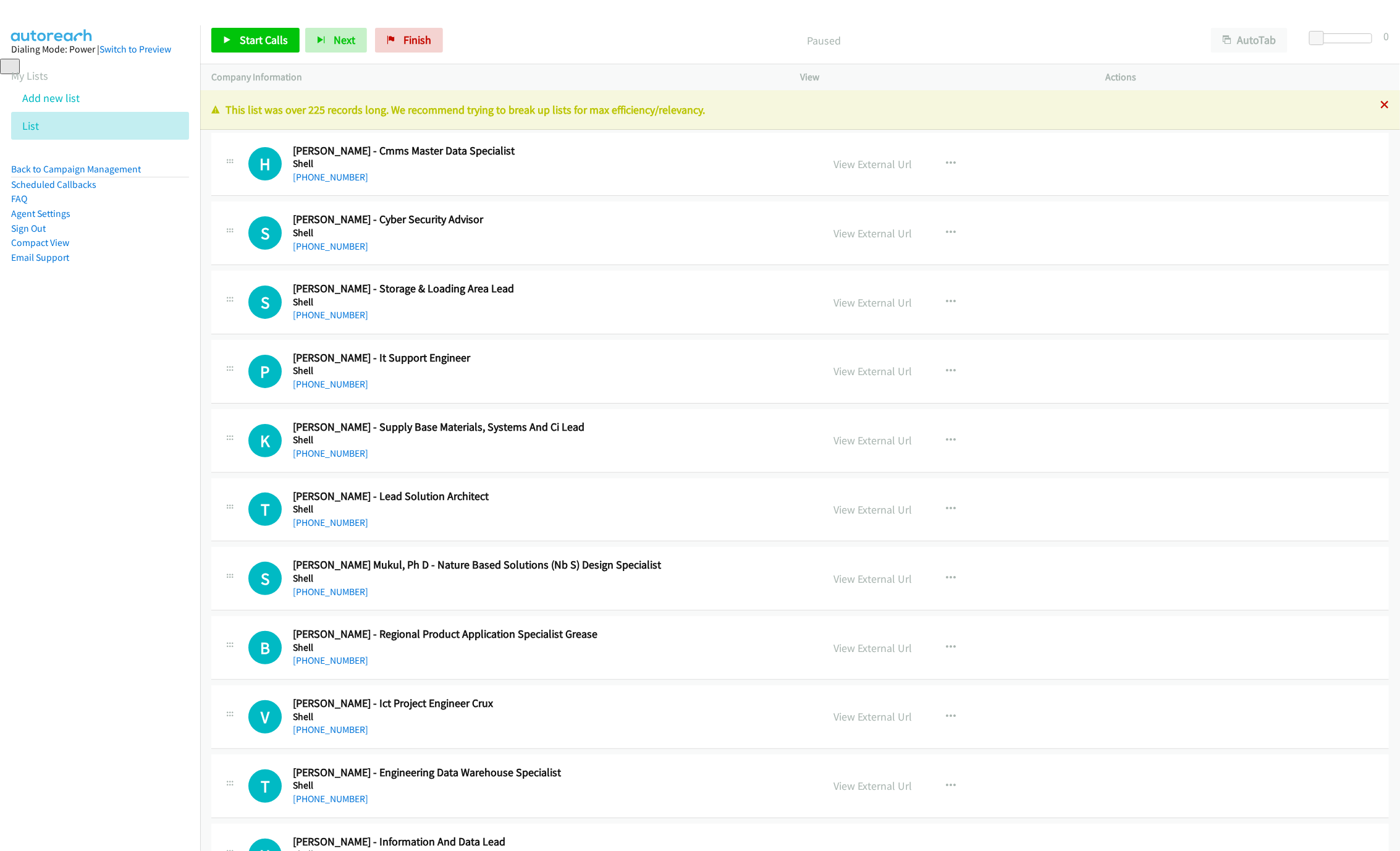
click at [1381, 103] on icon at bounding box center [1385, 106] width 9 height 9
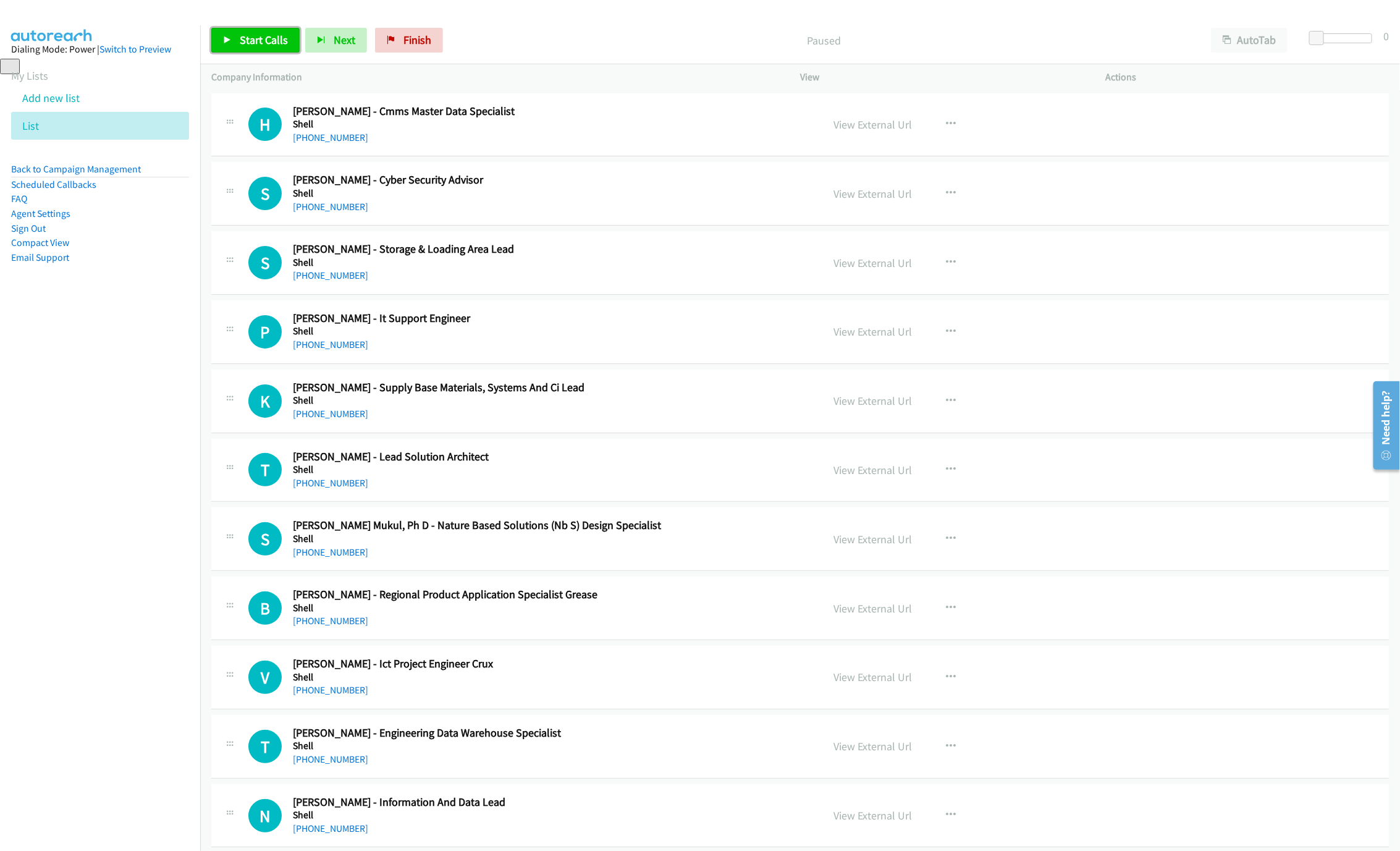
click at [246, 48] on link "Start Calls" at bounding box center [255, 40] width 88 height 25
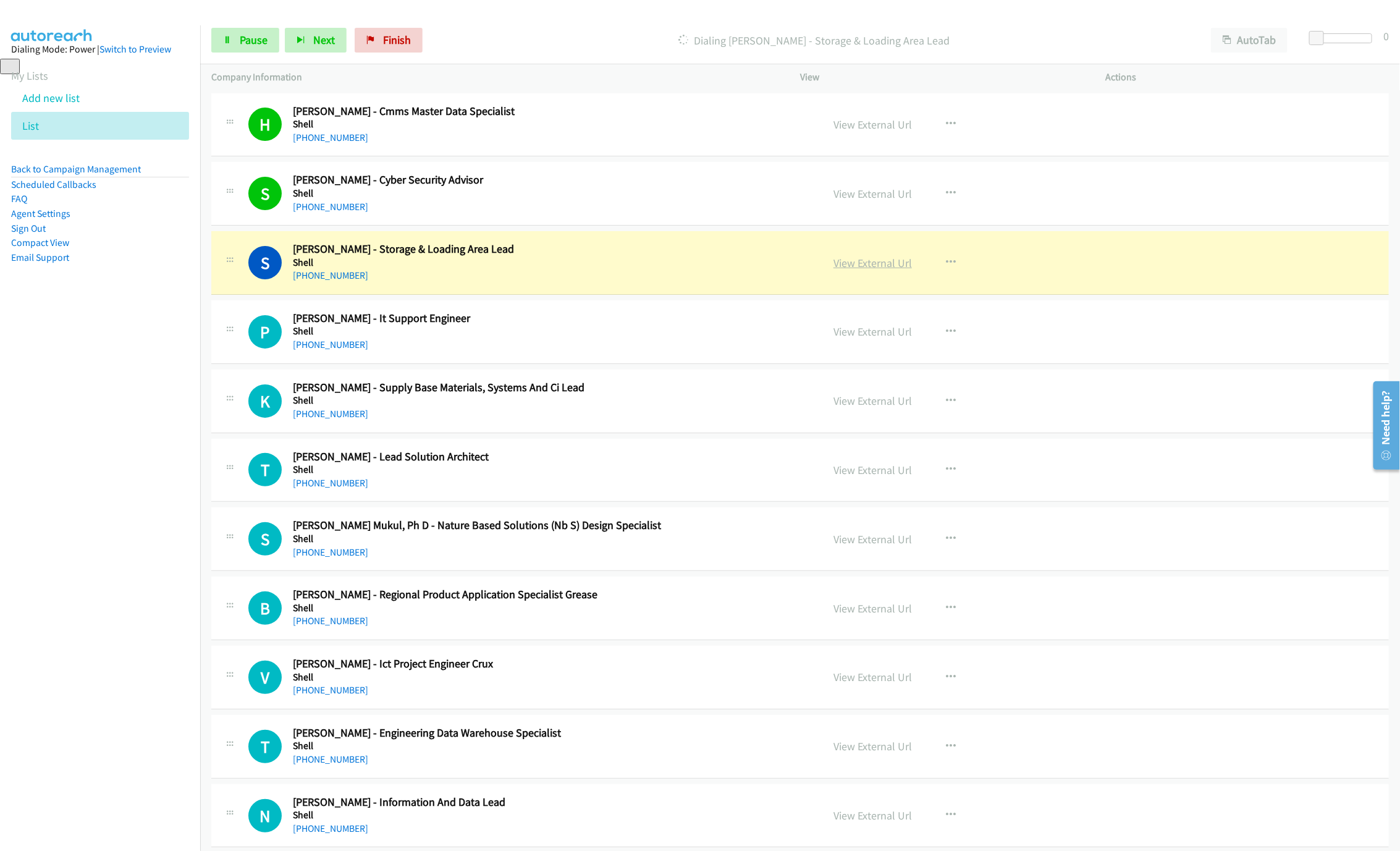
click at [861, 260] on link "View External Url" at bounding box center [873, 262] width 78 height 14
click at [228, 38] on icon at bounding box center [227, 40] width 9 height 9
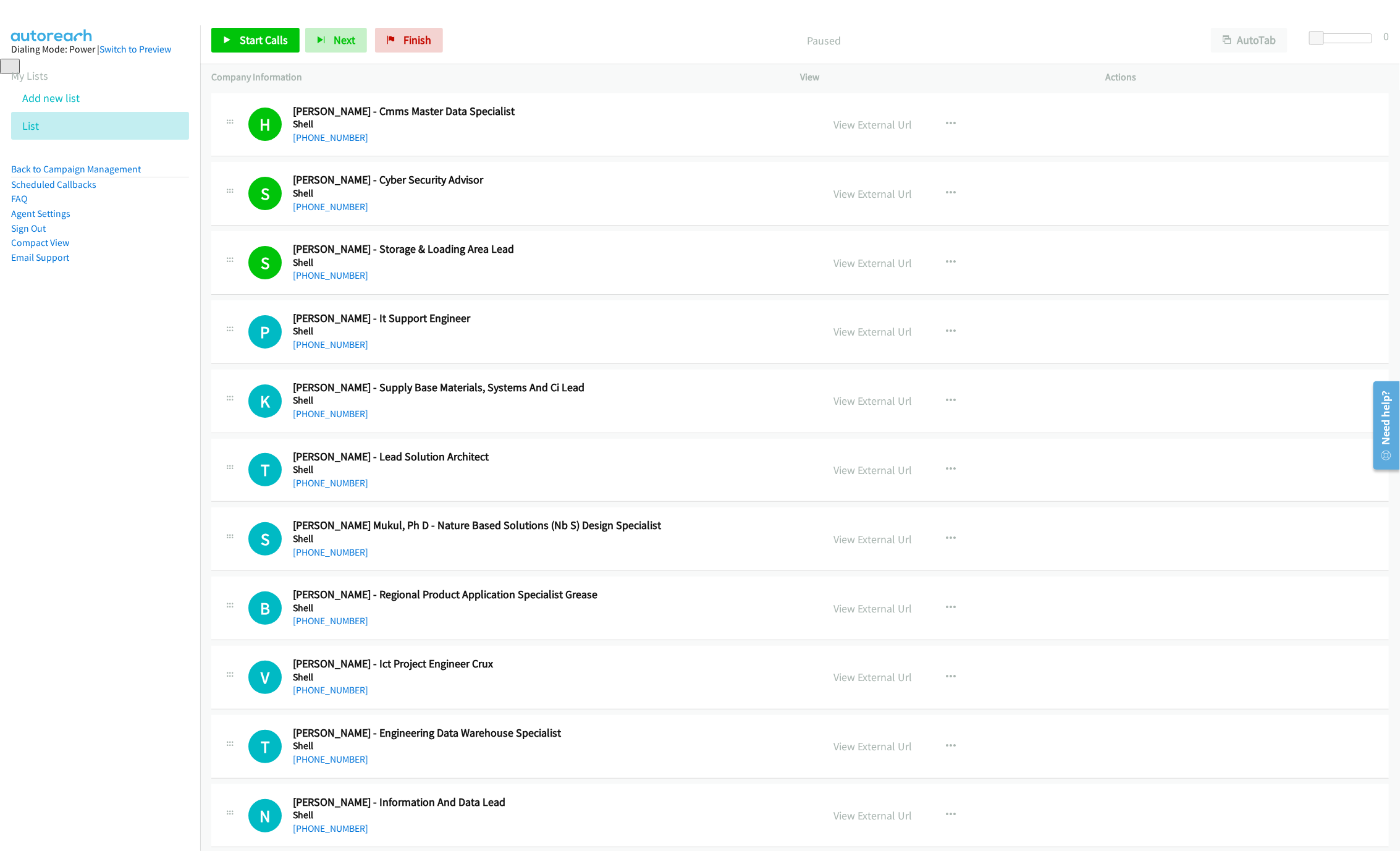
click at [238, 19] on div "Start Calls Pause Next Finish Paused AutoTab AutoTab 0" at bounding box center [801, 40] width 1200 height 48
click at [237, 56] on div "Start Calls Pause Next Finish Paused AutoTab AutoTab 0" at bounding box center [801, 40] width 1200 height 48
click at [246, 40] on span "Start Calls" at bounding box center [264, 39] width 48 height 14
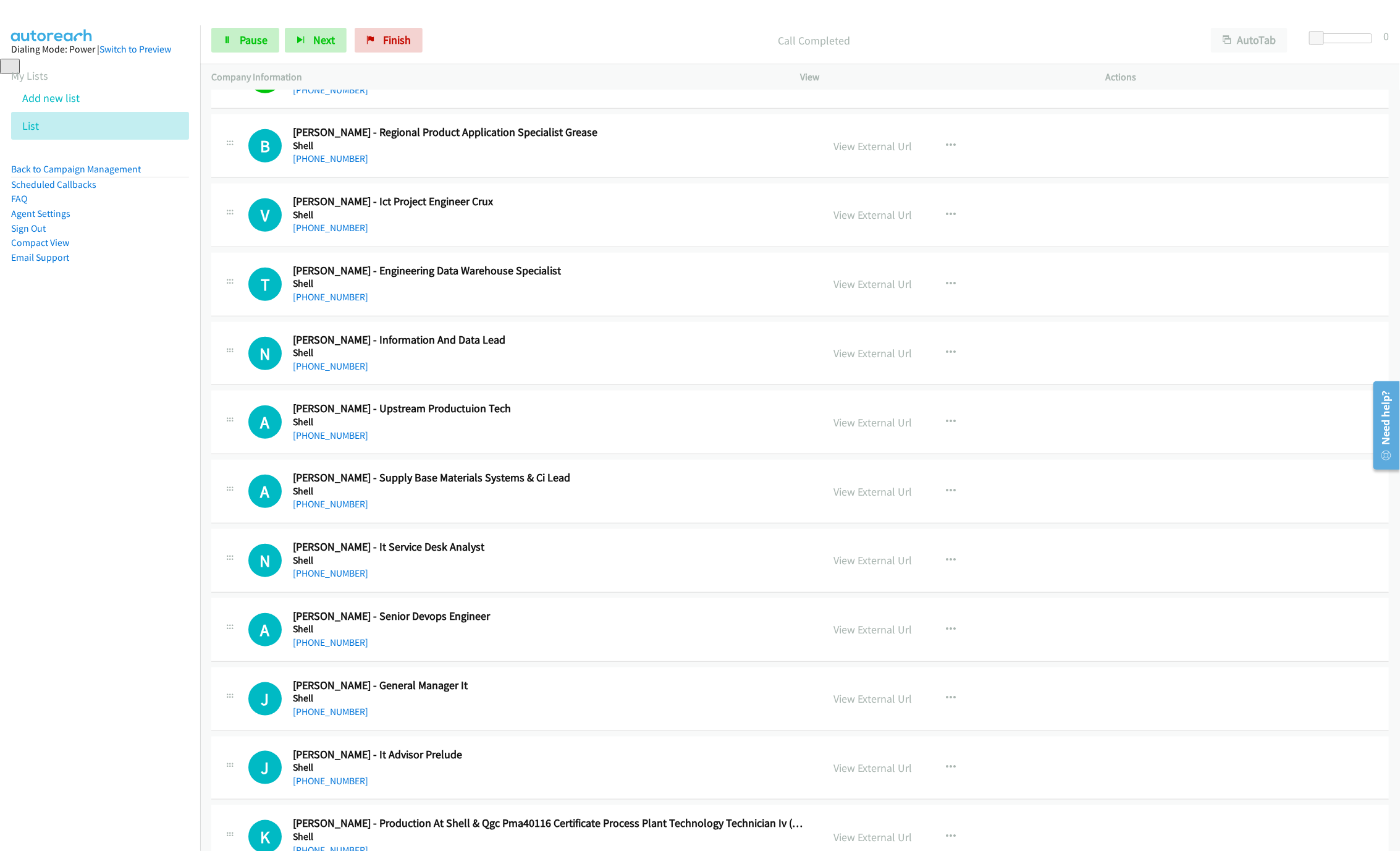
scroll to position [463, 0]
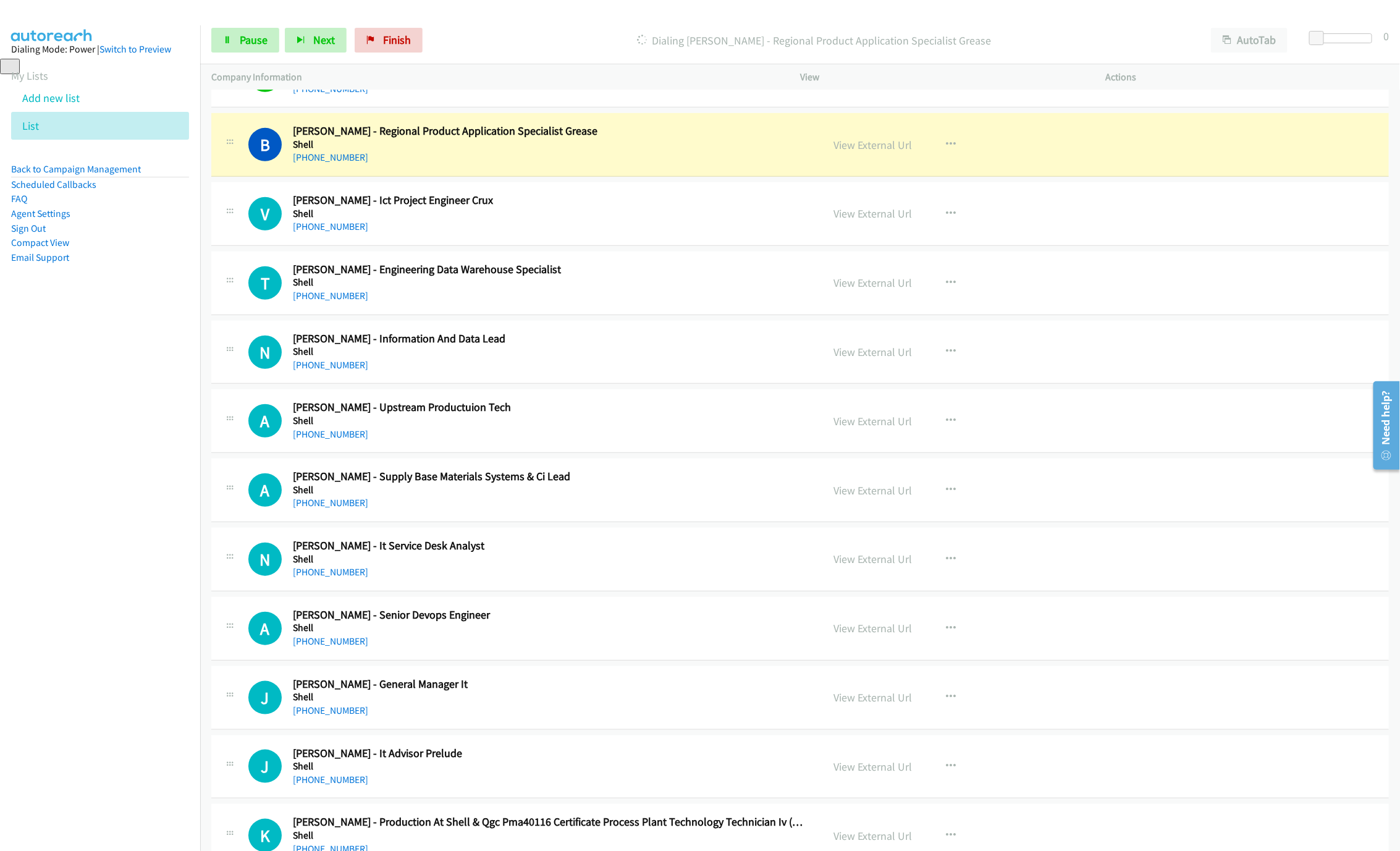
drag, startPoint x: 232, startPoint y: 54, endPoint x: 295, endPoint y: 80, distance: 68.2
click at [232, 54] on div "Start Calls Pause Next Finish Dialing Brett Hearn - Regional Product Applicatio…" at bounding box center [801, 40] width 1200 height 48
click at [252, 35] on span "Pause" at bounding box center [254, 39] width 28 height 14
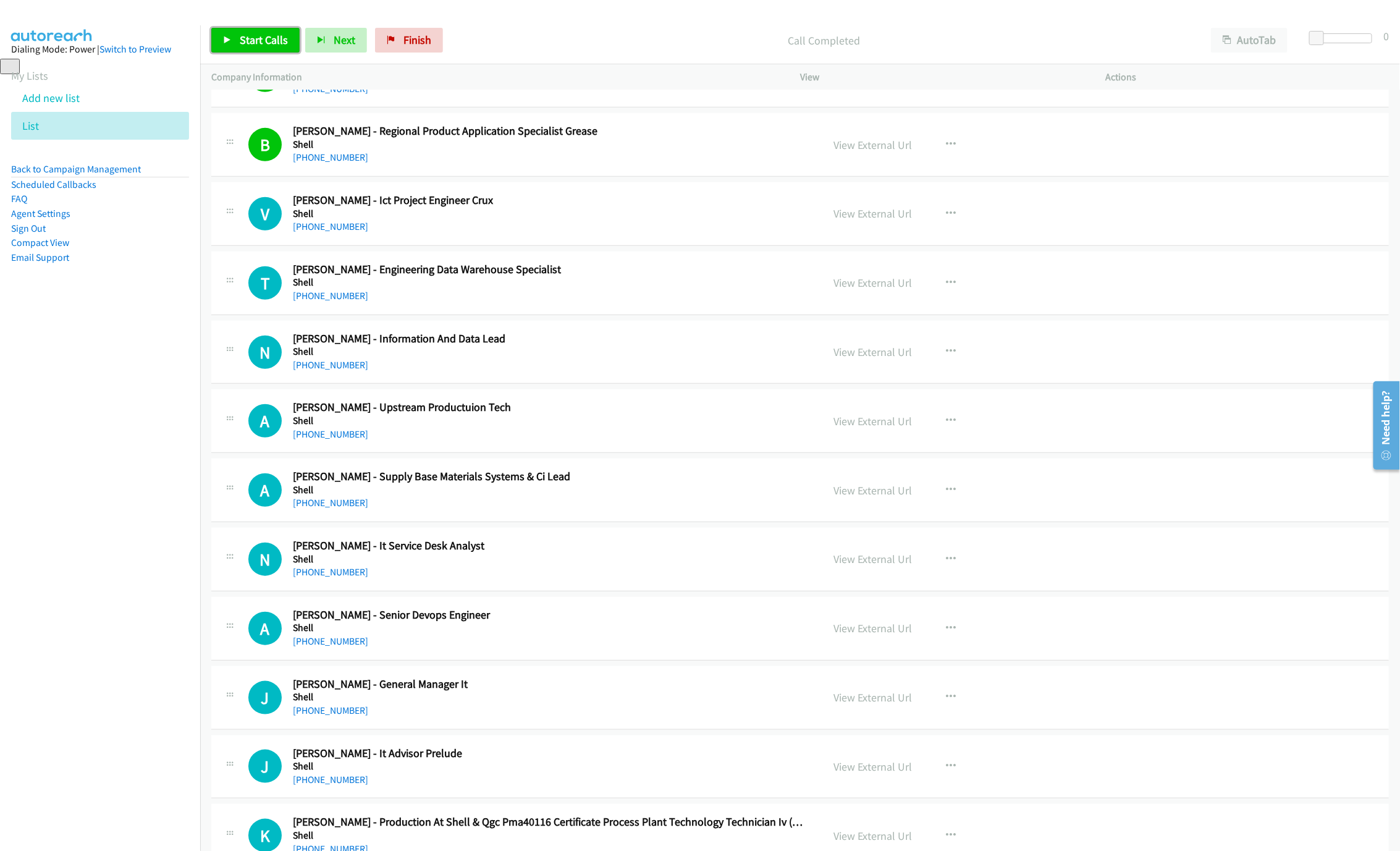
click at [260, 44] on span "Start Calls" at bounding box center [264, 39] width 48 height 14
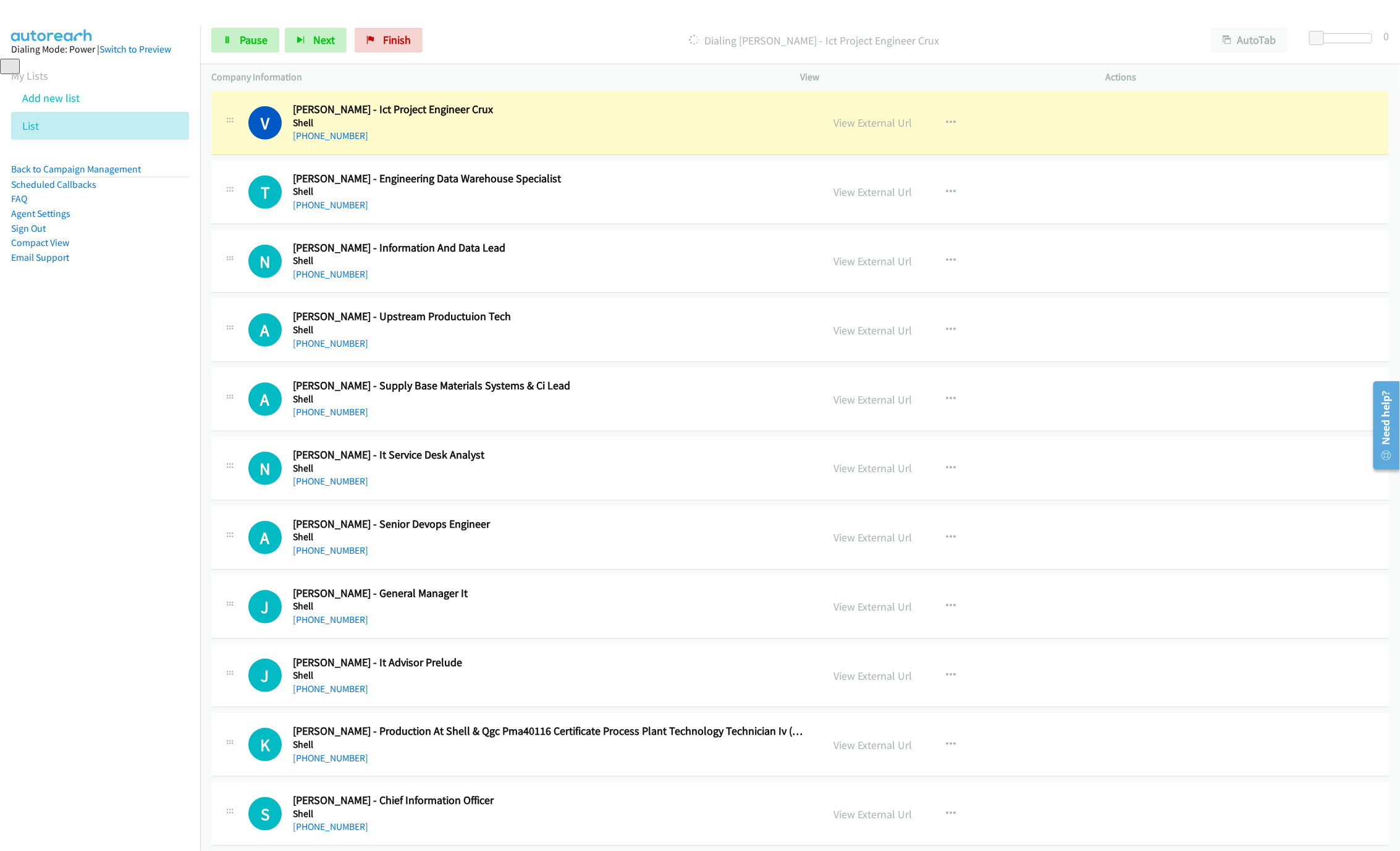
scroll to position [556, 0]
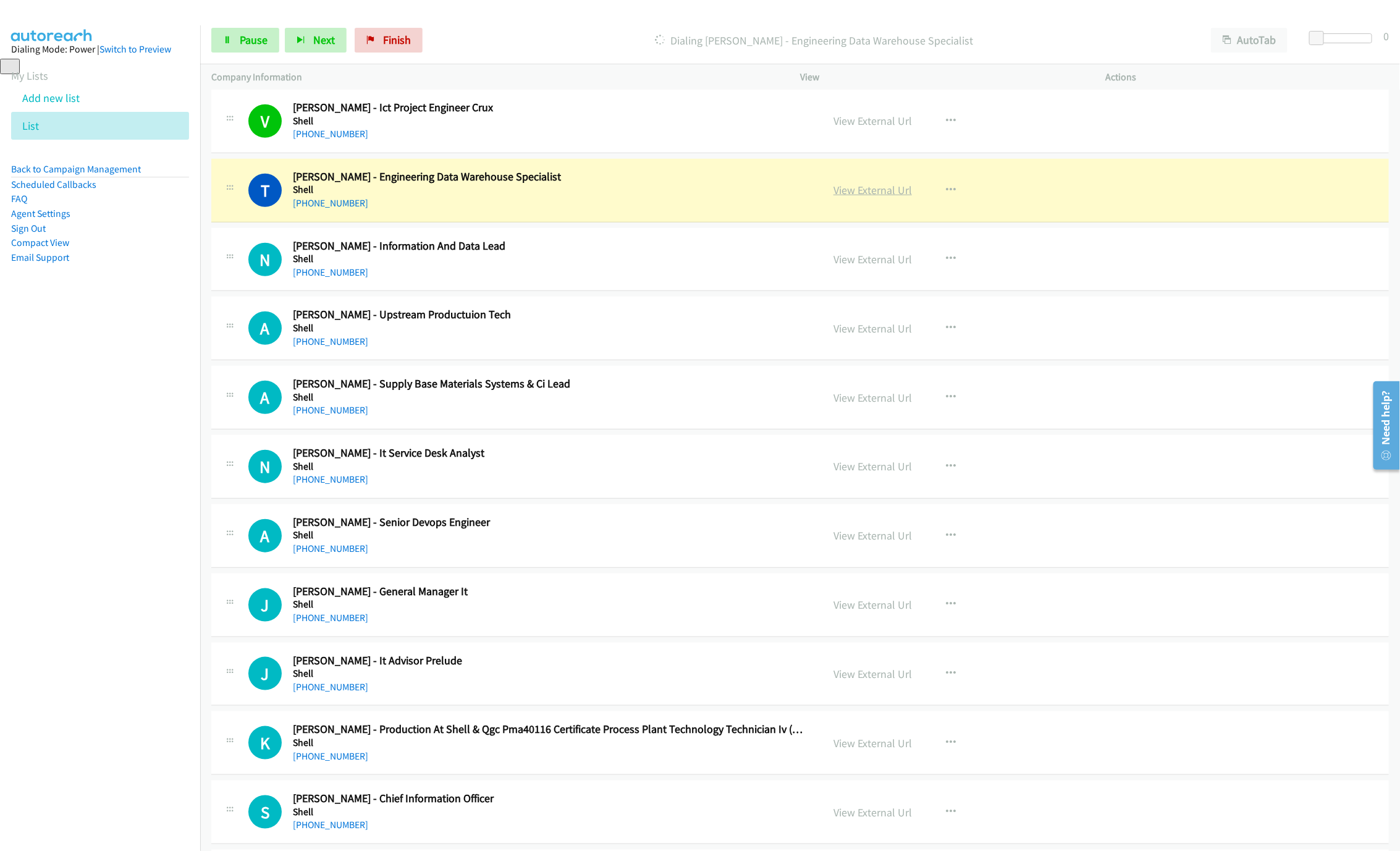
click at [882, 188] on link "View External Url" at bounding box center [873, 190] width 78 height 14
click at [264, 35] on span "Pause" at bounding box center [254, 39] width 28 height 14
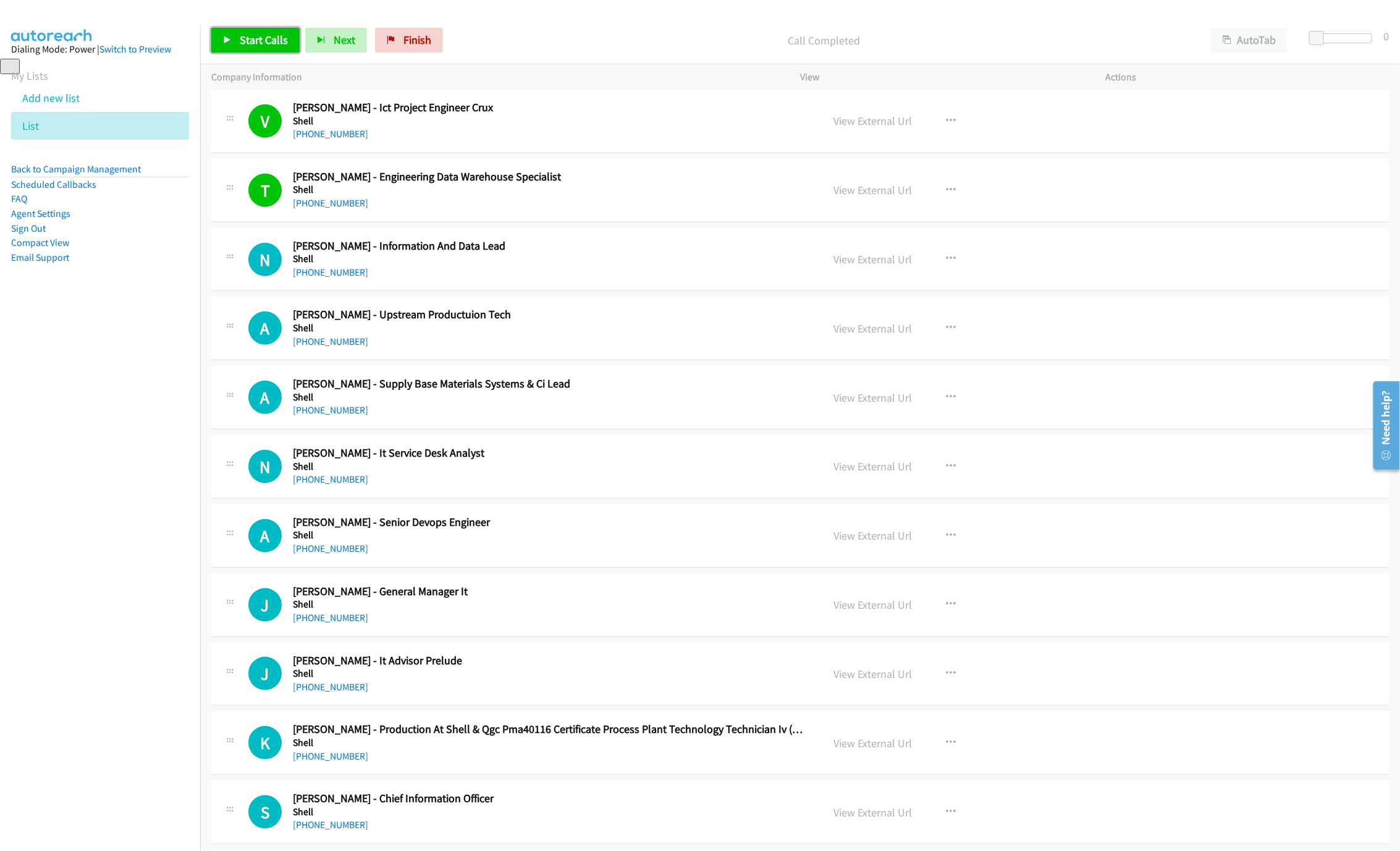
click at [284, 32] on link "Start Calls" at bounding box center [255, 40] width 88 height 25
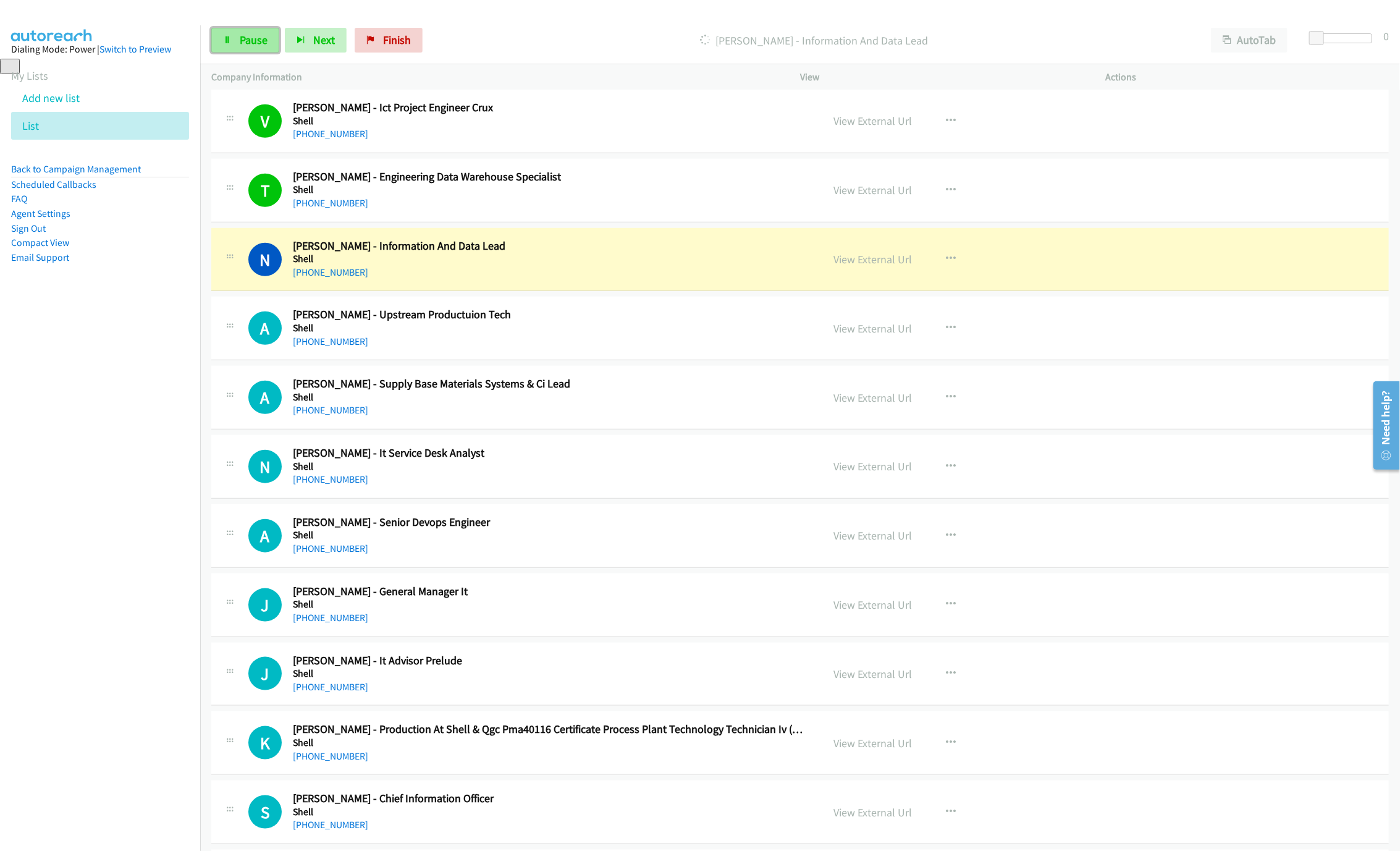
click at [248, 44] on span "Pause" at bounding box center [254, 39] width 28 height 14
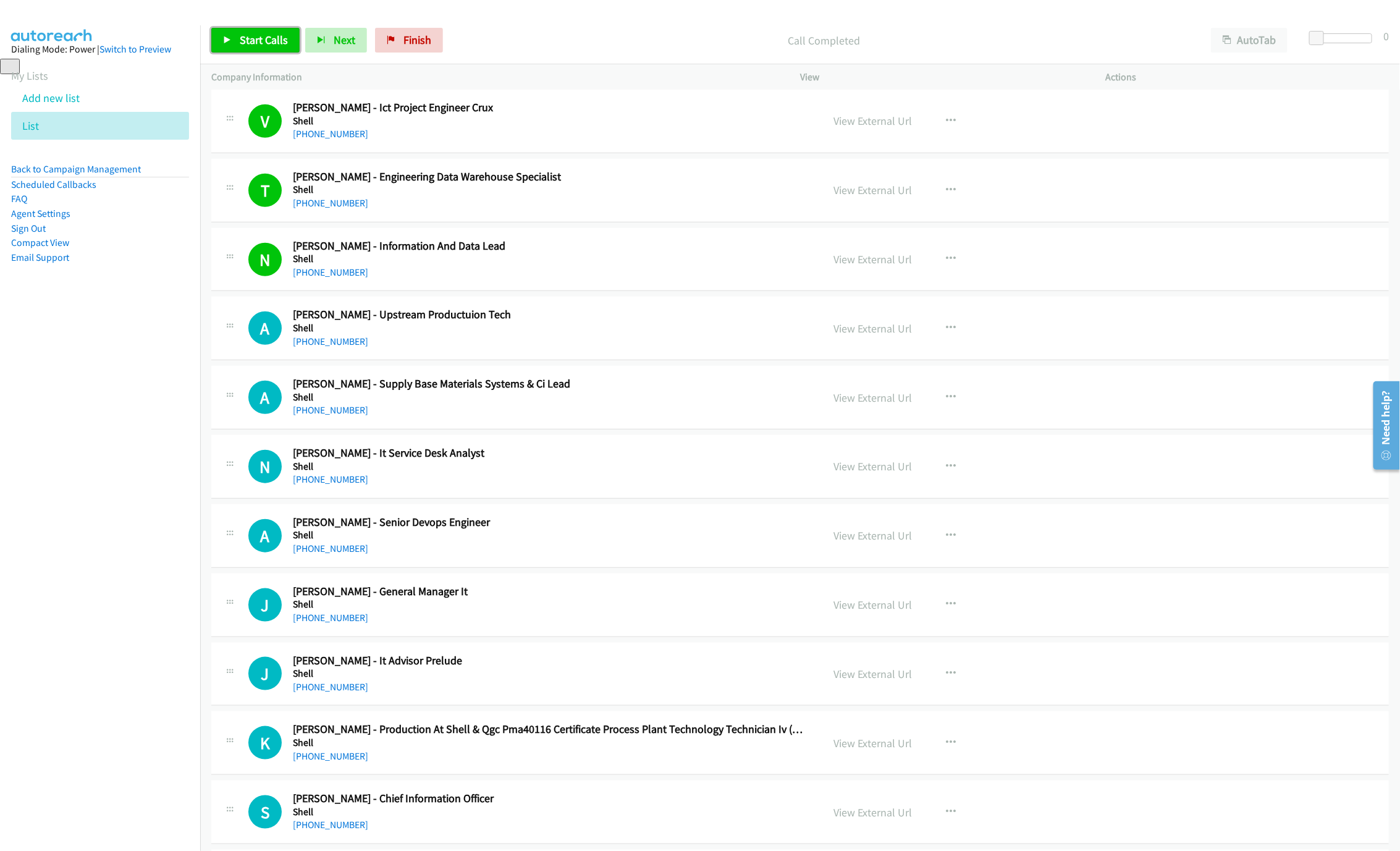
click at [230, 49] on link "Start Calls" at bounding box center [255, 40] width 88 height 25
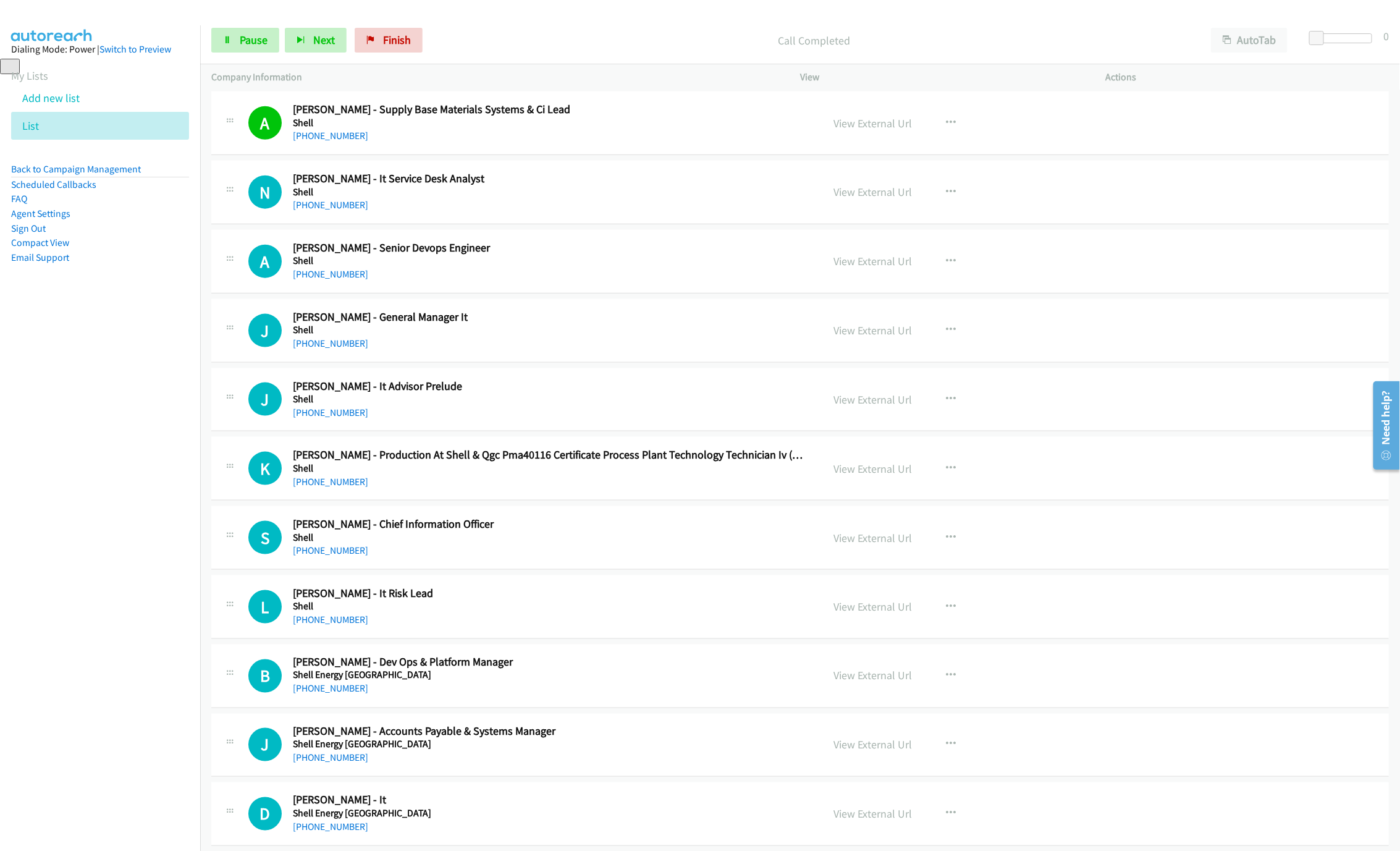
scroll to position [834, 0]
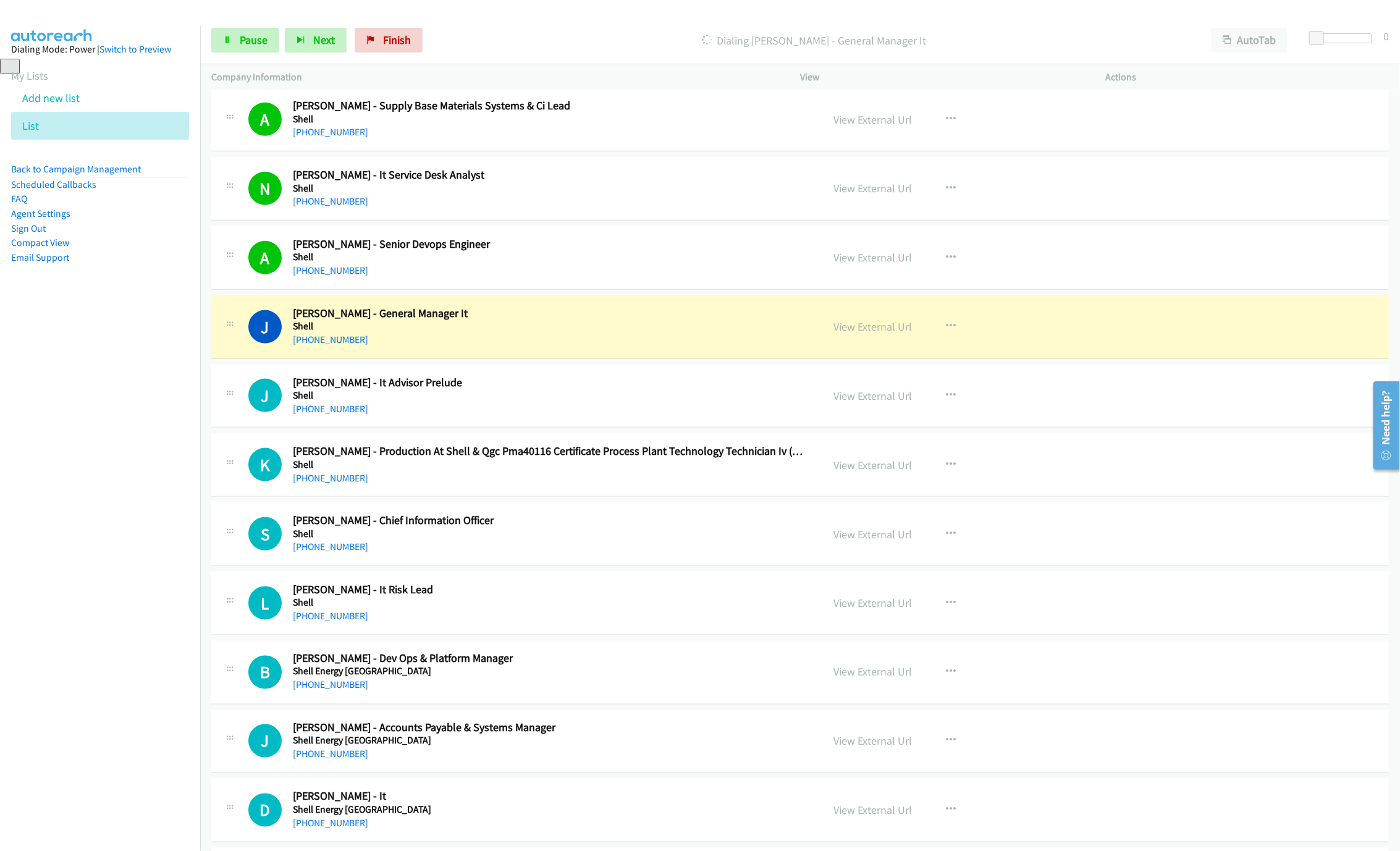
drag, startPoint x: 204, startPoint y: 27, endPoint x: 210, endPoint y: 42, distance: 16.2
click at [204, 27] on div "Start Calls Pause Next Finish Dialing Jeanette Dhondee - General Manager It Aut…" at bounding box center [801, 40] width 1200 height 48
click at [210, 42] on div "Start Calls Pause Next Finish Dialing Jeanette Dhondee - General Manager It Aut…" at bounding box center [801, 40] width 1200 height 48
click at [227, 43] on icon at bounding box center [227, 40] width 9 height 9
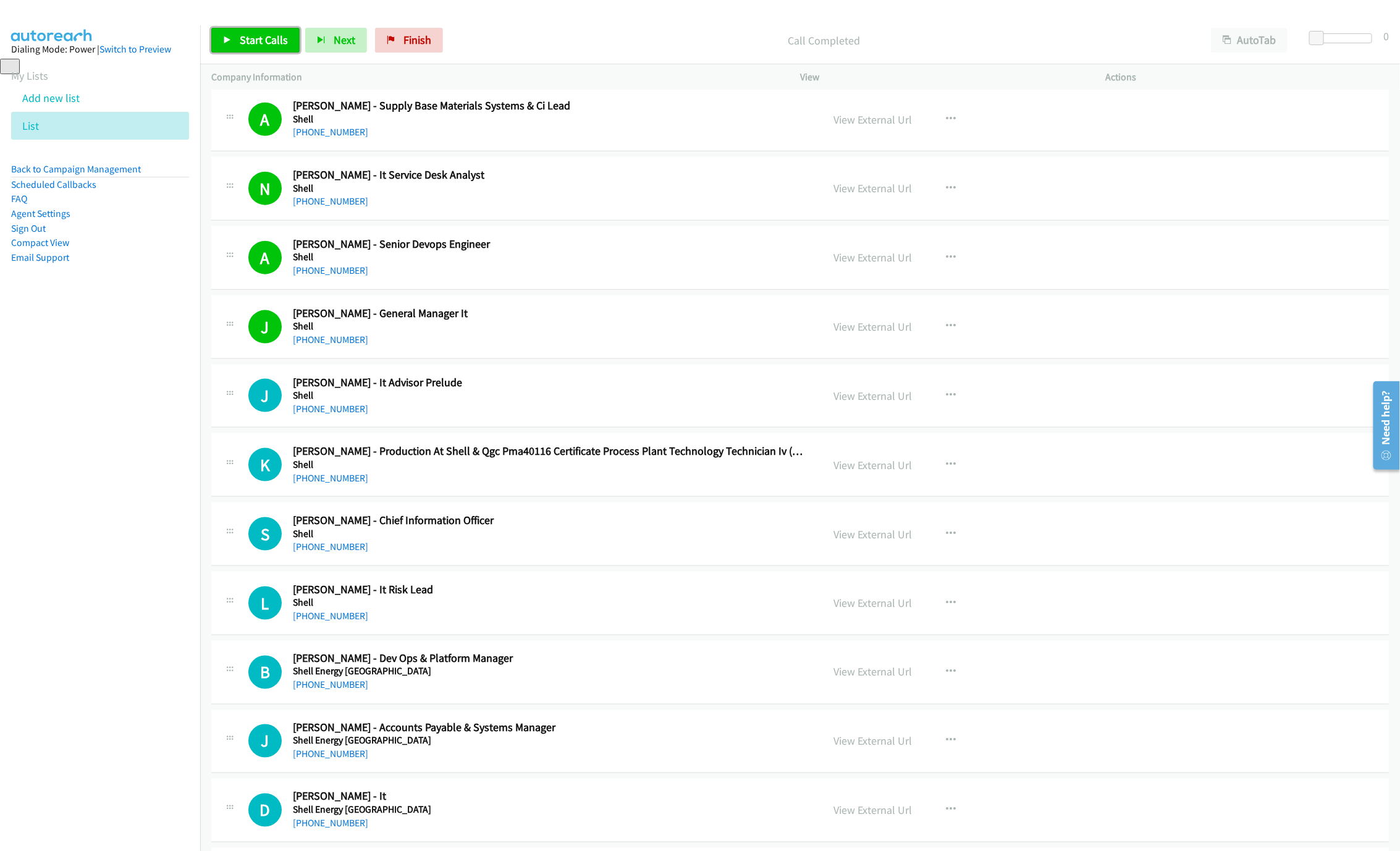
click at [246, 46] on span "Start Calls" at bounding box center [264, 39] width 48 height 14
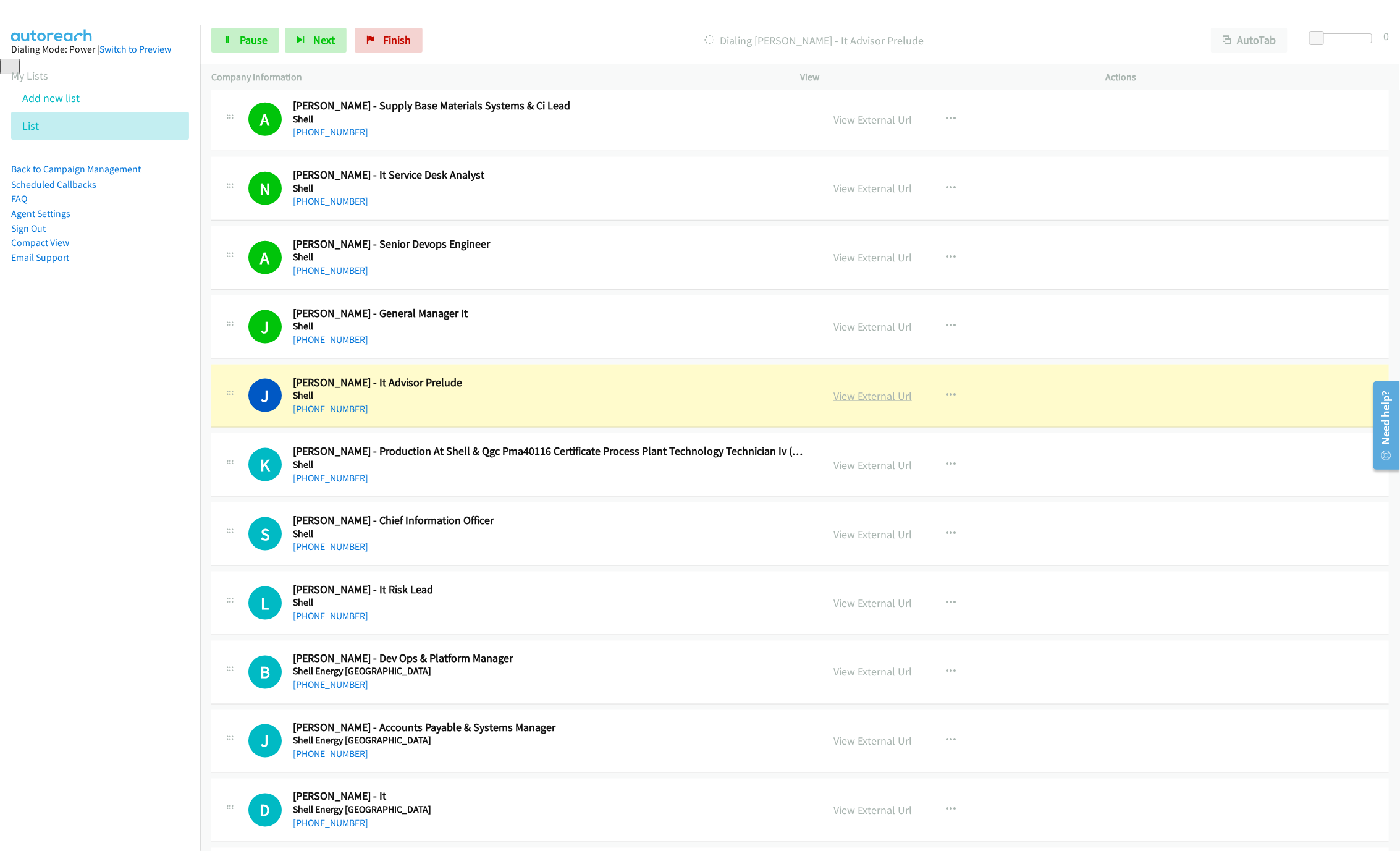
click at [851, 401] on link "View External Url" at bounding box center [873, 396] width 78 height 14
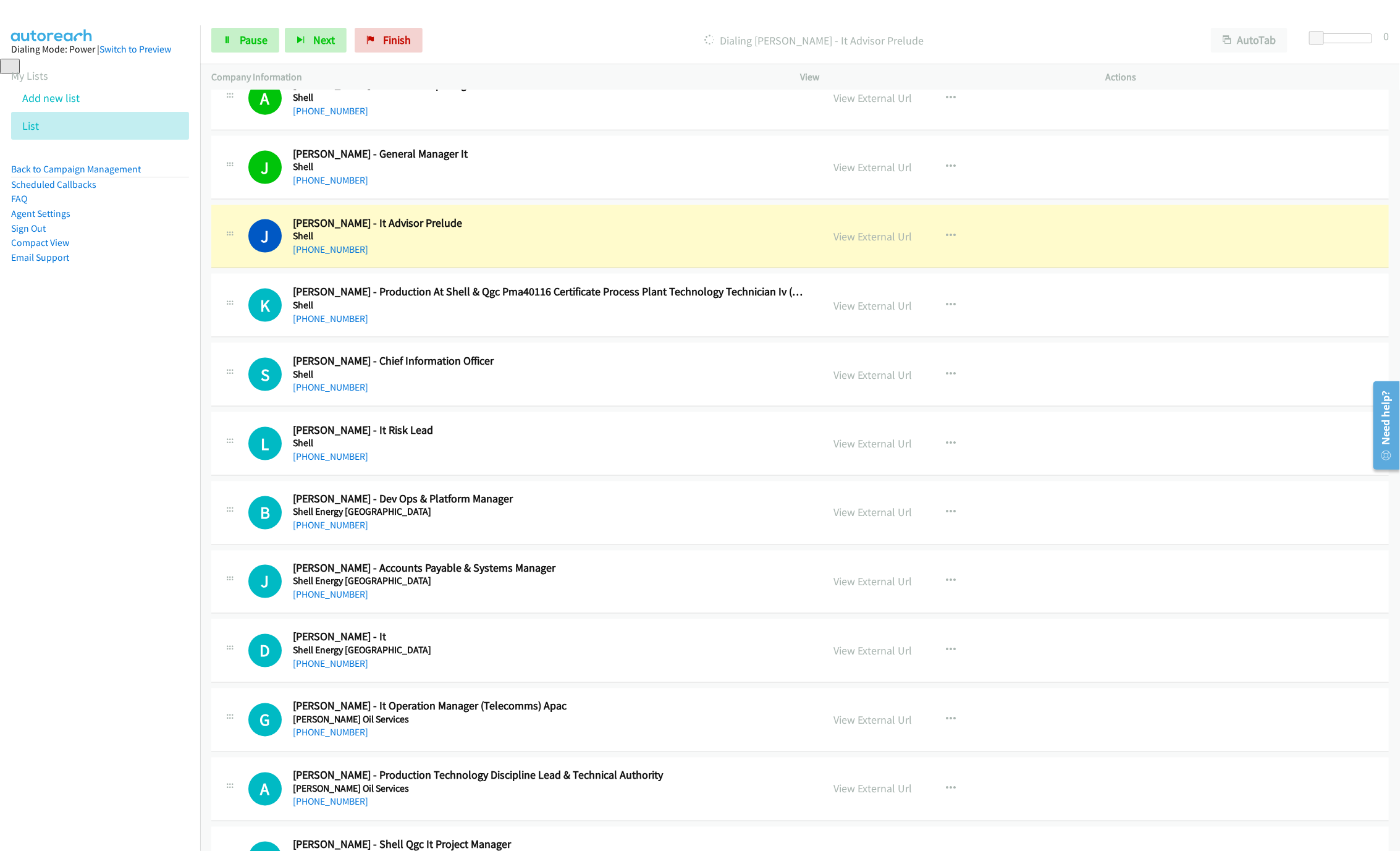
scroll to position [1020, 0]
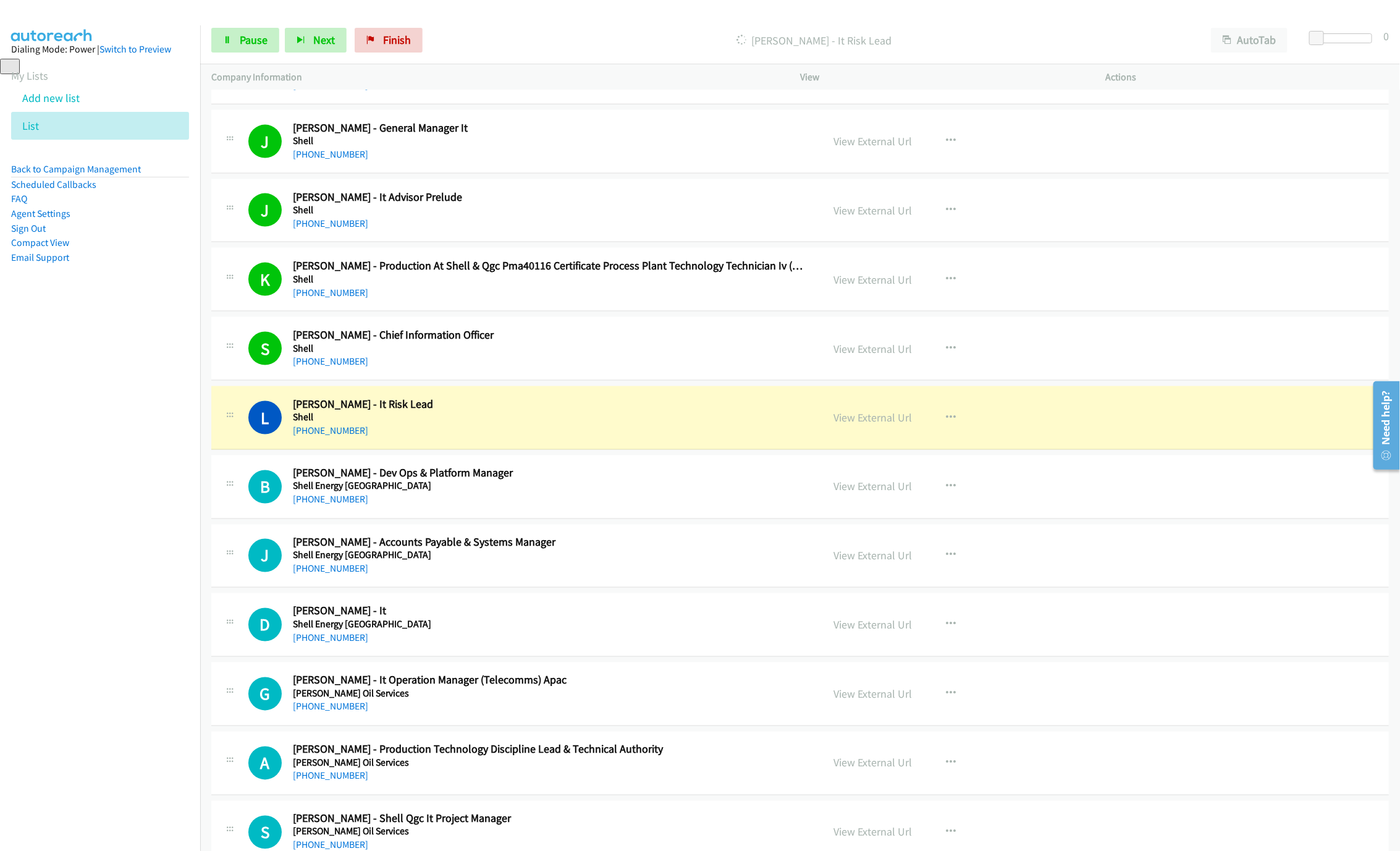
click at [801, 424] on h5 "Shell" at bounding box center [548, 417] width 512 height 13
click at [881, 425] on link "View External Url" at bounding box center [873, 417] width 78 height 14
click at [240, 48] on link "Pause" at bounding box center [245, 40] width 68 height 25
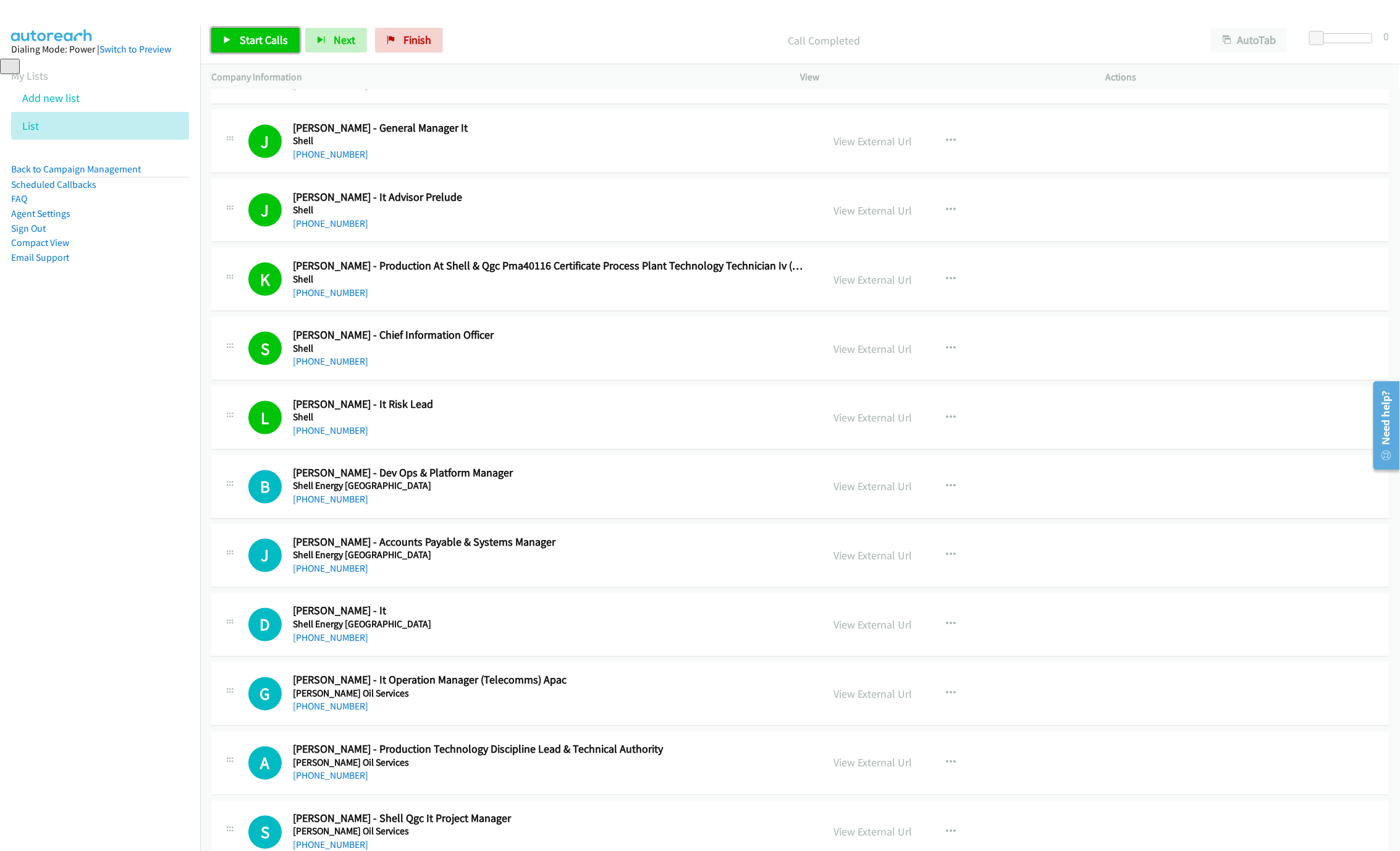
click at [230, 44] on link "Start Calls" at bounding box center [255, 40] width 88 height 25
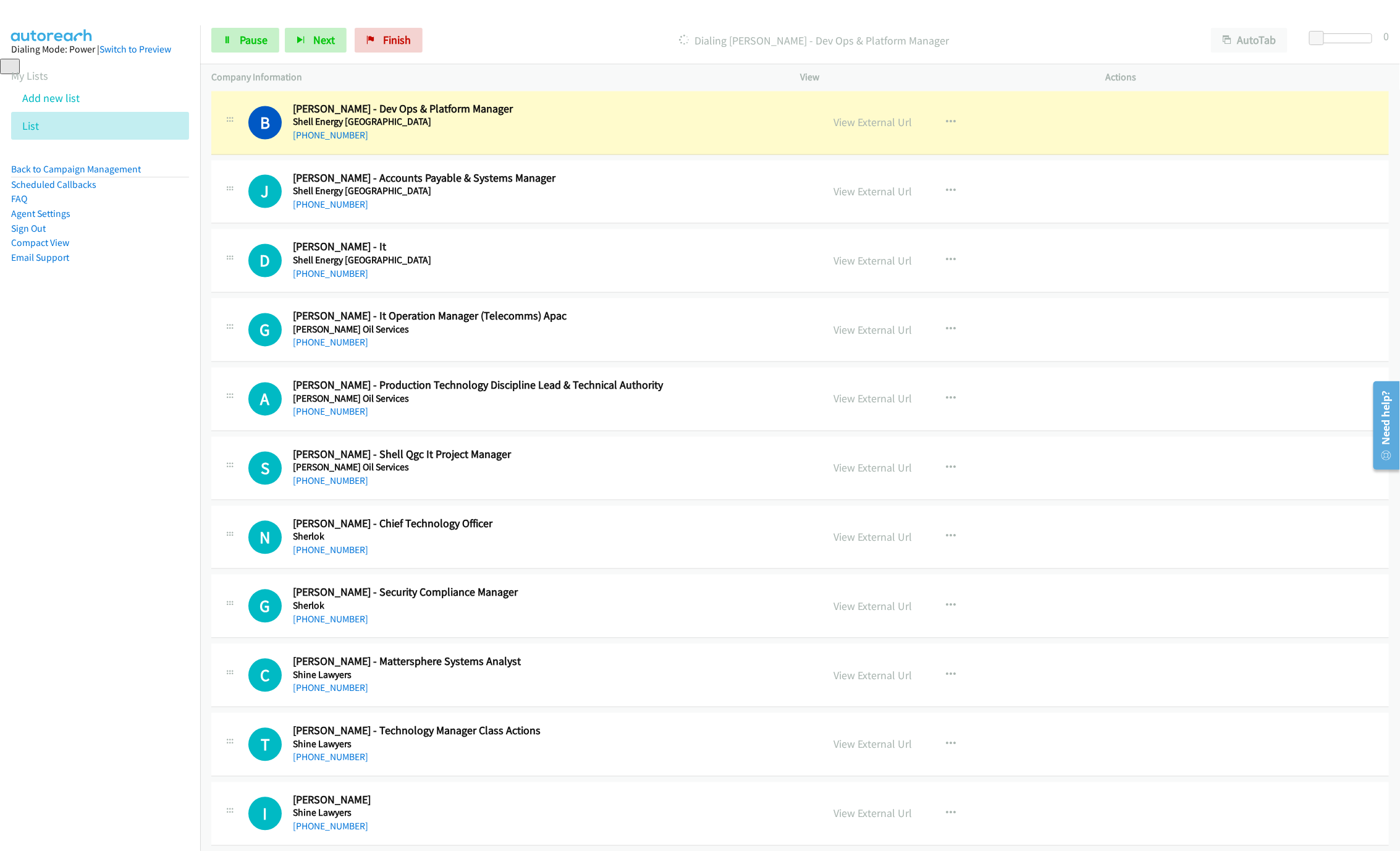
scroll to position [1391, 0]
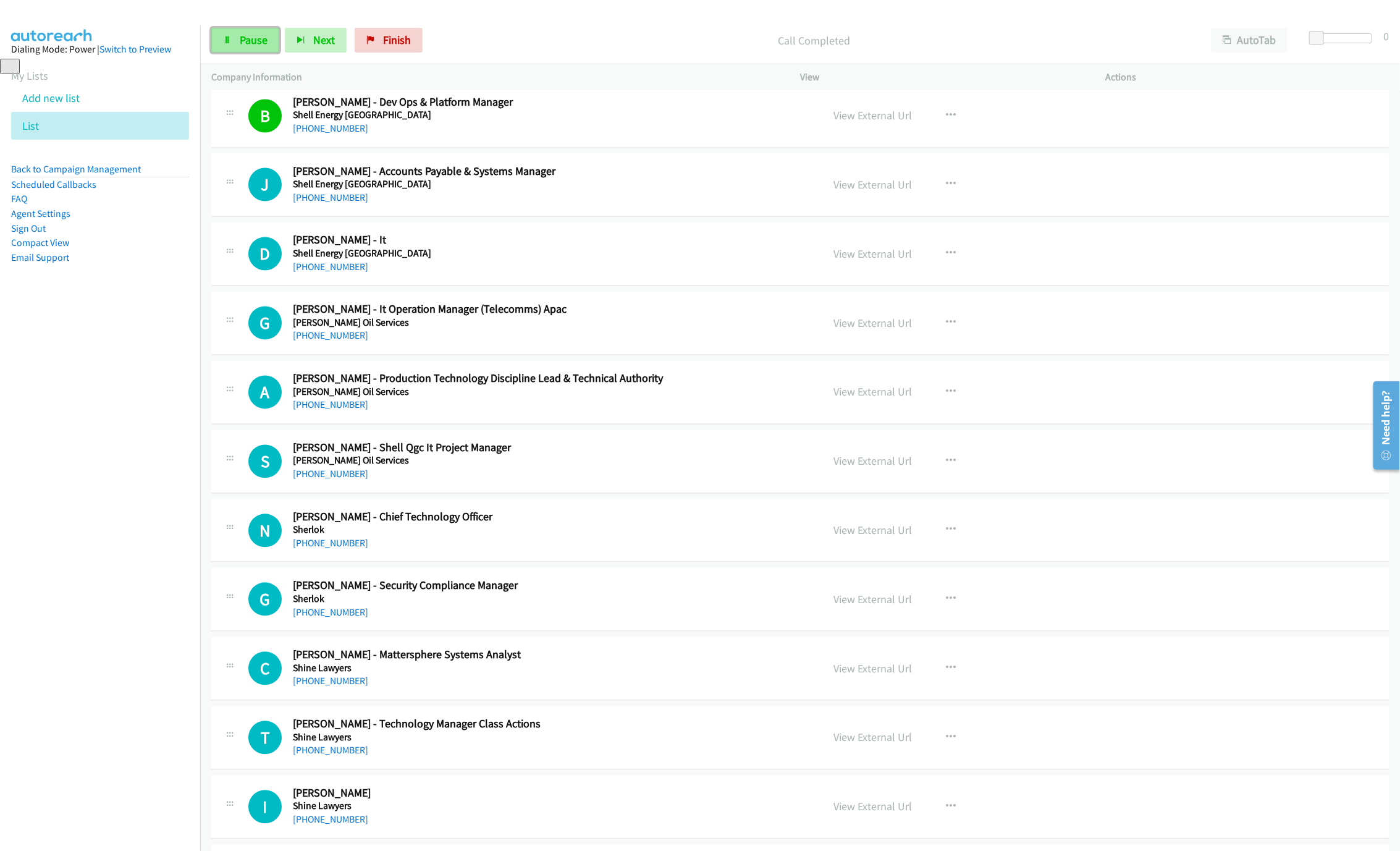
click at [244, 43] on span "Pause" at bounding box center [254, 39] width 28 height 14
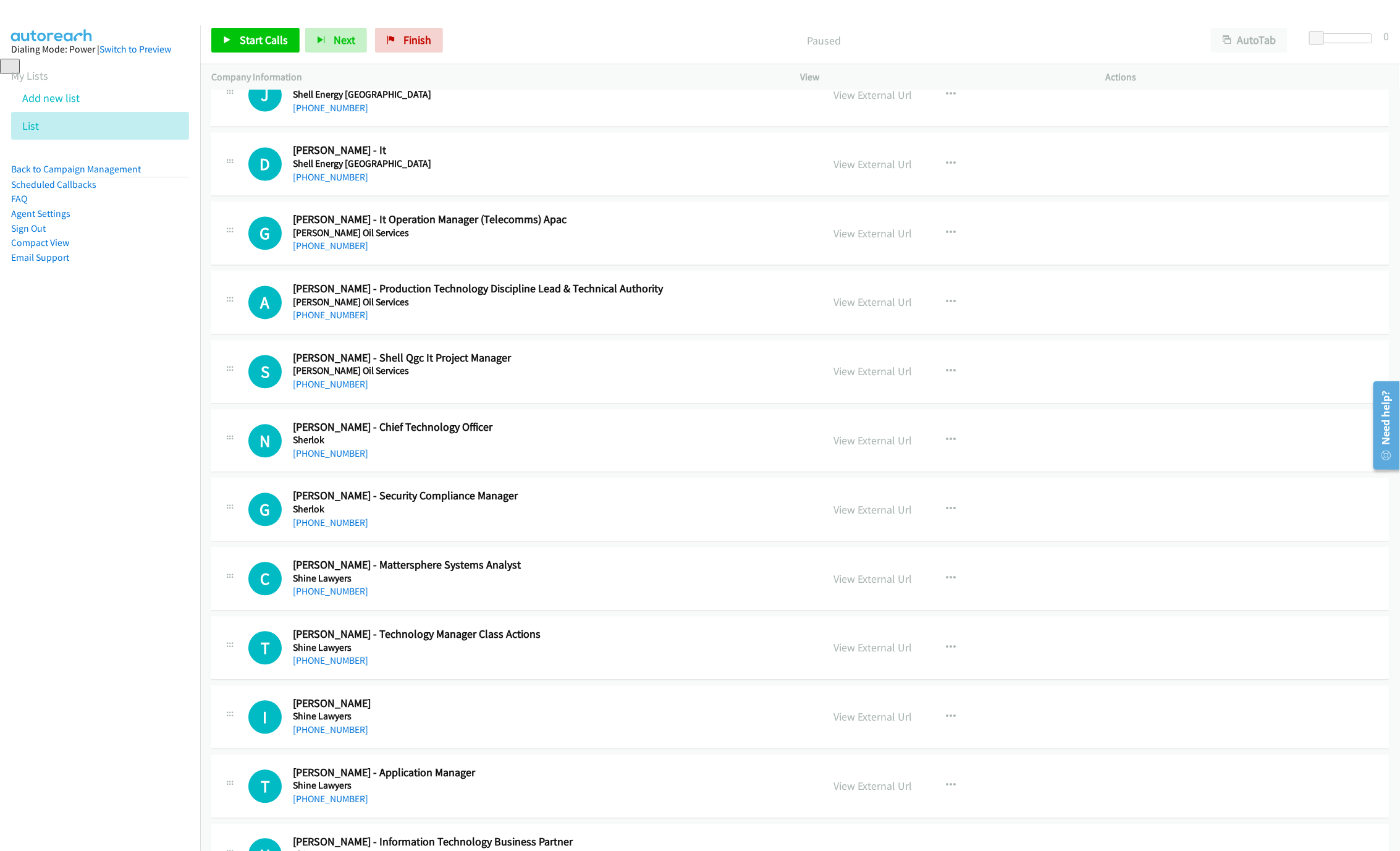
scroll to position [1483, 0]
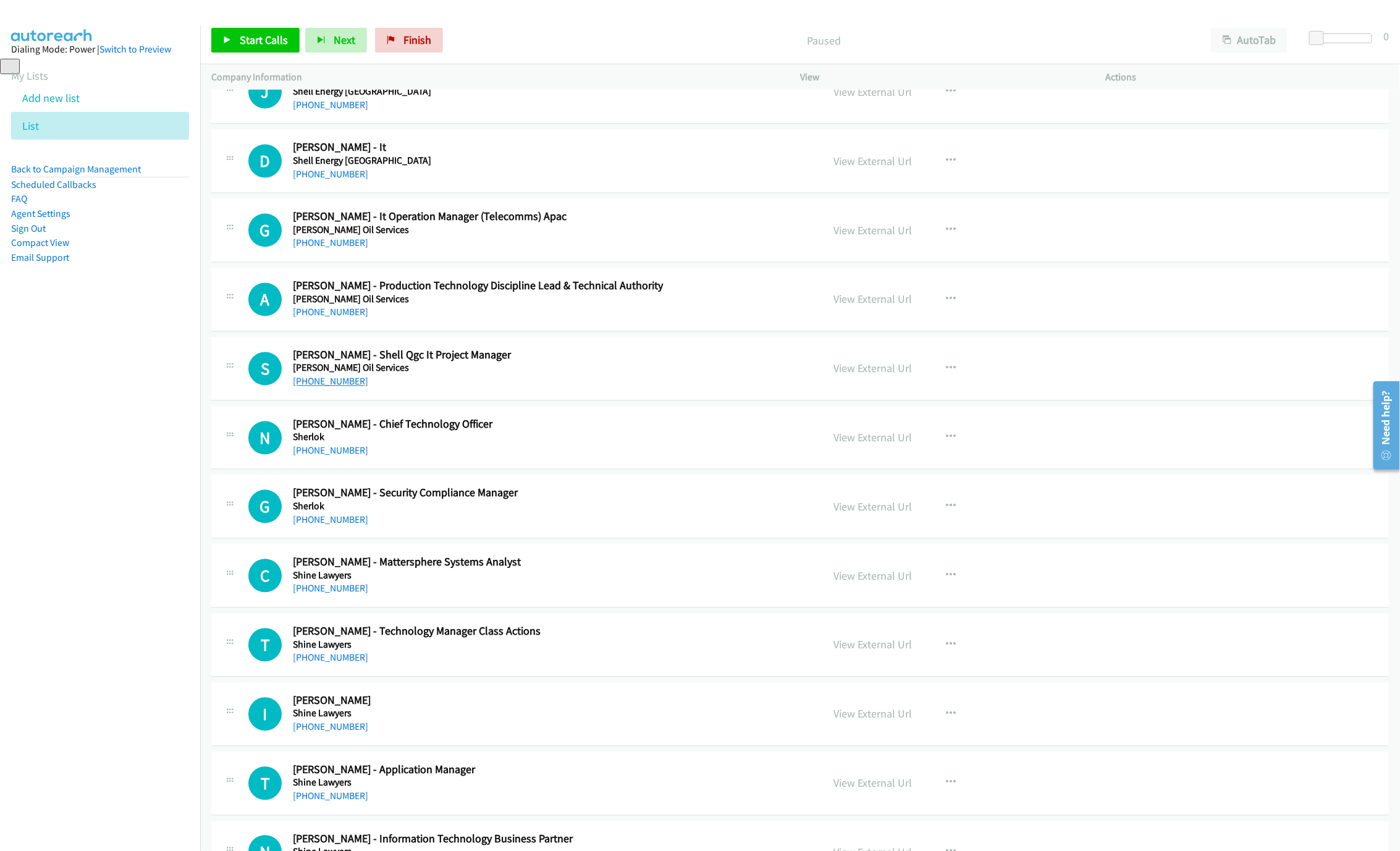
click at [319, 388] on link "[PHONE_NUMBER]" at bounding box center [331, 382] width 76 height 12
click at [301, 181] on link "[PHONE_NUMBER]" at bounding box center [331, 175] width 76 height 12
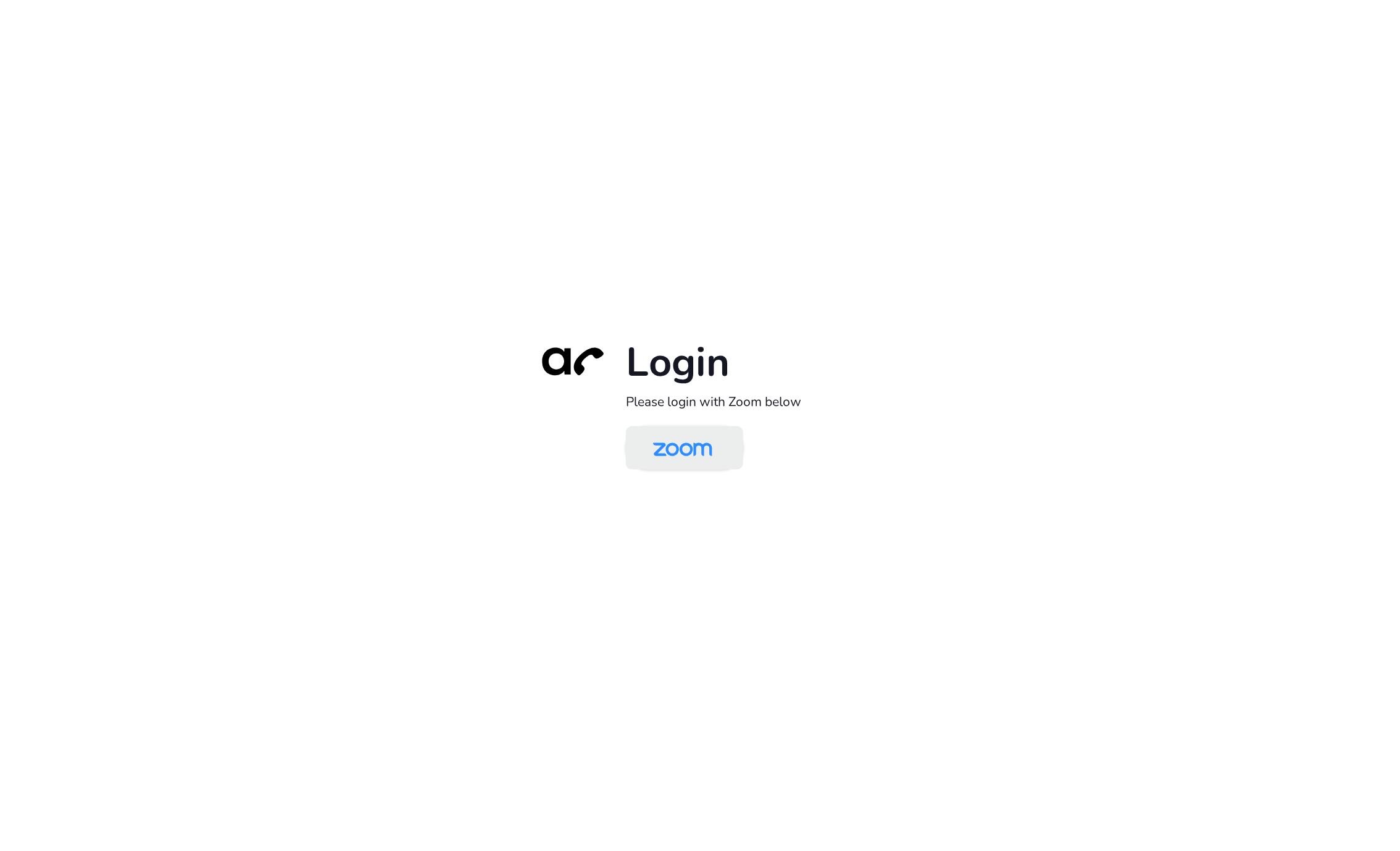
click at [716, 443] on img at bounding box center [682, 449] width 85 height 40
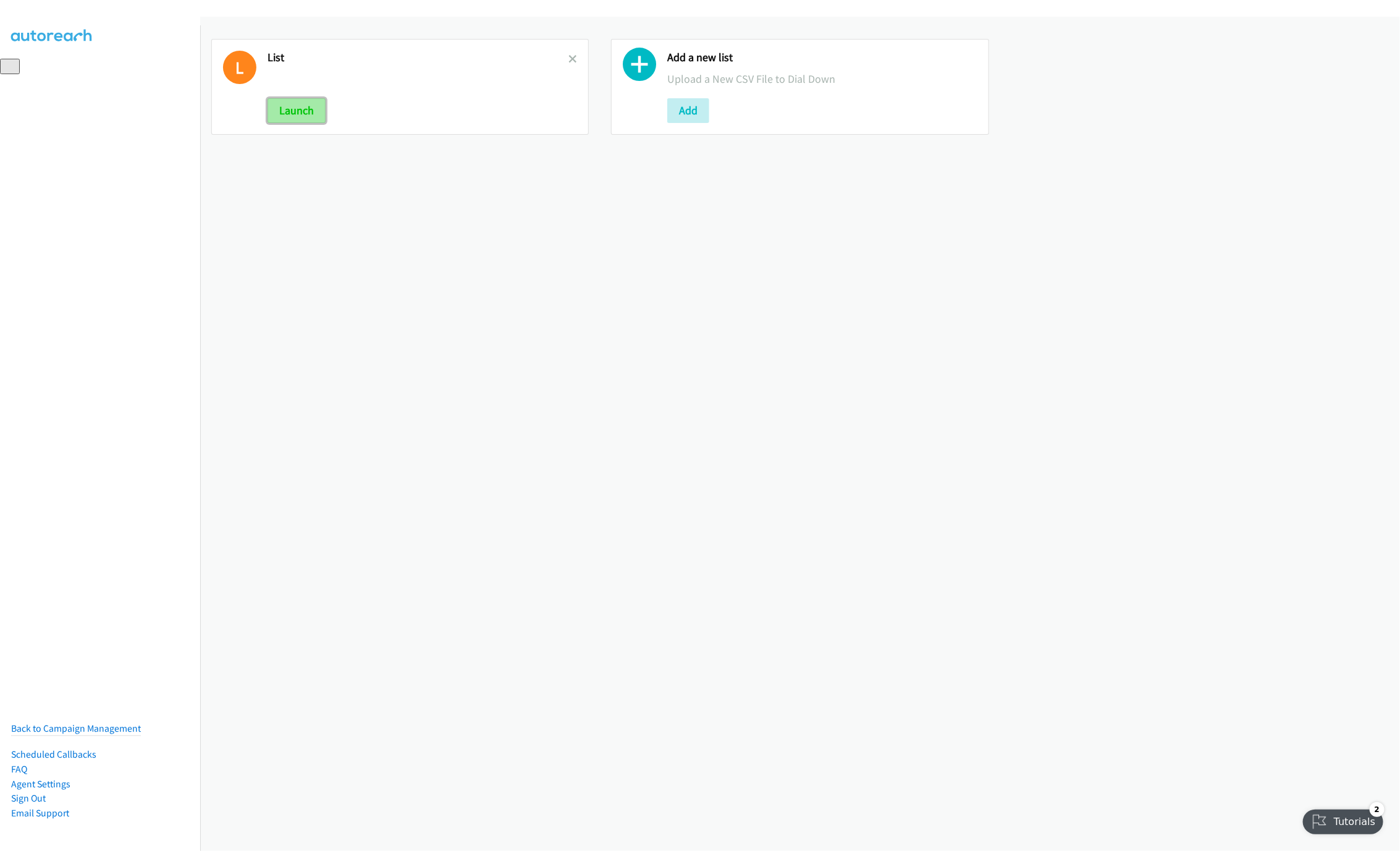
click at [313, 106] on button "Launch" at bounding box center [297, 110] width 58 height 25
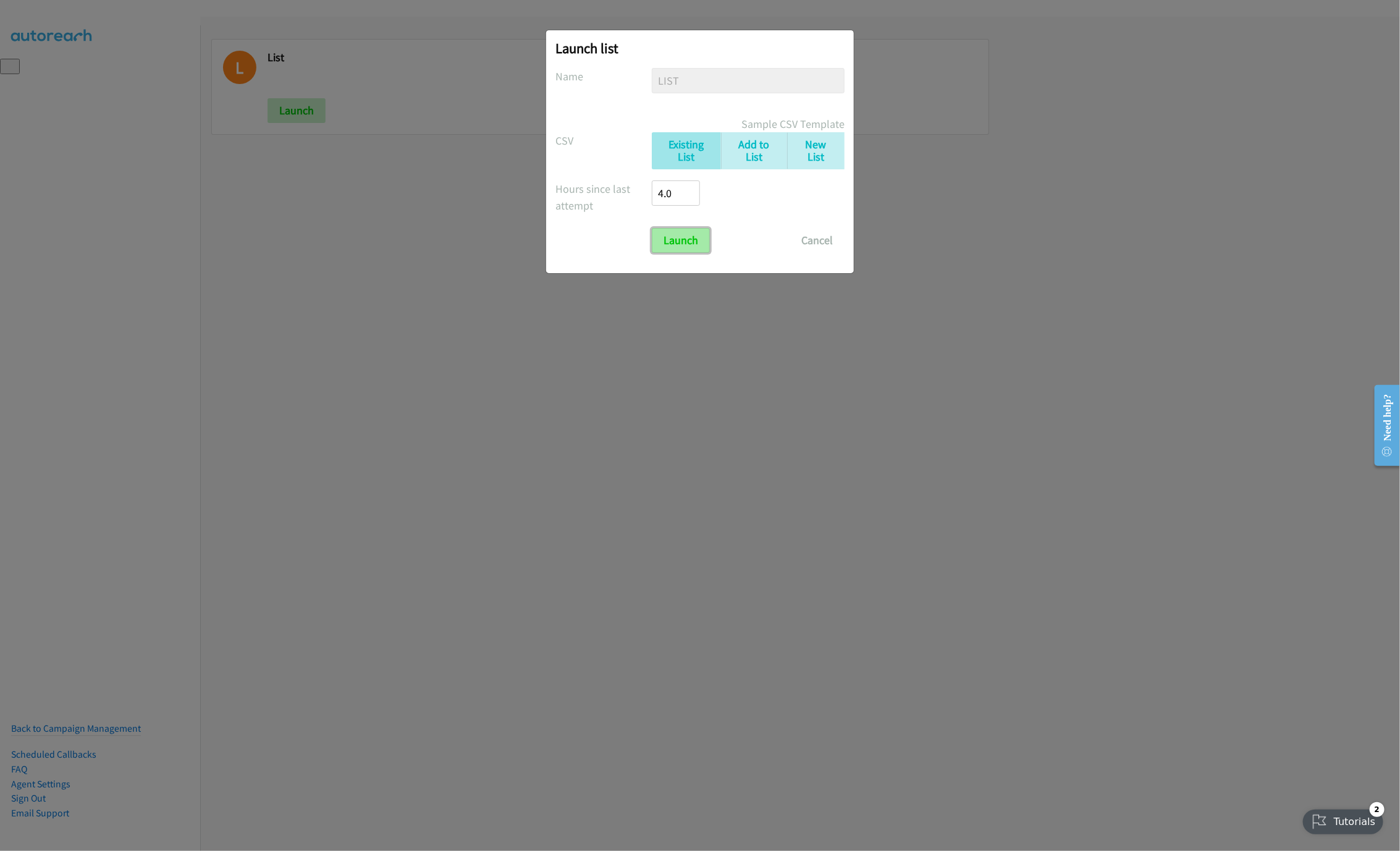
click at [661, 245] on input "Launch" at bounding box center [681, 240] width 58 height 25
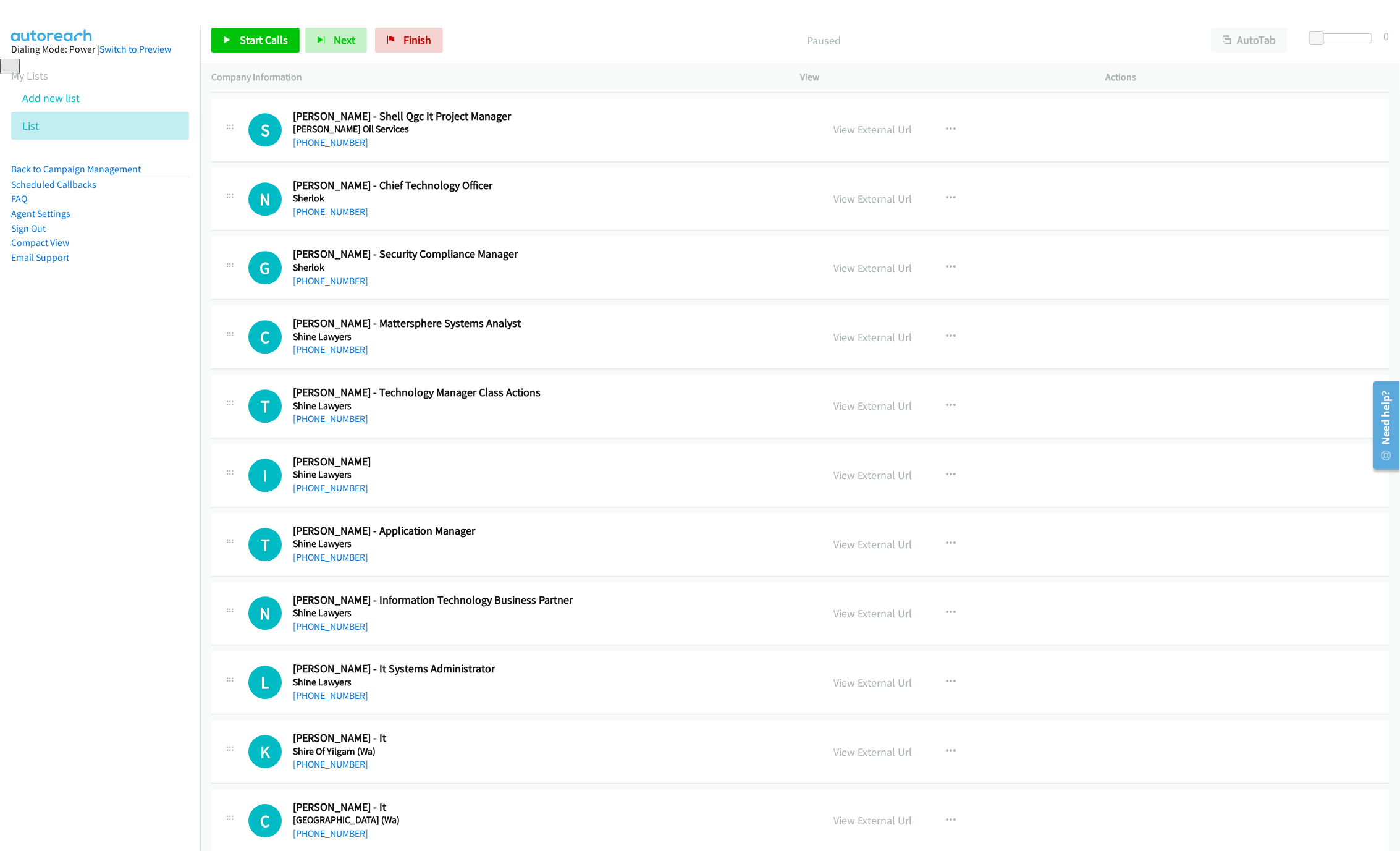
scroll to position [2132, 0]
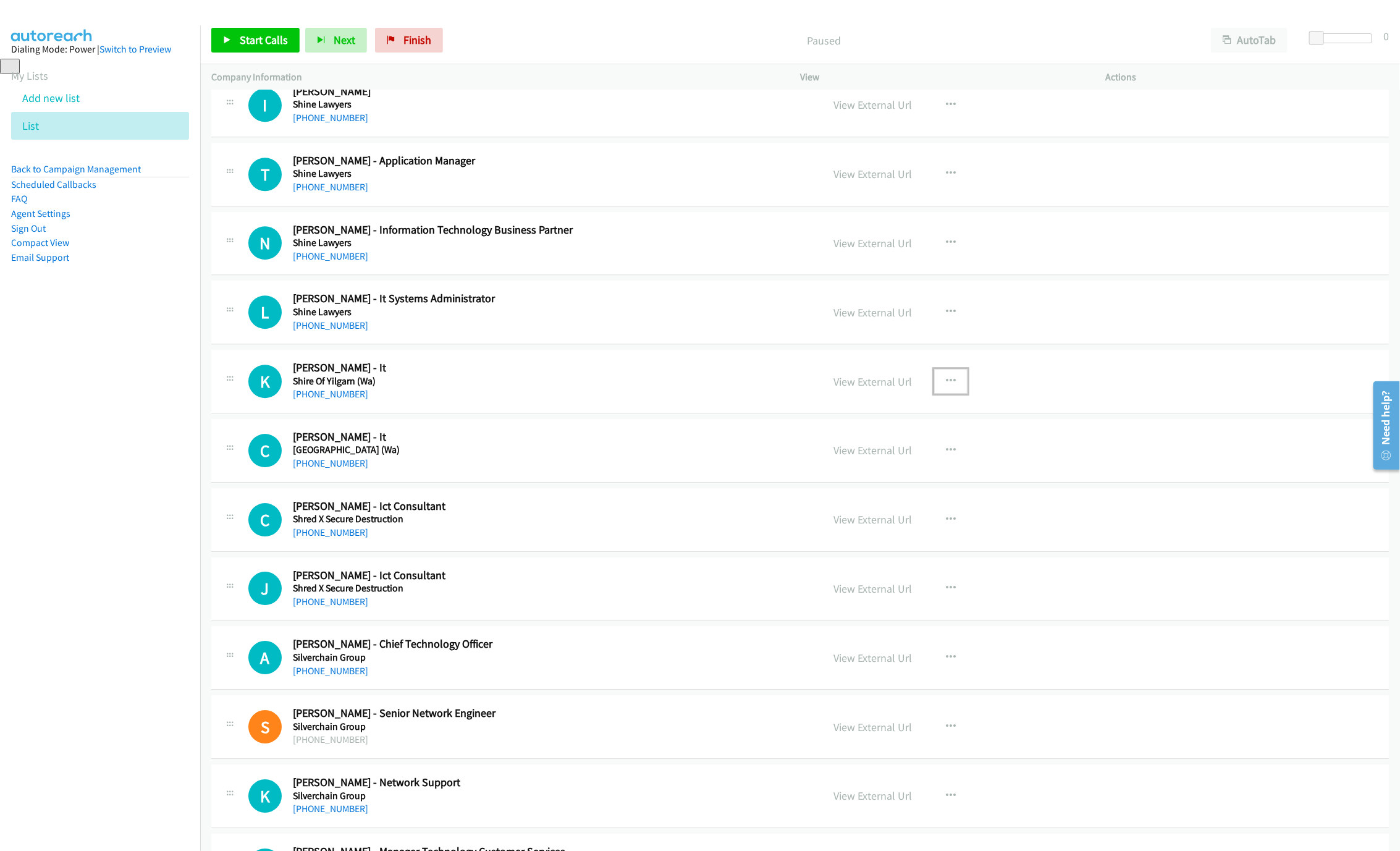
click at [946, 386] on icon "button" at bounding box center [951, 381] width 10 height 10
click at [870, 475] on link "Start Calls Here" at bounding box center [885, 462] width 165 height 25
click at [255, 46] on span "Start Calls" at bounding box center [264, 39] width 48 height 14
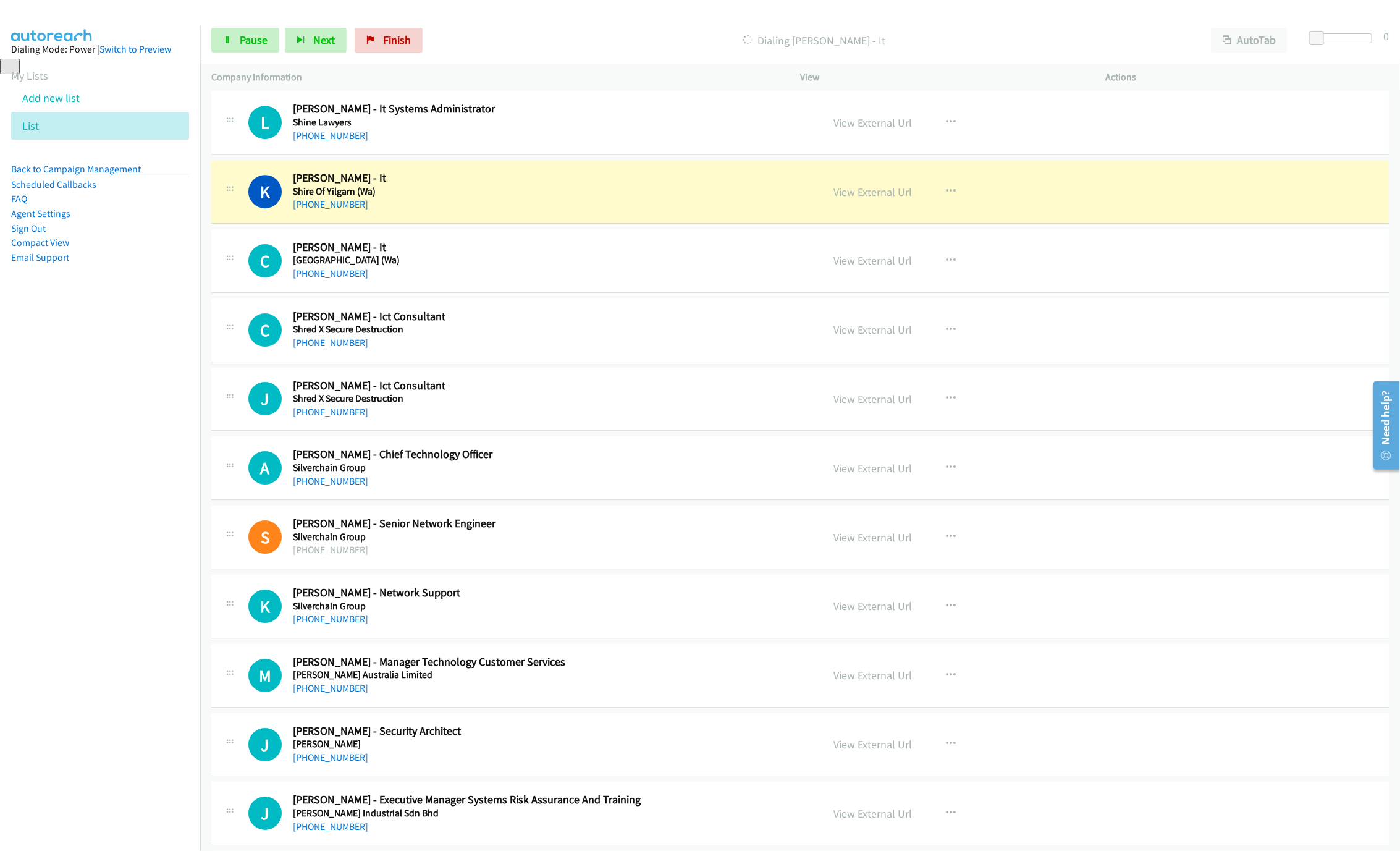
scroll to position [2317, 0]
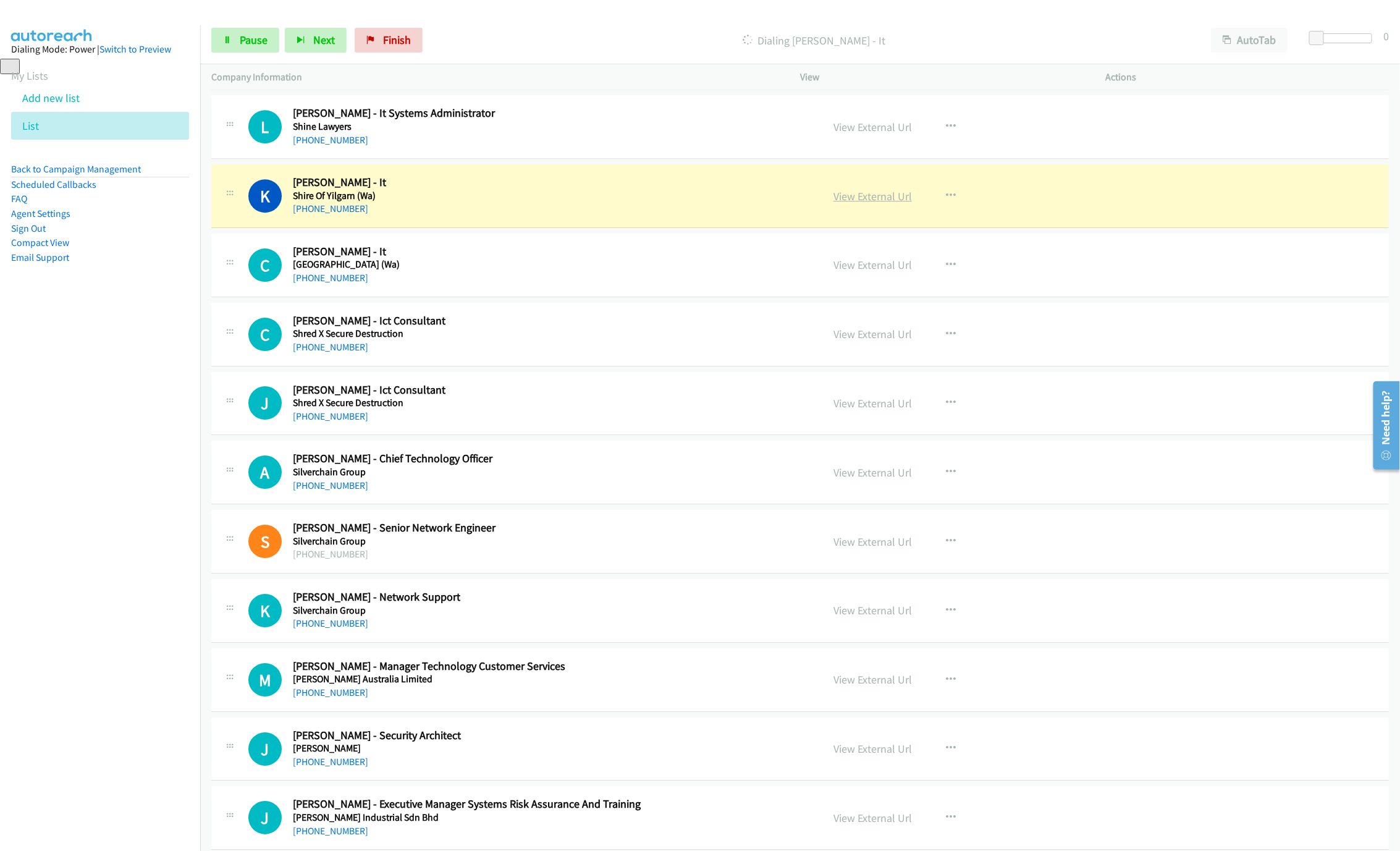
click at [894, 203] on link "View External Url" at bounding box center [873, 196] width 78 height 14
click at [246, 49] on link "Pause" at bounding box center [245, 40] width 68 height 25
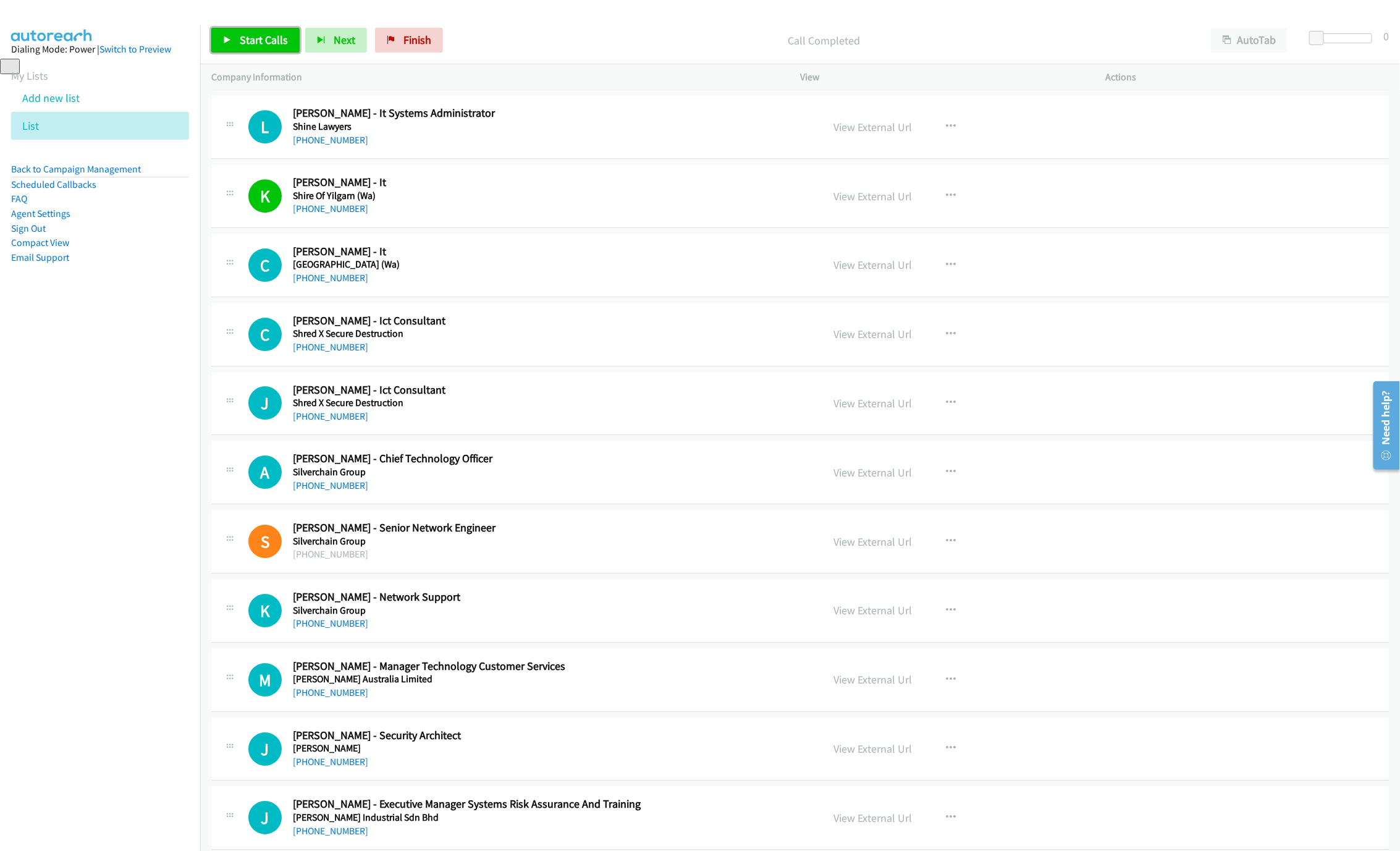
click at [246, 49] on link "Start Calls" at bounding box center [255, 40] width 88 height 25
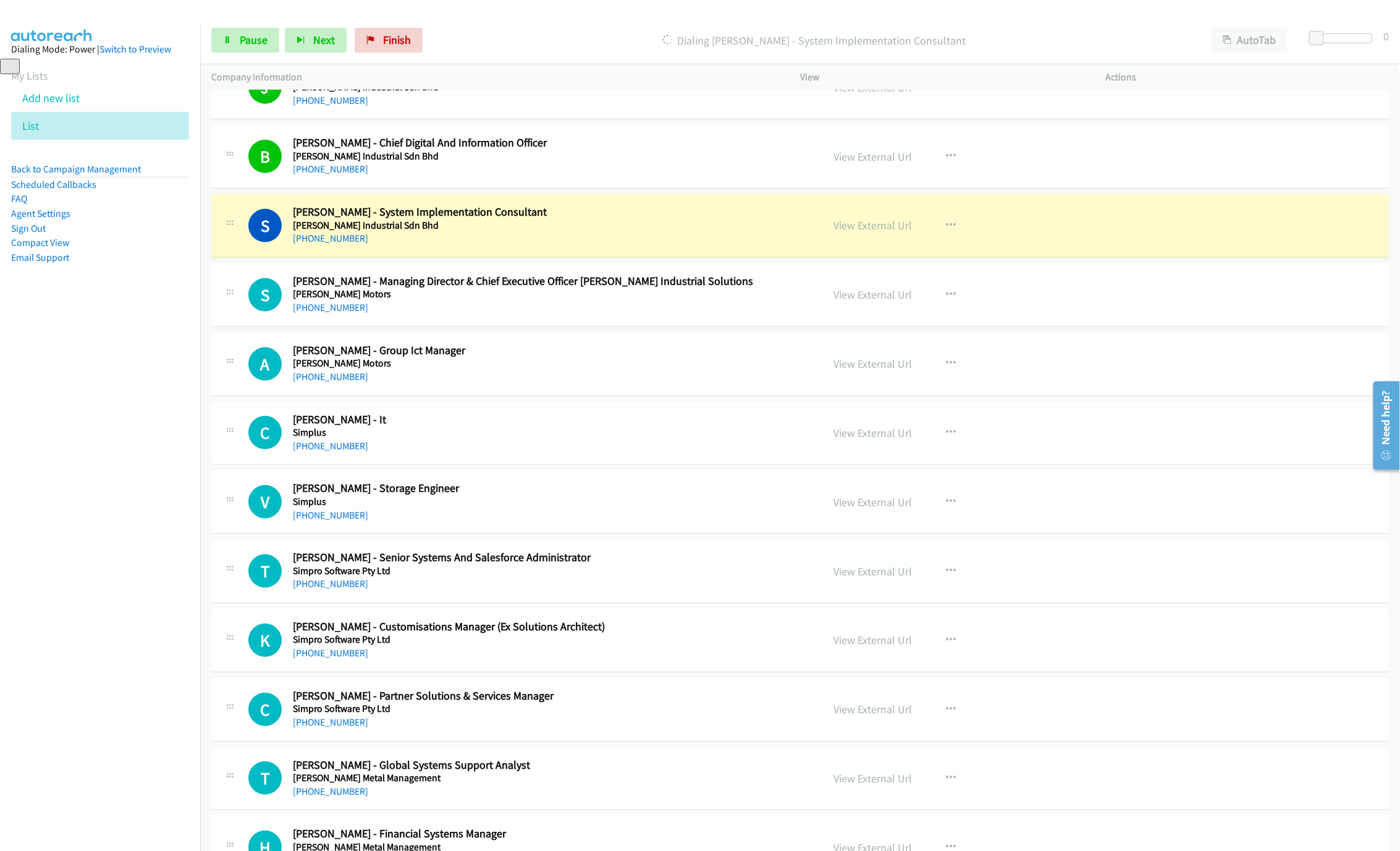
scroll to position [3059, 0]
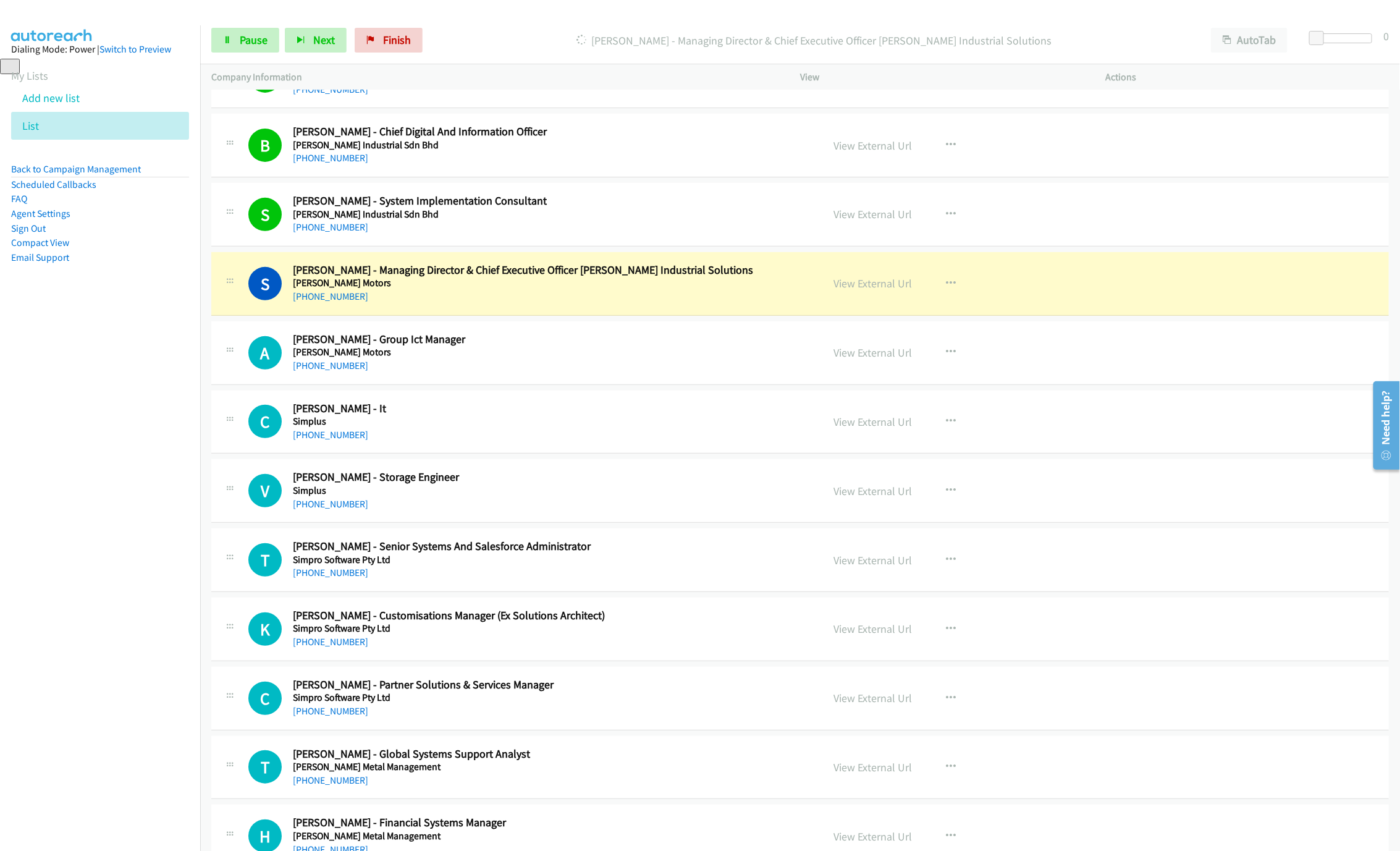
click at [785, 304] on div "[PHONE_NUMBER]" at bounding box center [548, 297] width 512 height 15
click at [873, 291] on link "View External Url" at bounding box center [873, 283] width 78 height 14
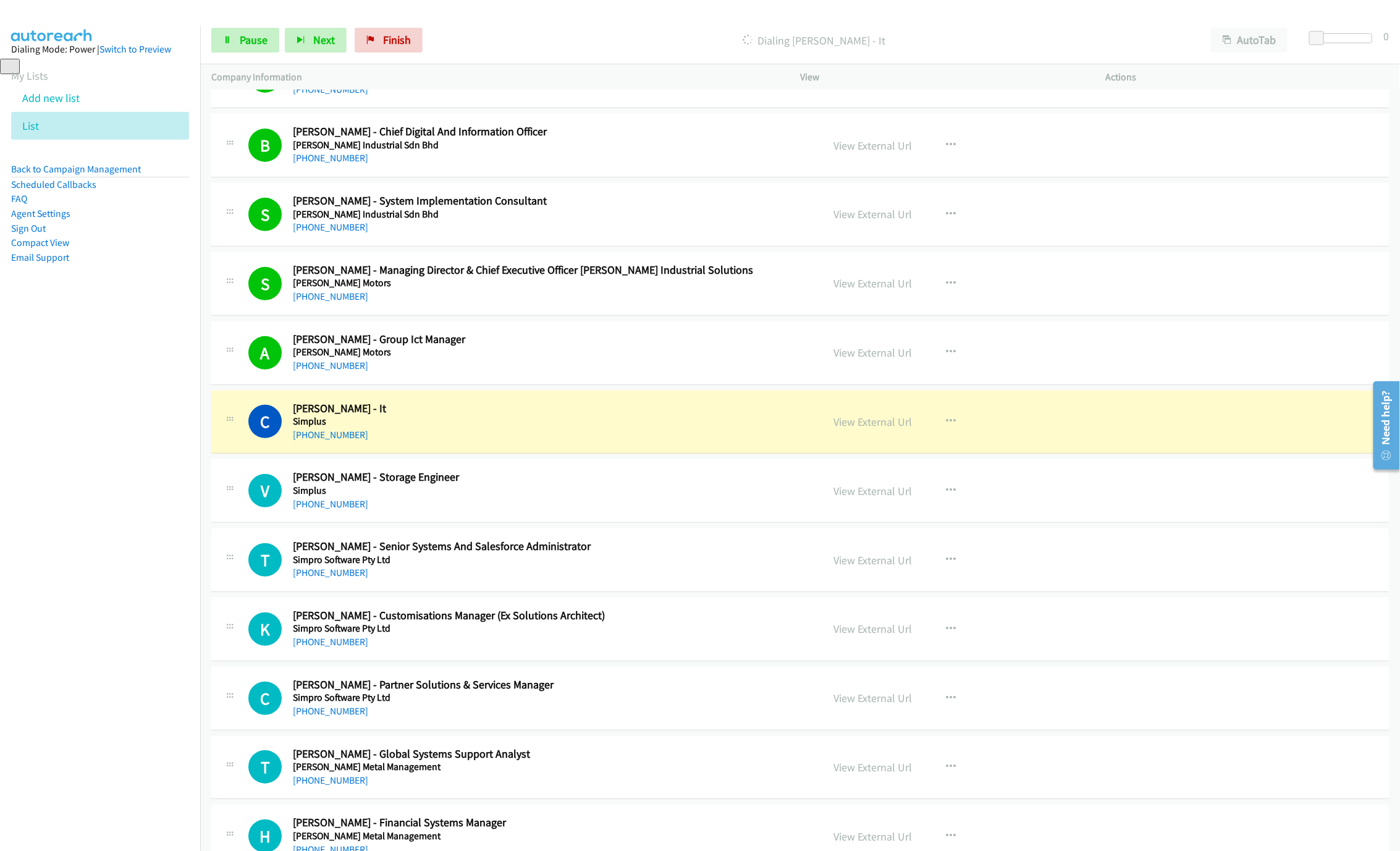
click at [204, 49] on div "Start Calls Pause Next Finish [PERSON_NAME] - It AutoTab AutoTab 0" at bounding box center [801, 40] width 1200 height 48
click at [239, 48] on link "Pause" at bounding box center [245, 40] width 68 height 25
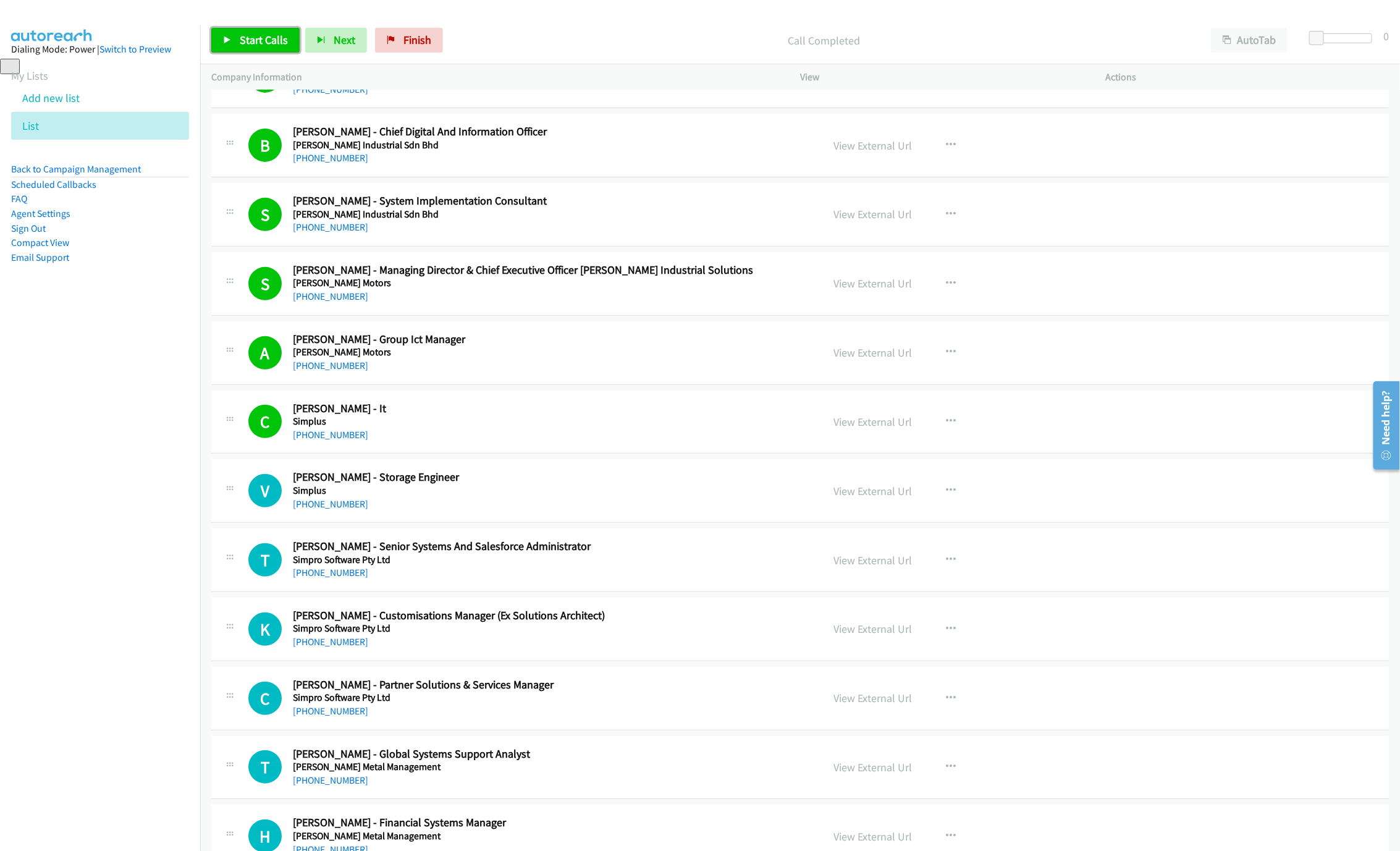
click at [253, 41] on span "Start Calls" at bounding box center [264, 39] width 48 height 14
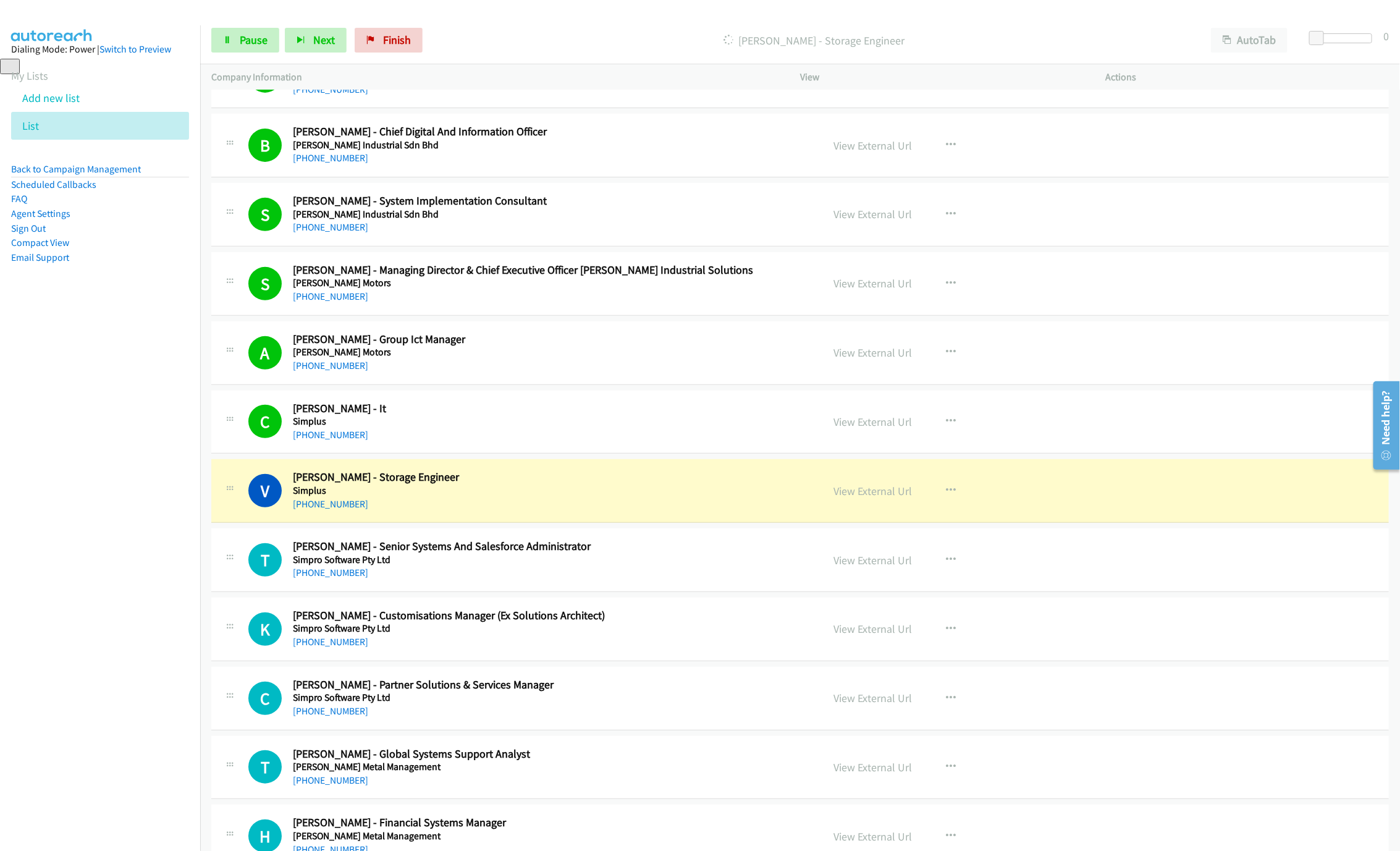
click at [666, 497] on h5 "Simplus" at bounding box center [548, 491] width 512 height 13
click at [888, 498] on link "View External Url" at bounding box center [873, 491] width 78 height 14
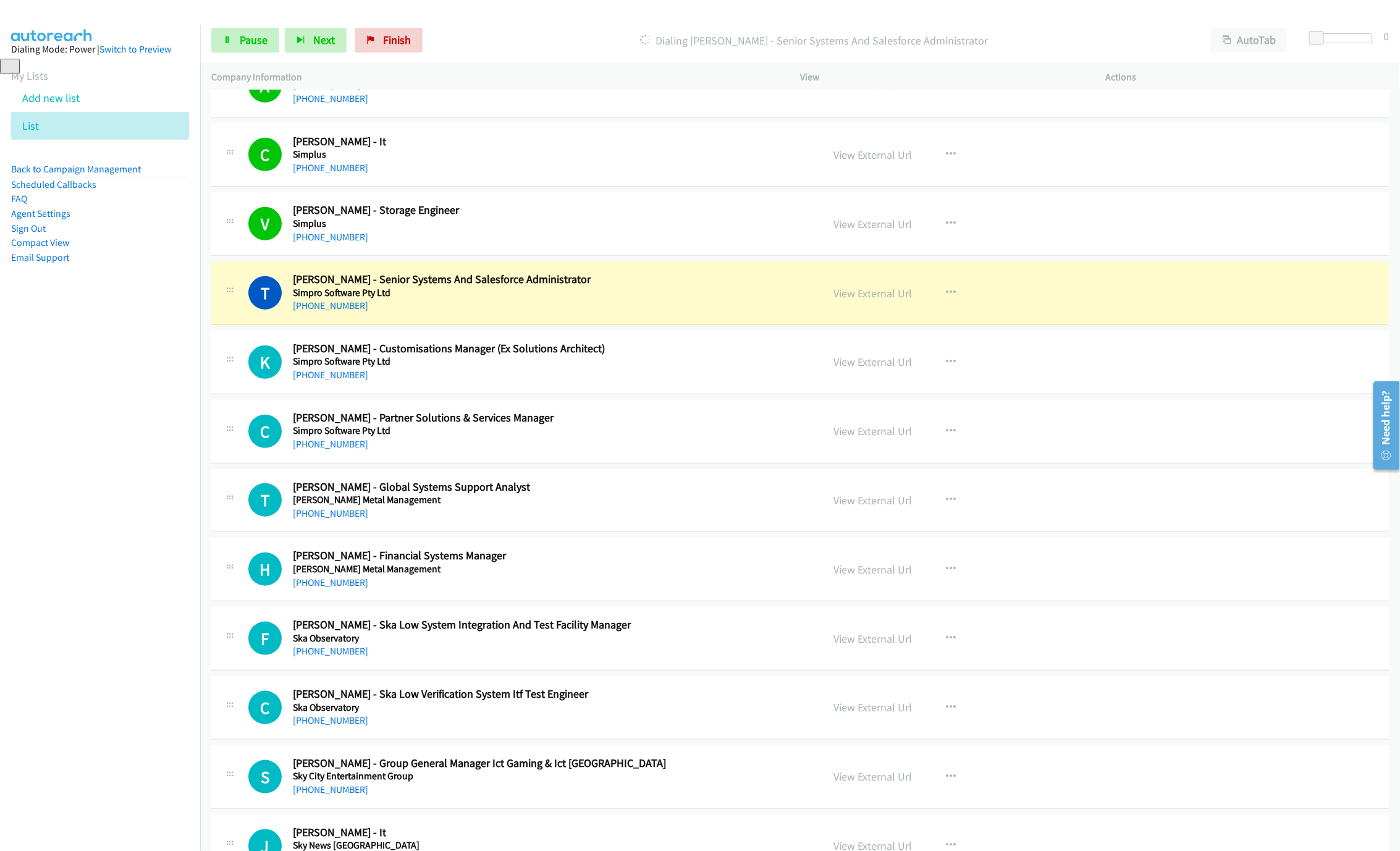
scroll to position [3337, 0]
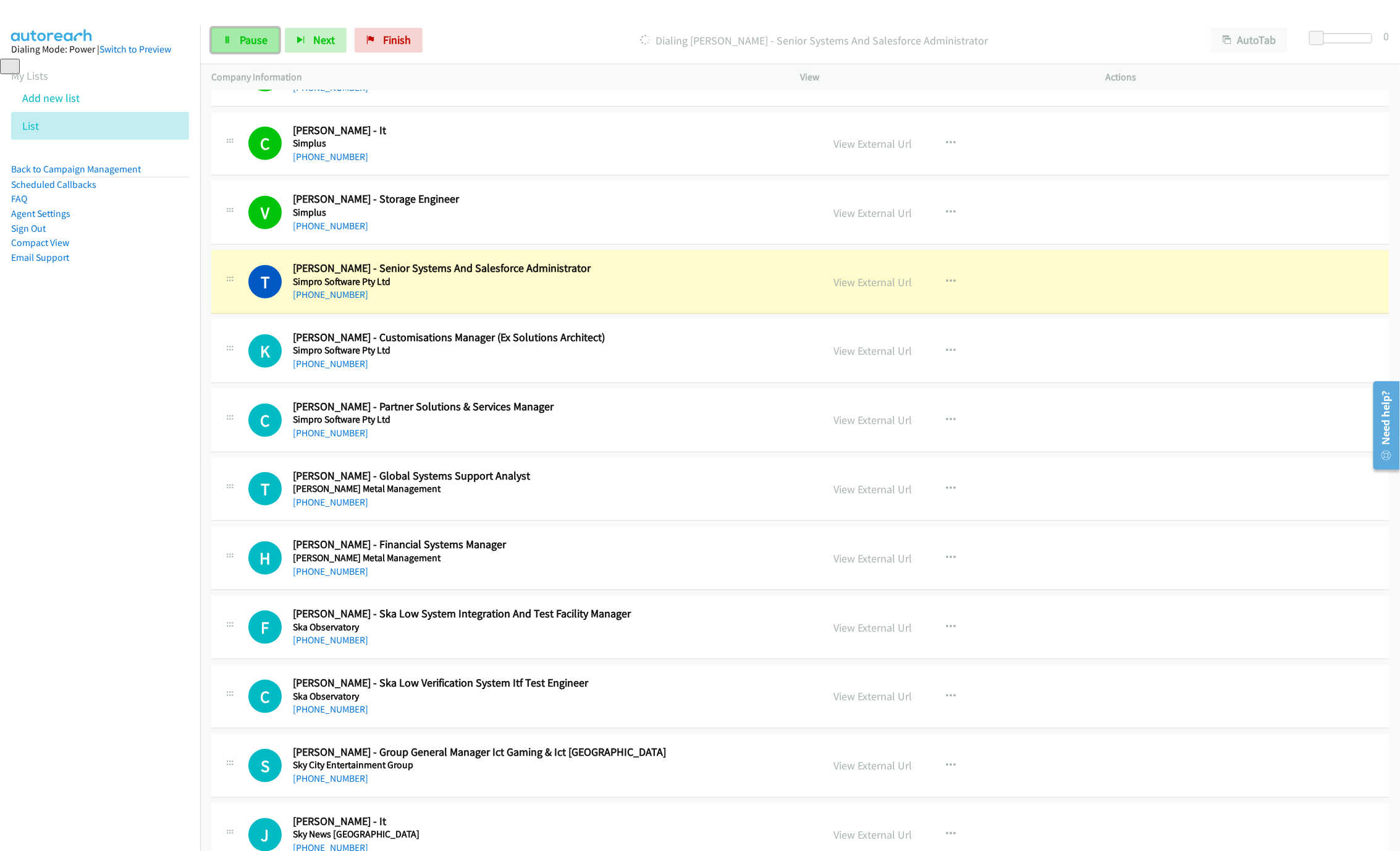
click at [262, 48] on link "Pause" at bounding box center [245, 40] width 68 height 25
click at [560, 302] on div "[PHONE_NUMBER]" at bounding box center [548, 295] width 512 height 15
click at [522, 302] on div "[PHONE_NUMBER]" at bounding box center [548, 295] width 512 height 15
click at [862, 289] on link "View External Url" at bounding box center [873, 281] width 78 height 14
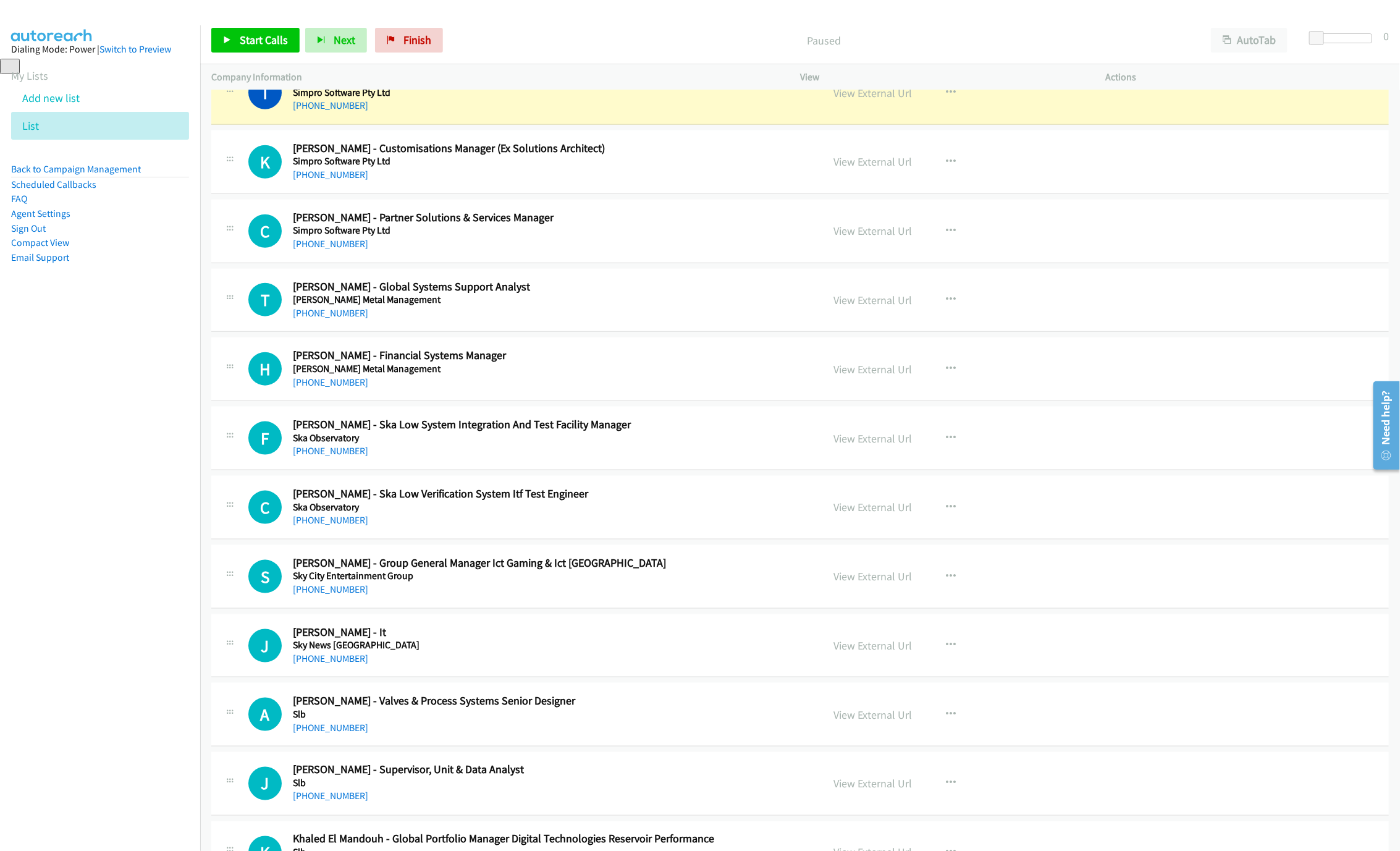
scroll to position [3522, 0]
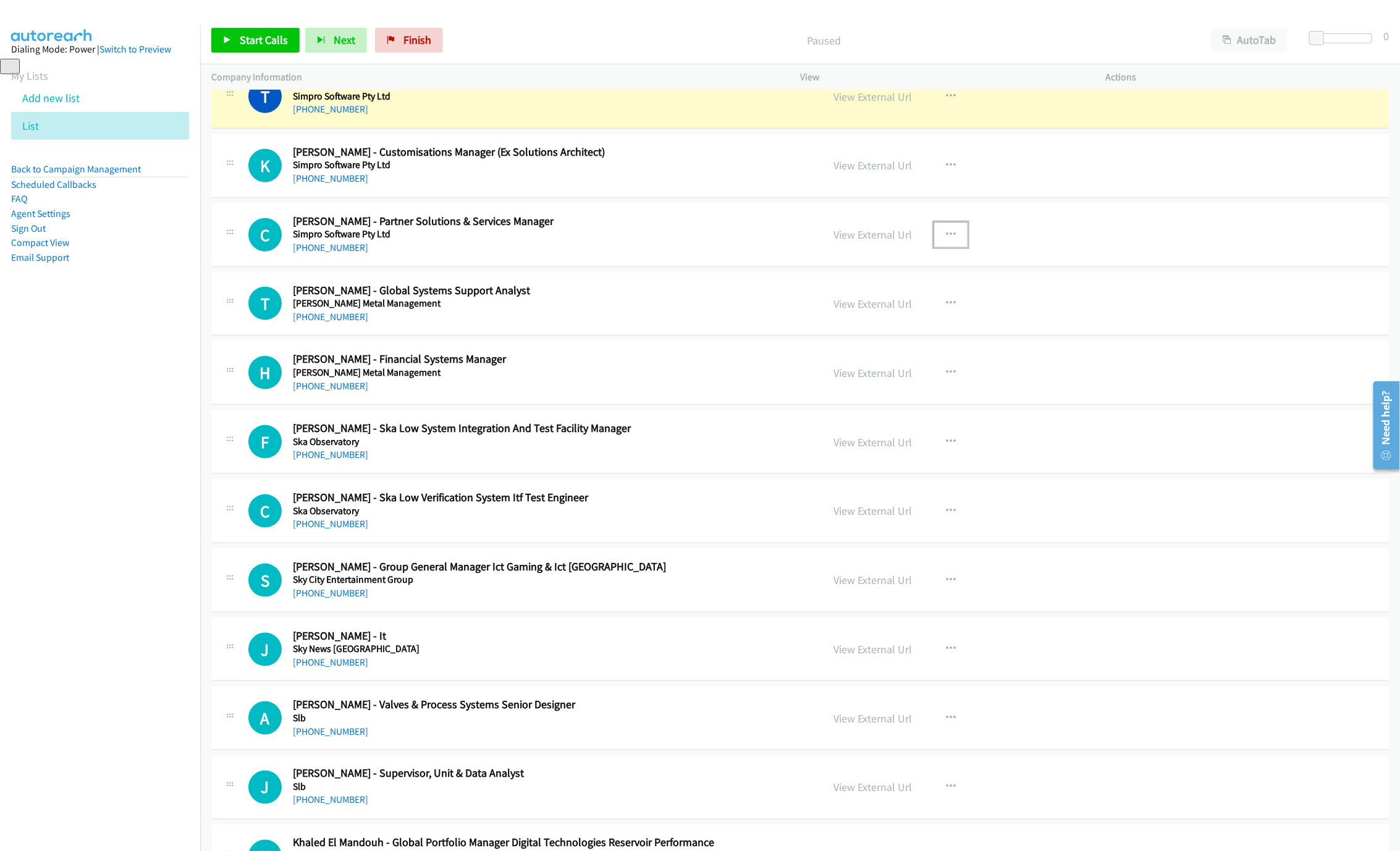
click at [944, 244] on button "button" at bounding box center [951, 234] width 33 height 25
click at [849, 327] on link "Start Calls Here" at bounding box center [885, 315] width 165 height 25
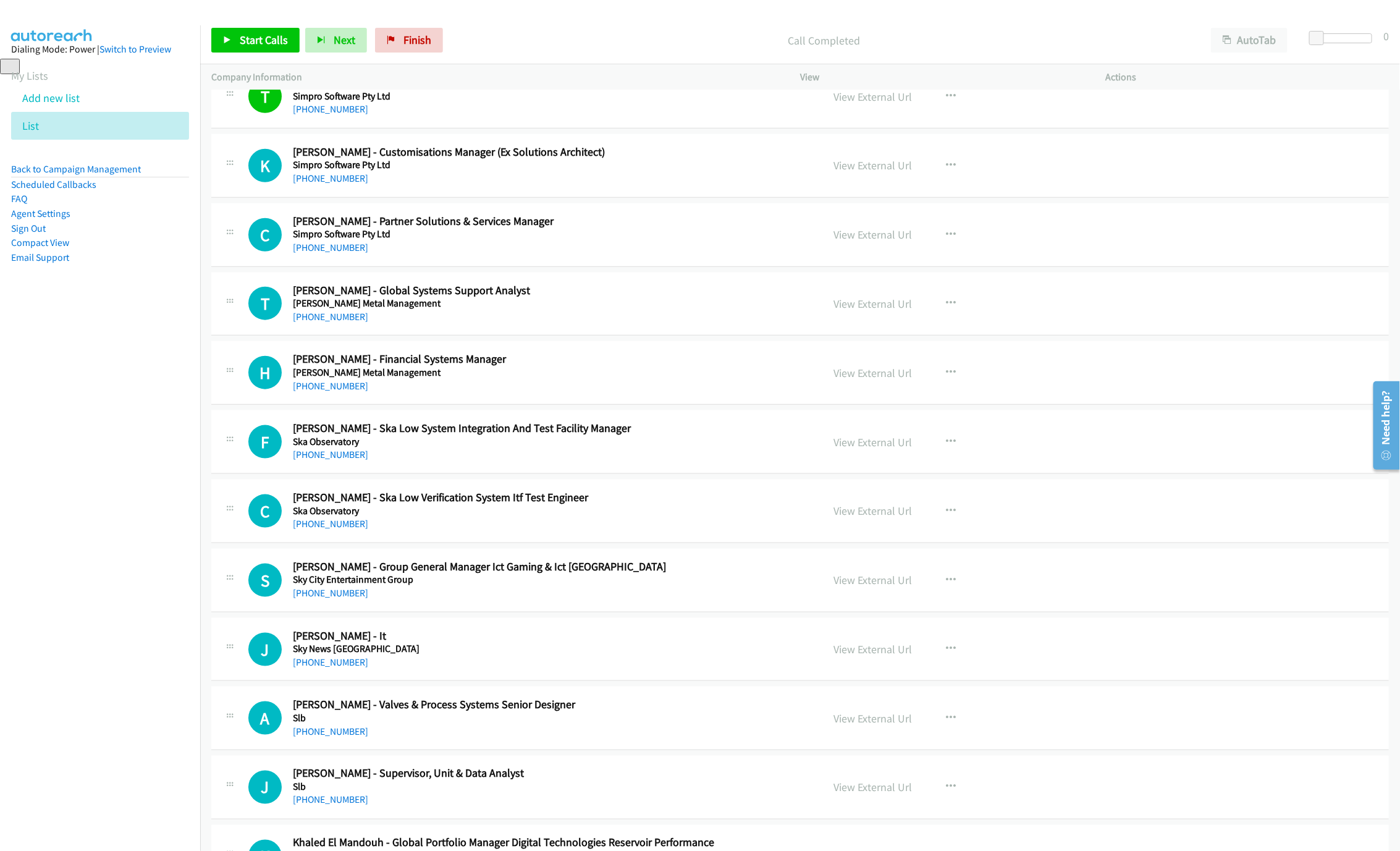
click at [262, 24] on div "Start Calls Pause Next Finish Call Completed AutoTab AutoTab 0" at bounding box center [801, 40] width 1200 height 48
click at [258, 26] on div "Start Calls Pause Next Finish Call Completed AutoTab AutoTab 0" at bounding box center [801, 40] width 1200 height 48
click at [268, 32] on link "Start Calls" at bounding box center [255, 40] width 88 height 25
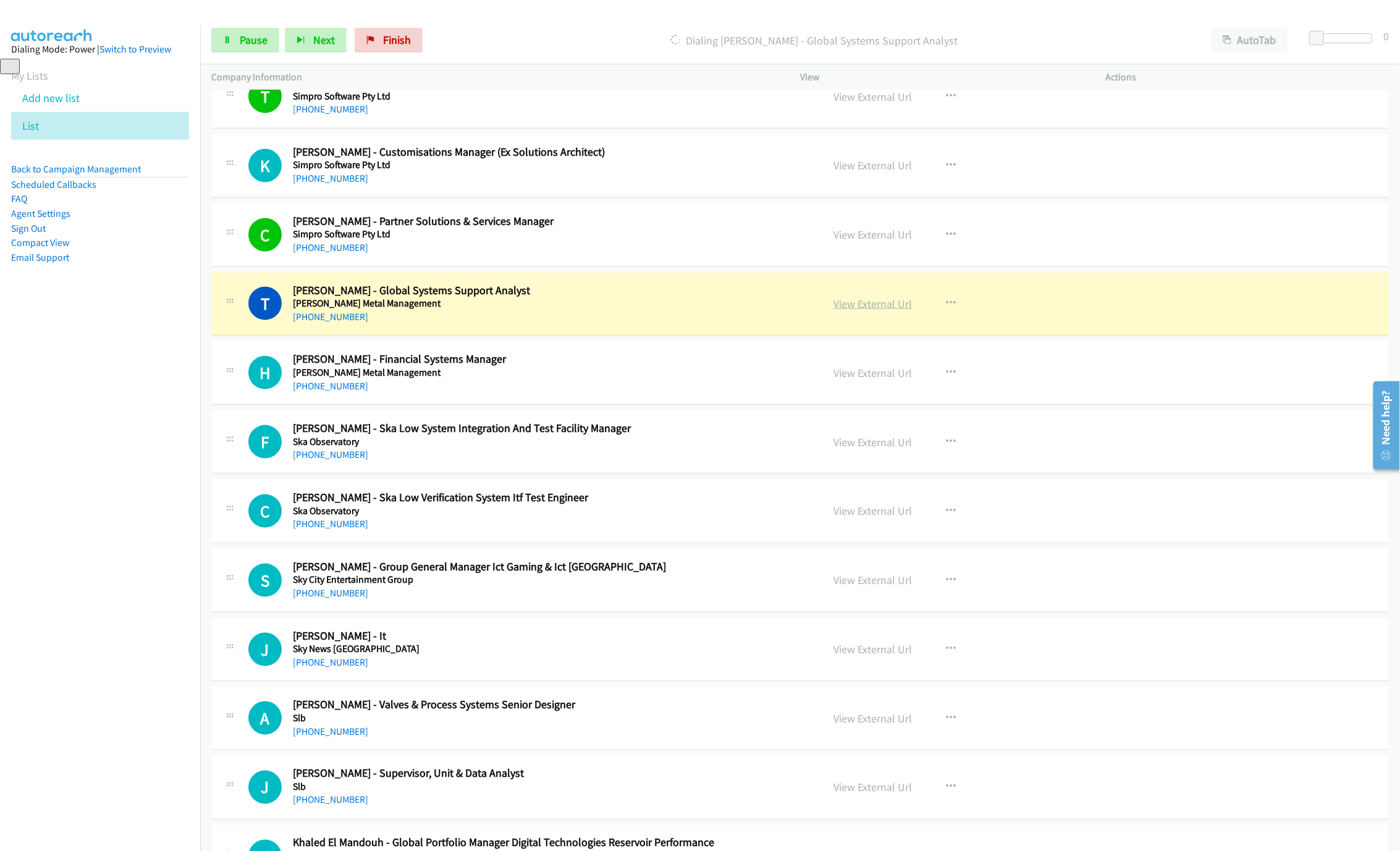
click at [888, 311] on link "View External Url" at bounding box center [873, 303] width 78 height 14
click at [241, 40] on span "Pause" at bounding box center [254, 39] width 28 height 14
